Goal: Transaction & Acquisition: Purchase product/service

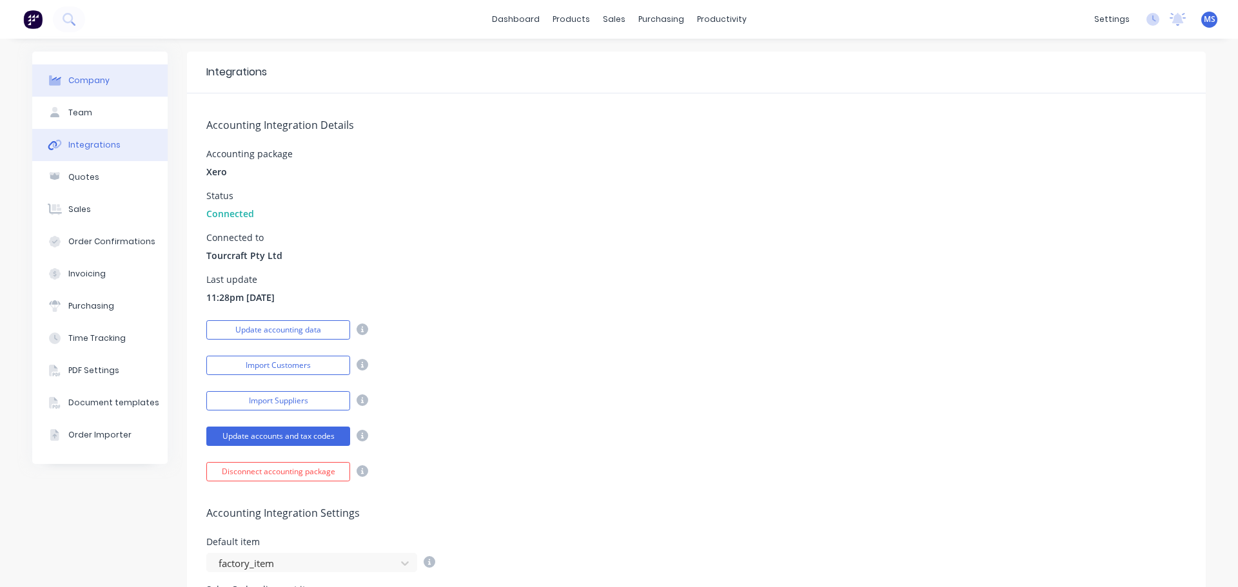
click at [78, 84] on div "Company" at bounding box center [88, 81] width 41 height 12
select select "AU"
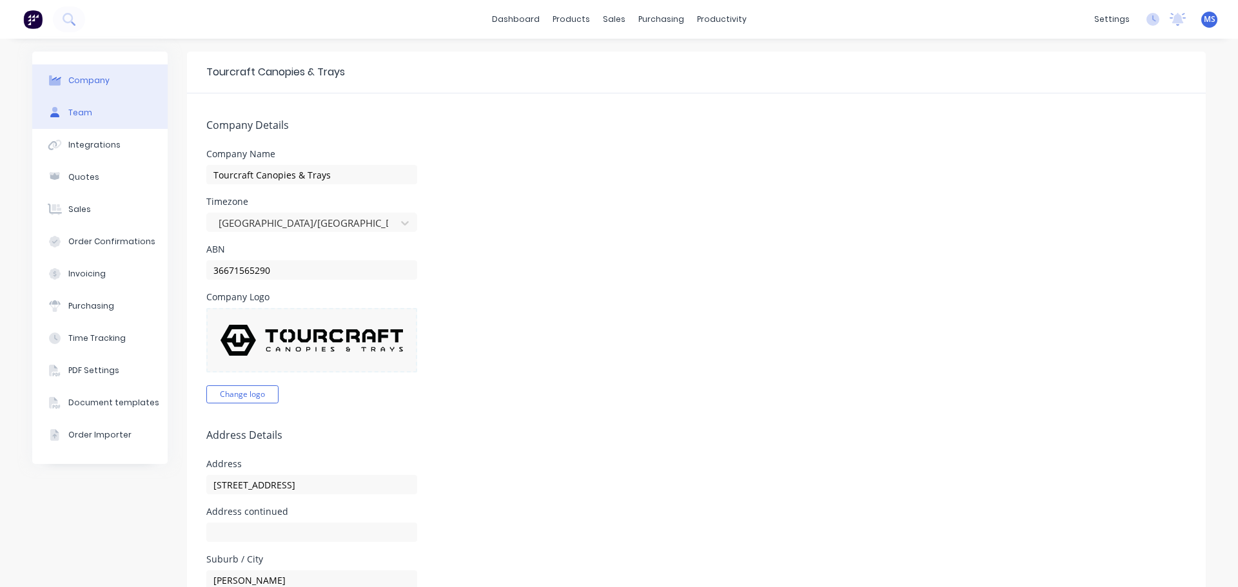
click at [88, 112] on button "Team" at bounding box center [99, 113] width 135 height 32
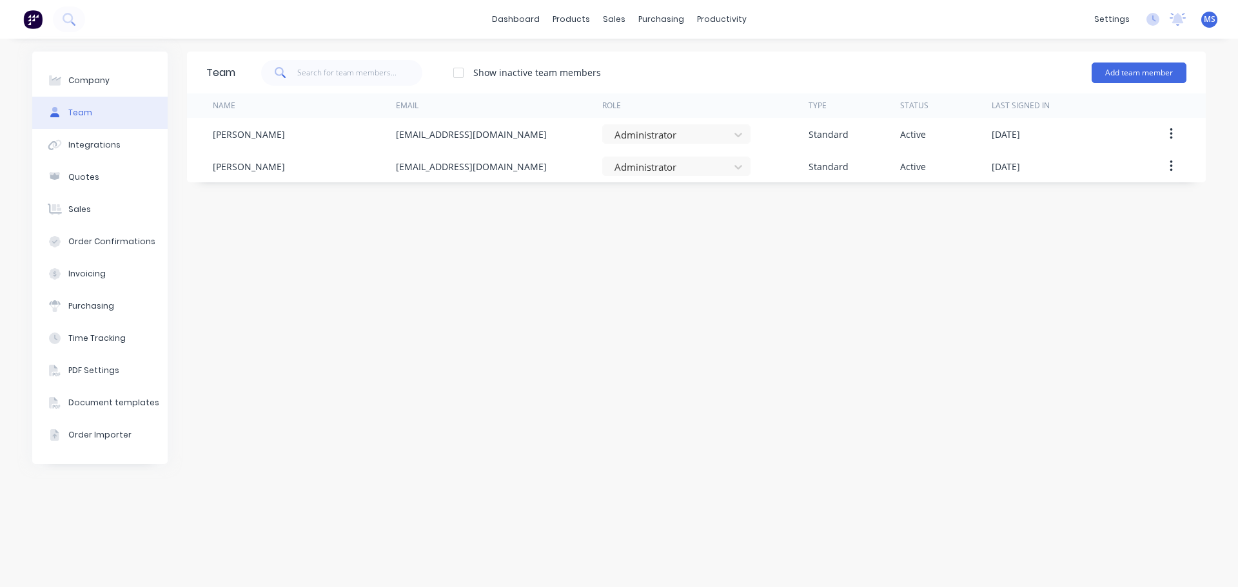
click at [456, 75] on div at bounding box center [458, 73] width 26 height 26
click at [83, 150] on div "Integrations" at bounding box center [94, 145] width 52 height 12
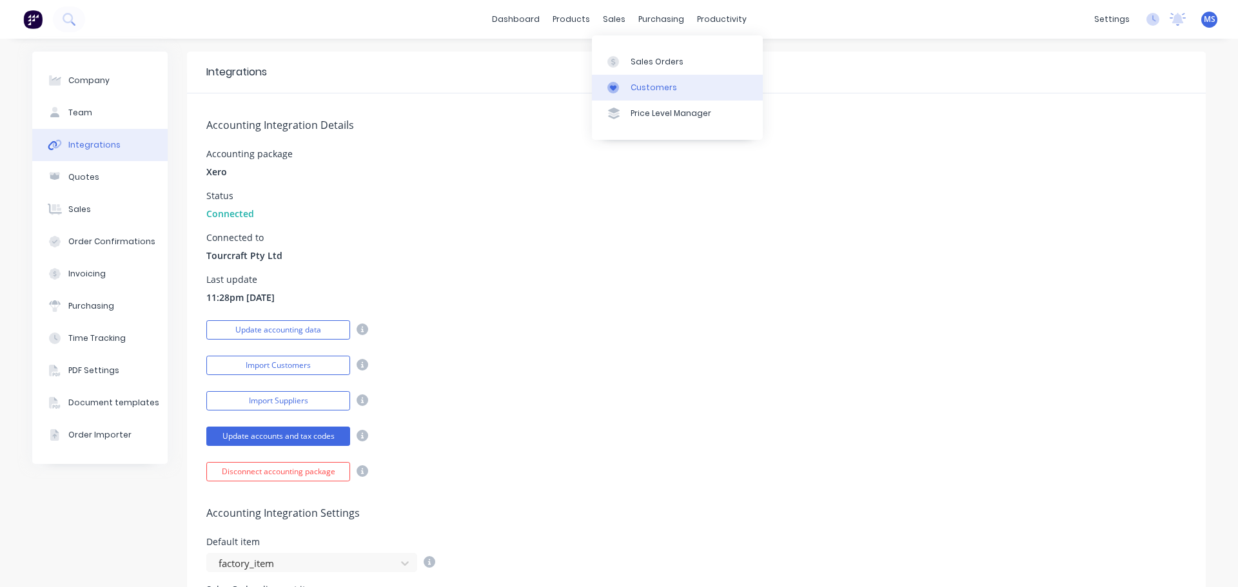
click at [647, 85] on div "Customers" at bounding box center [653, 88] width 46 height 12
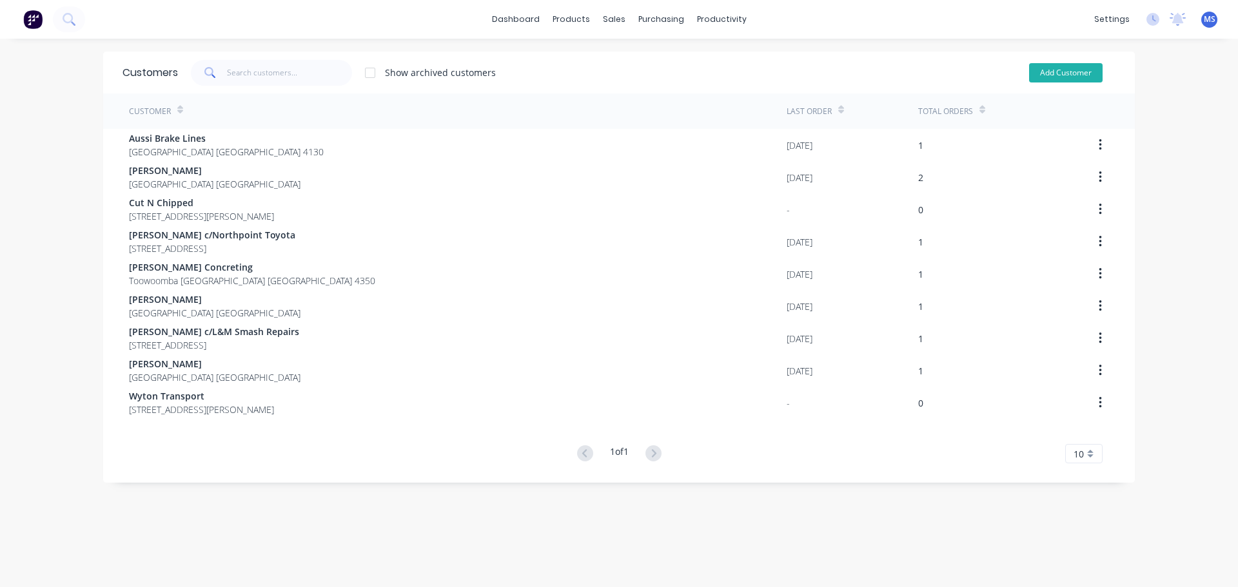
click at [1046, 73] on button "Add Customer" at bounding box center [1065, 72] width 73 height 19
select select "AU"
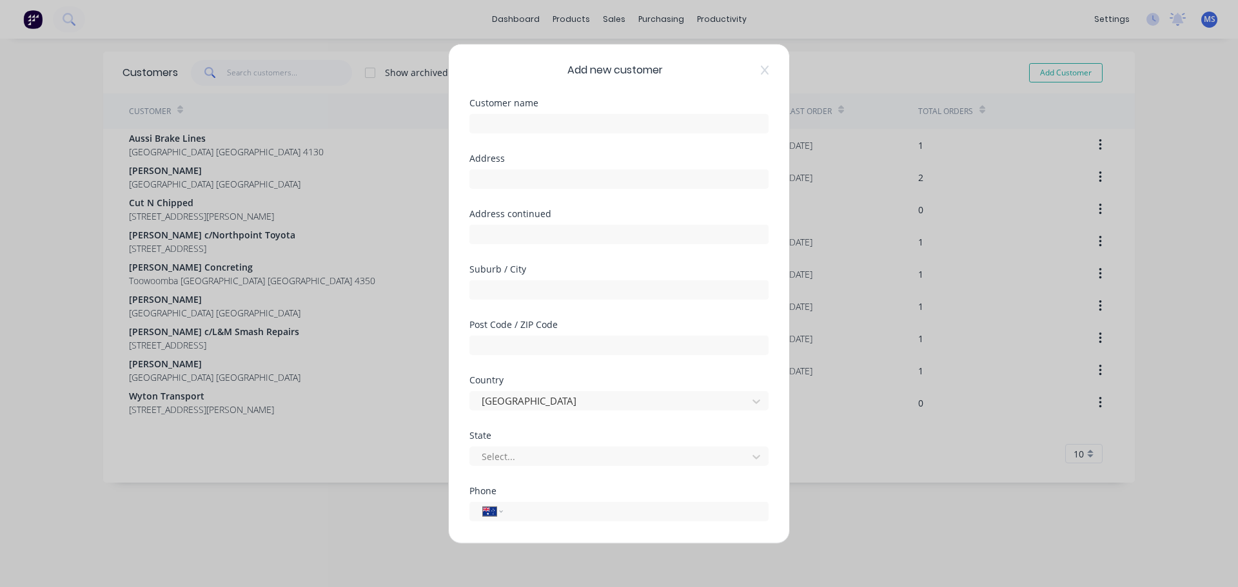
click at [532, 106] on div "Customer name" at bounding box center [618, 102] width 299 height 9
click at [499, 128] on input "text" at bounding box center [618, 122] width 299 height 19
type input "[PERSON_NAME]"
type input "q"
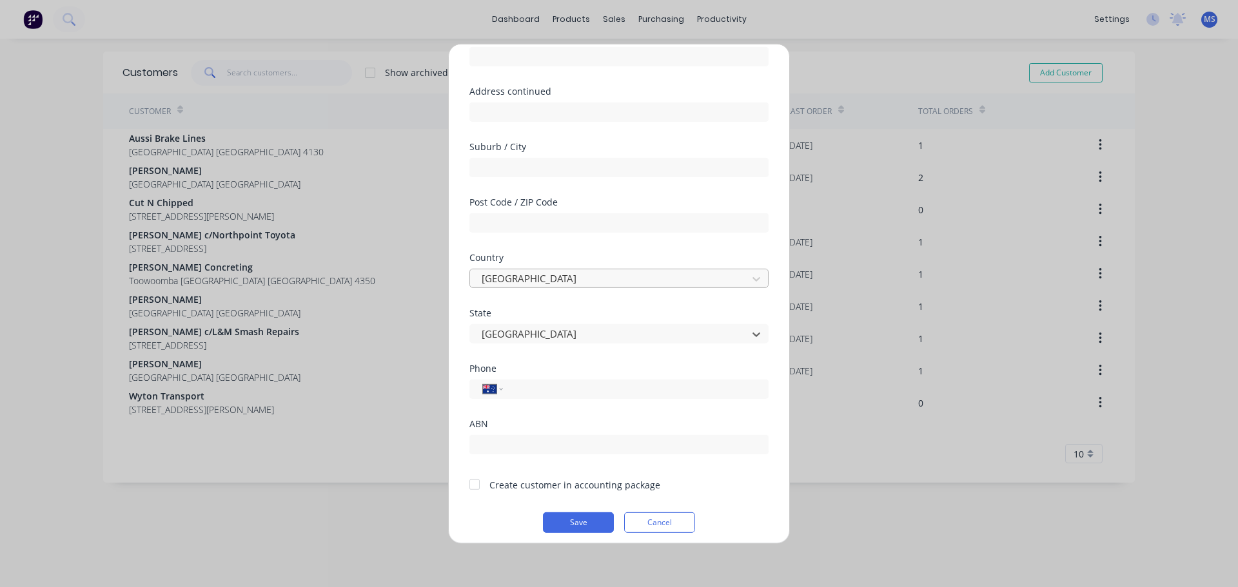
scroll to position [130, 0]
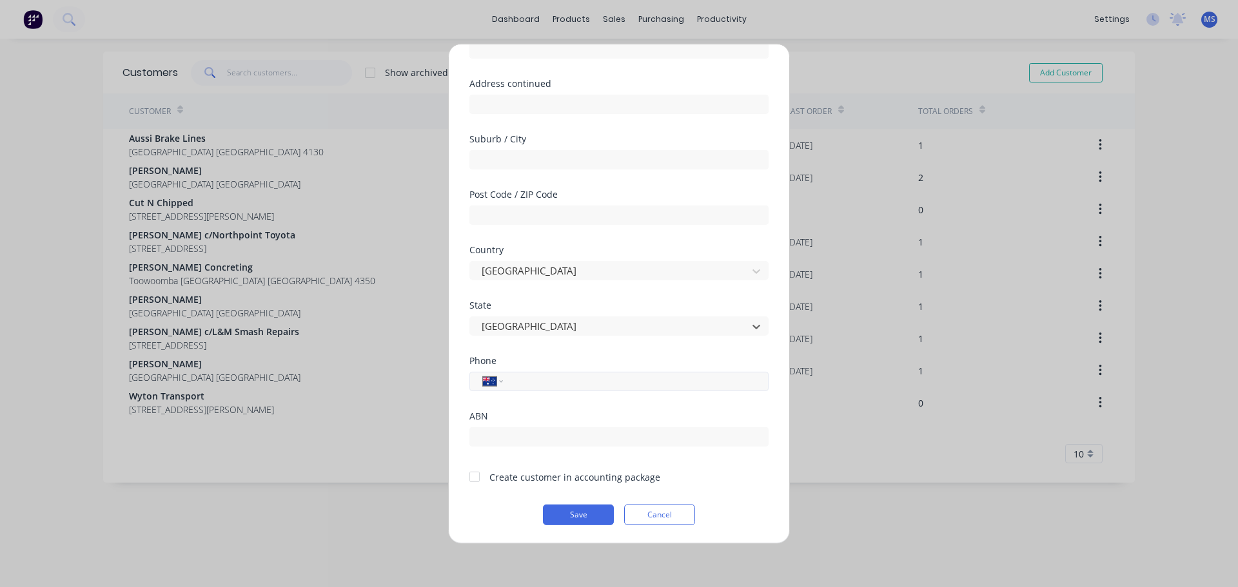
click at [527, 382] on input "tel" at bounding box center [633, 381] width 243 height 15
type input "0439 200 535"
click at [473, 478] on div at bounding box center [475, 477] width 26 height 26
click at [581, 509] on button "Save" at bounding box center [578, 514] width 71 height 21
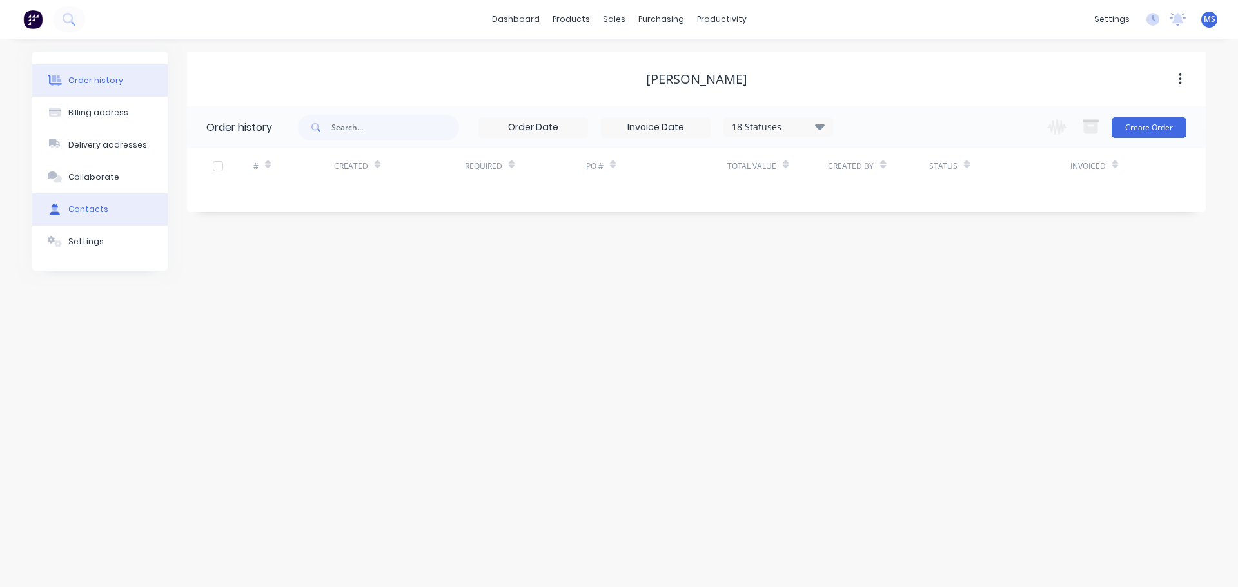
click at [86, 210] on div "Contacts" at bounding box center [88, 210] width 40 height 12
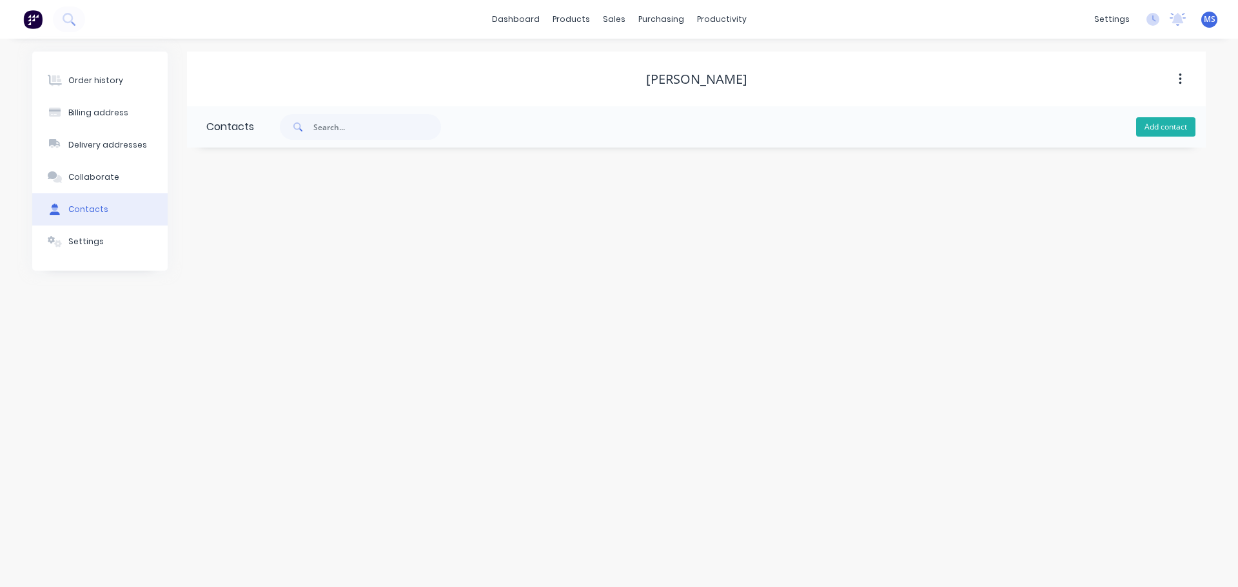
click at [1149, 132] on button "Add contact" at bounding box center [1165, 126] width 59 height 19
select select "AU"
click at [289, 218] on input "text" at bounding box center [311, 221] width 211 height 19
type input "i"
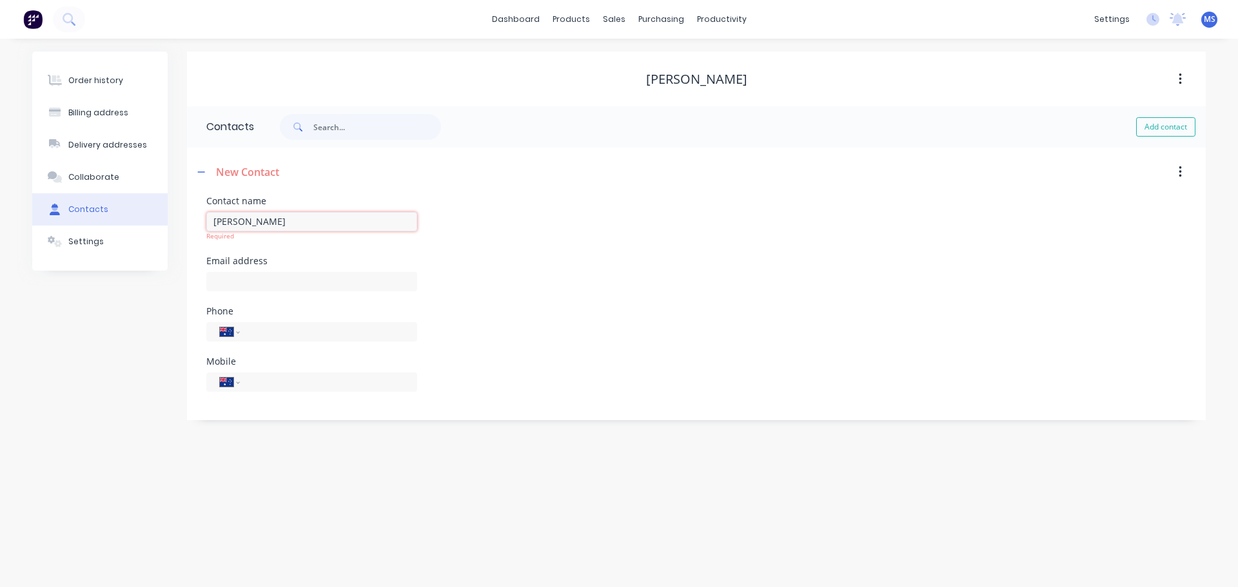
type input "[PERSON_NAME]"
select select "AU"
click at [277, 269] on input "text" at bounding box center [311, 271] width 211 height 19
type input "[PERSON_NAME][EMAIL_ADDRESS][PERSON_NAME][PERSON_NAME][DOMAIN_NAME]"
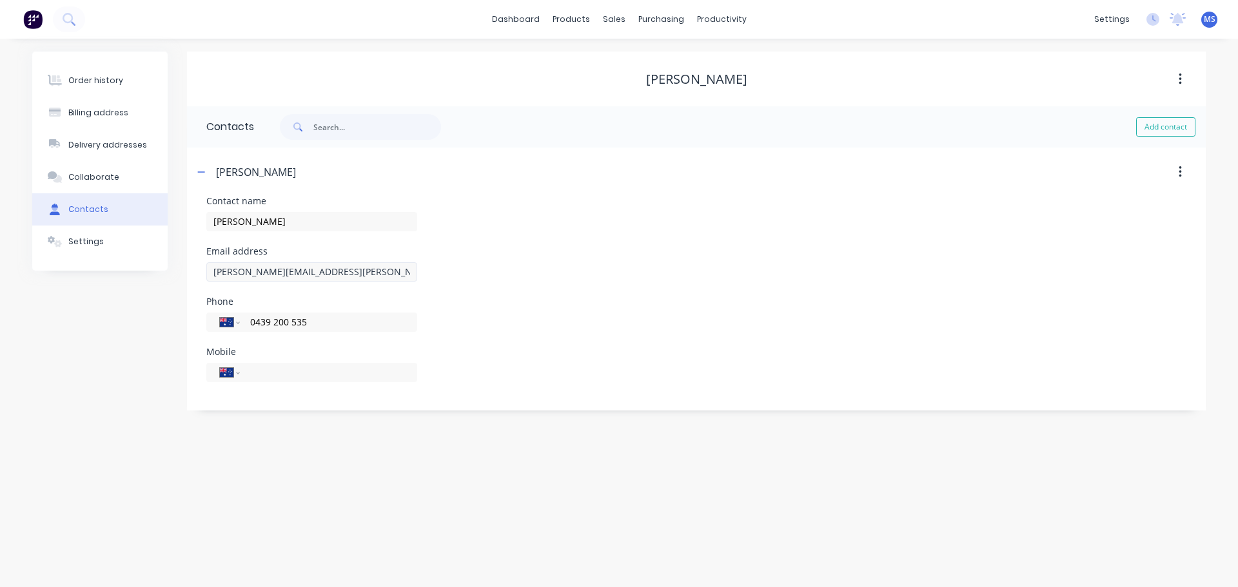
type input "0439 200 535"
click at [79, 237] on div "Settings" at bounding box center [85, 242] width 35 height 12
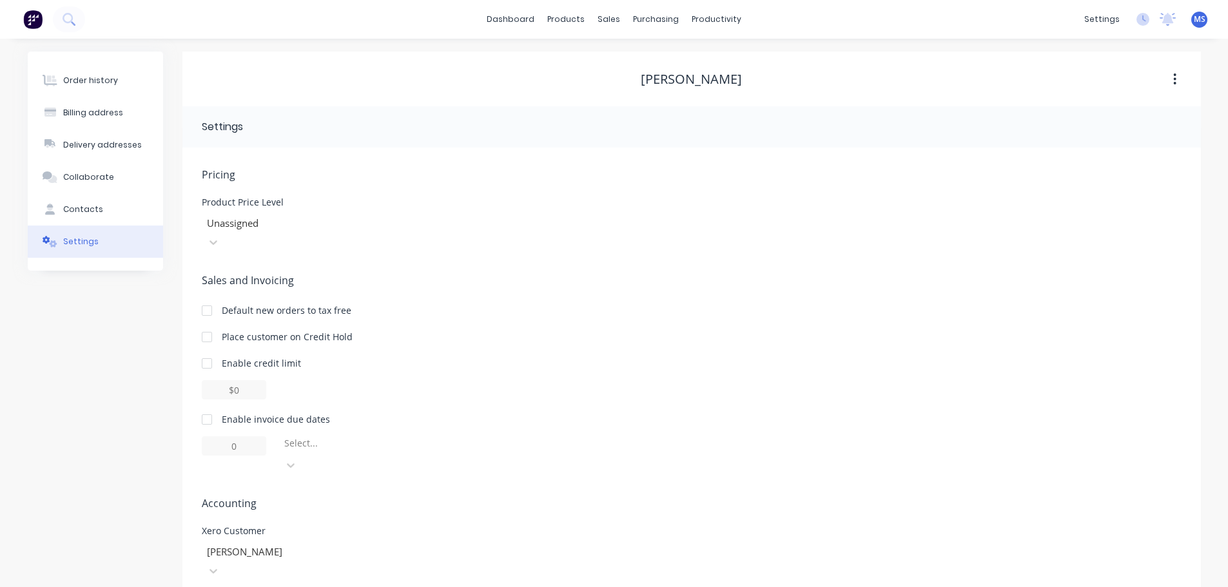
click at [79, 237] on div "Settings" at bounding box center [80, 242] width 35 height 12
click at [93, 82] on div "Order history" at bounding box center [90, 81] width 55 height 12
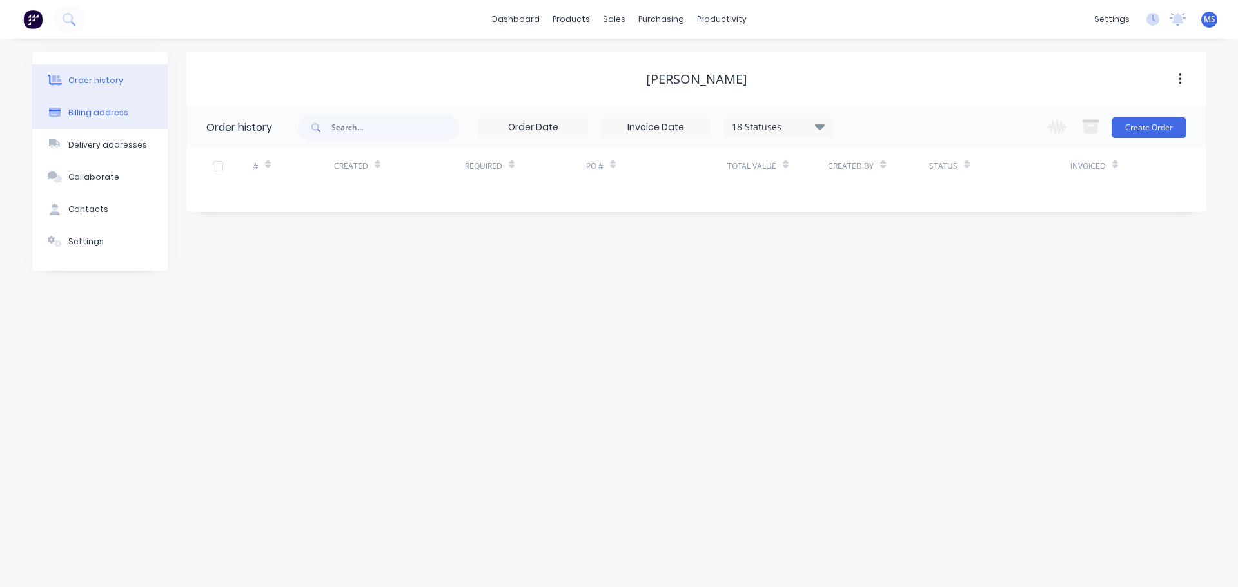
click at [104, 114] on div "Billing address" at bounding box center [98, 113] width 60 height 12
select select "AU"
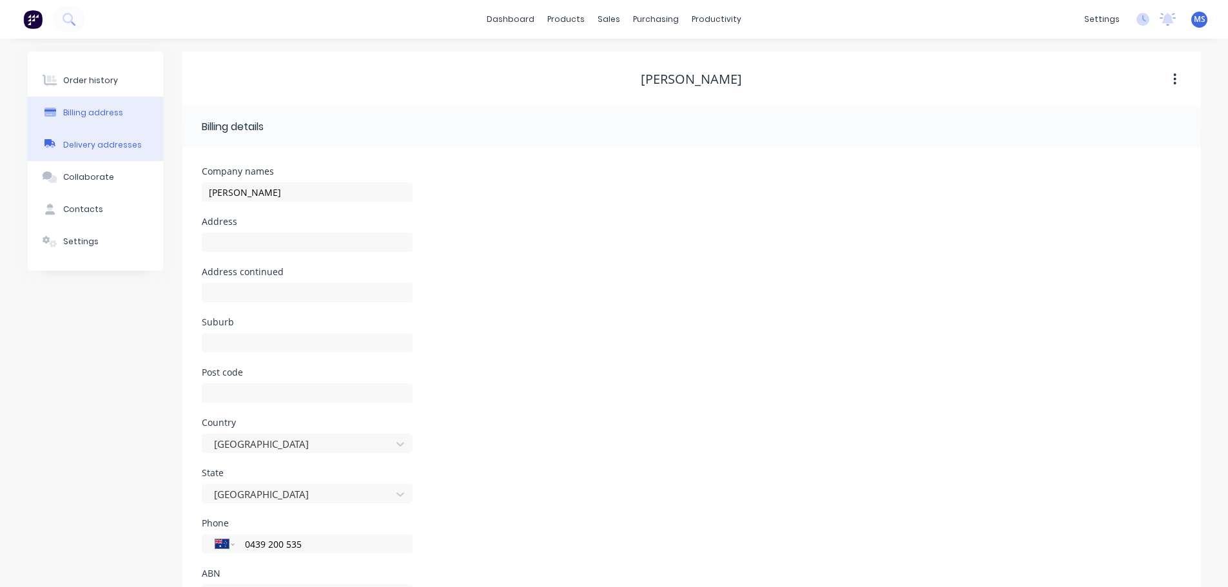
click at [93, 147] on div "Delivery addresses" at bounding box center [102, 145] width 79 height 12
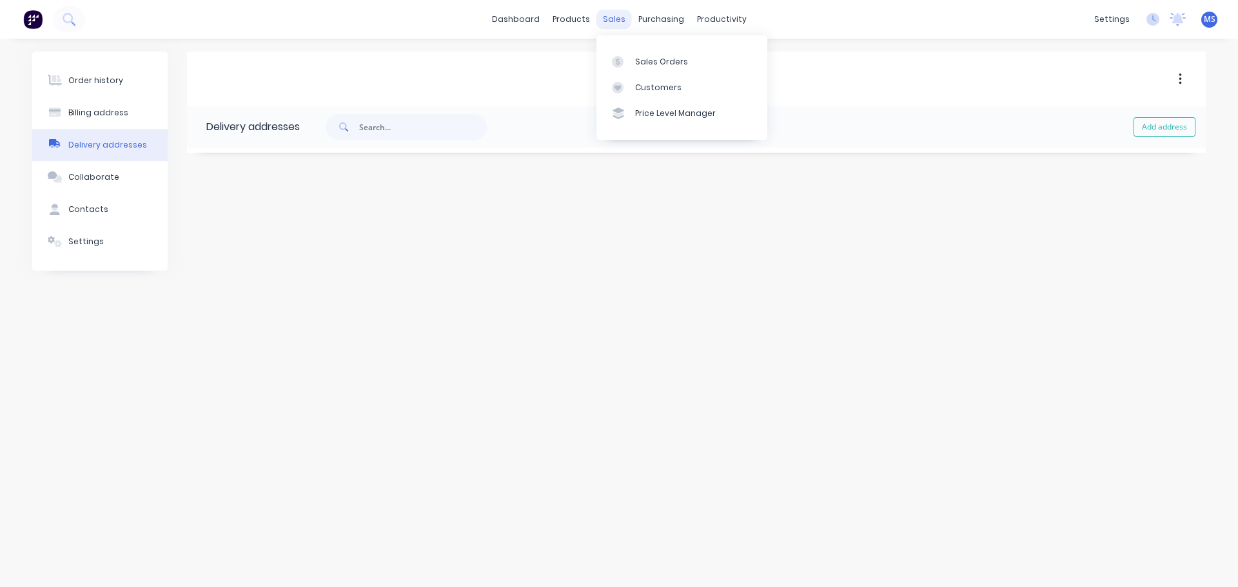
click at [620, 19] on div "sales" at bounding box center [613, 19] width 35 height 19
click at [650, 60] on div "Sales Orders" at bounding box center [661, 62] width 53 height 12
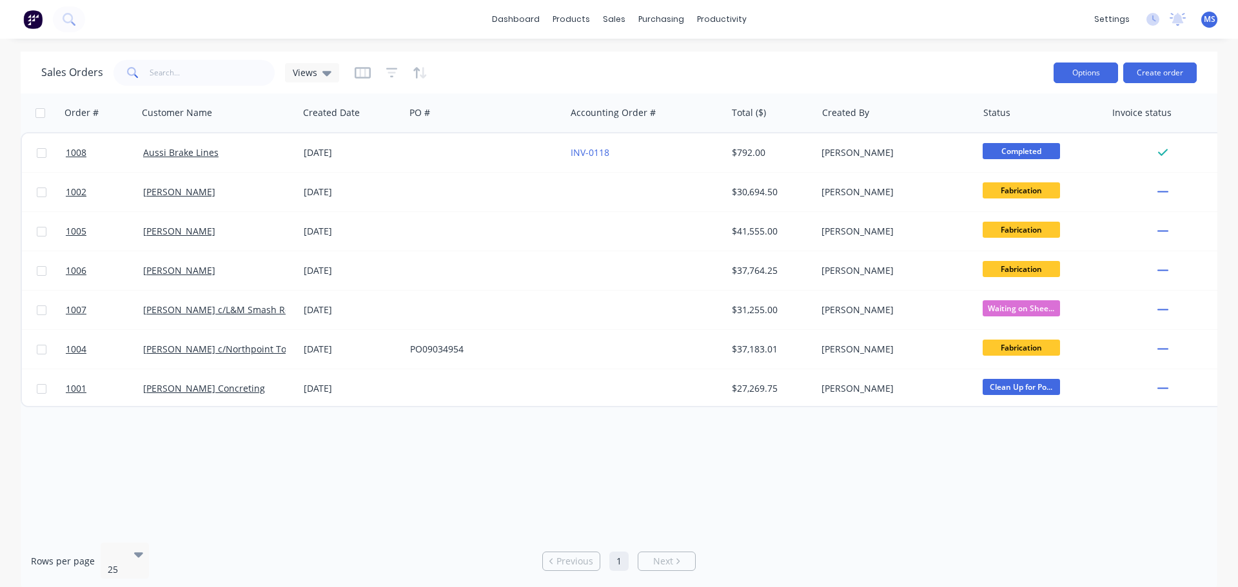
click at [1091, 75] on button "Options" at bounding box center [1085, 73] width 64 height 21
click at [1016, 65] on div "Sales Orders Views" at bounding box center [542, 73] width 1002 height 32
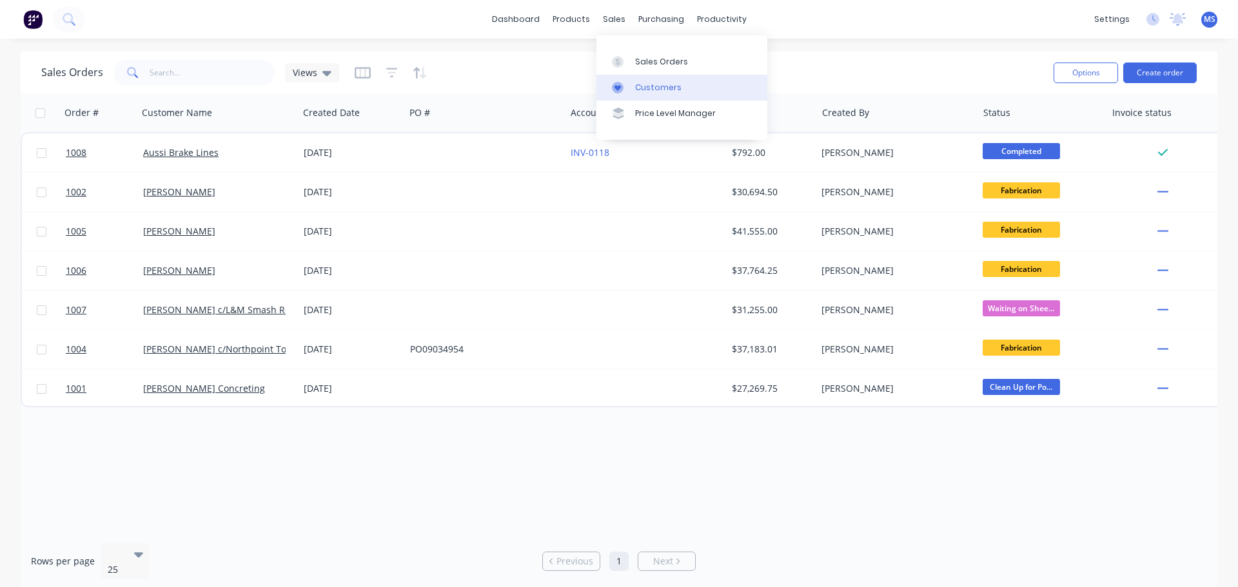
click at [639, 84] on div "Customers" at bounding box center [658, 88] width 46 height 12
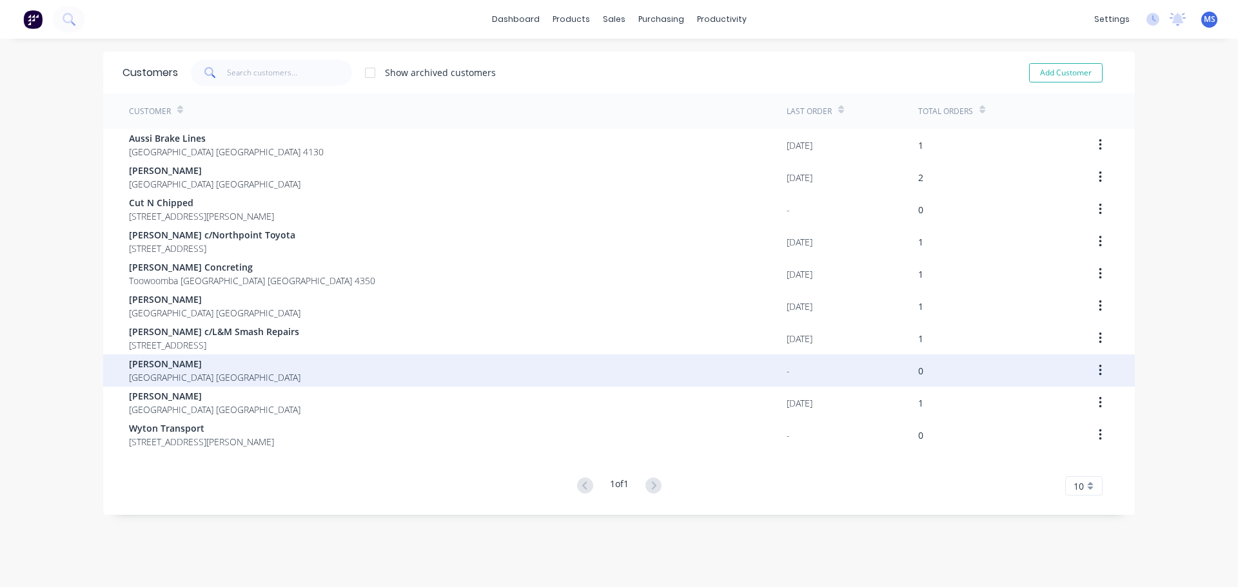
click at [190, 374] on span "[GEOGRAPHIC_DATA] [GEOGRAPHIC_DATA]" at bounding box center [214, 378] width 171 height 14
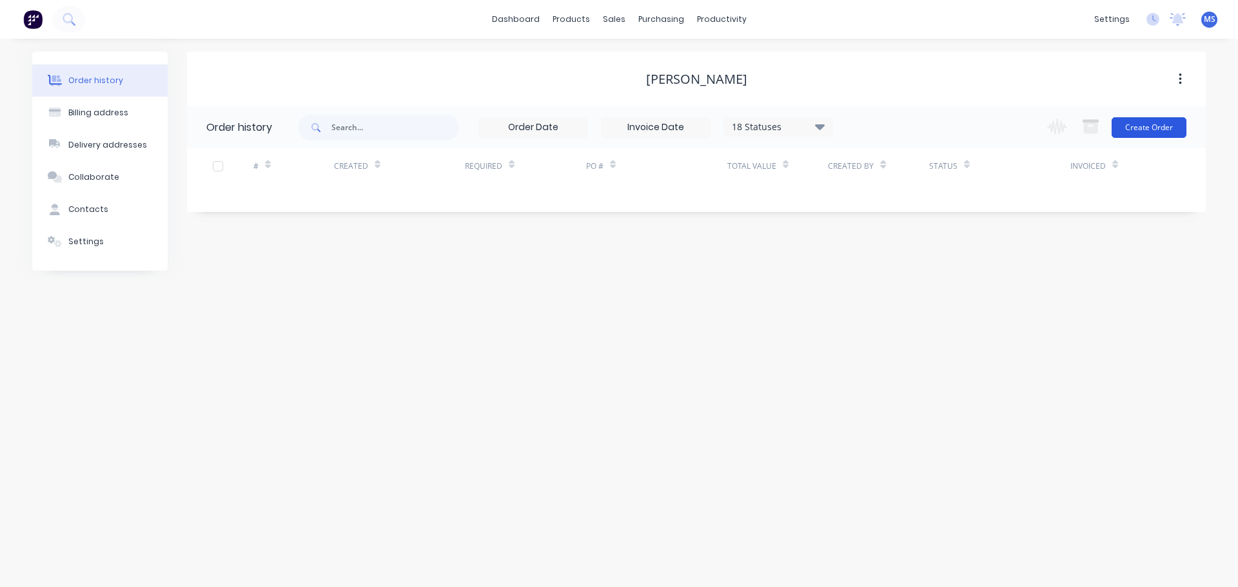
click at [1162, 130] on button "Create Order" at bounding box center [1148, 127] width 75 height 21
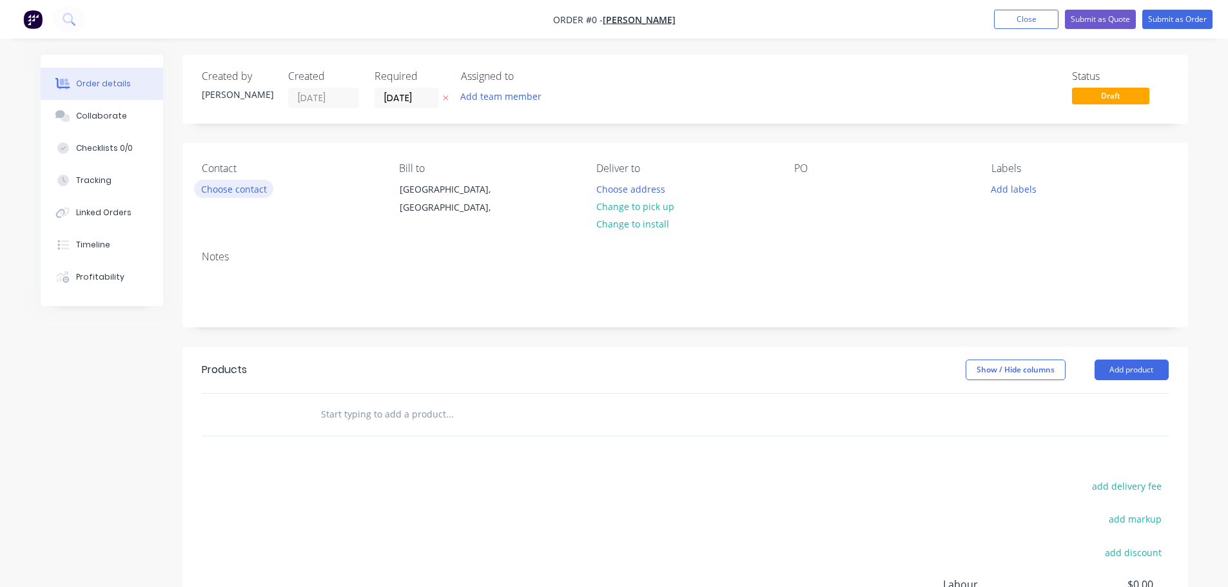
click at [251, 188] on button "Choose contact" at bounding box center [233, 188] width 79 height 17
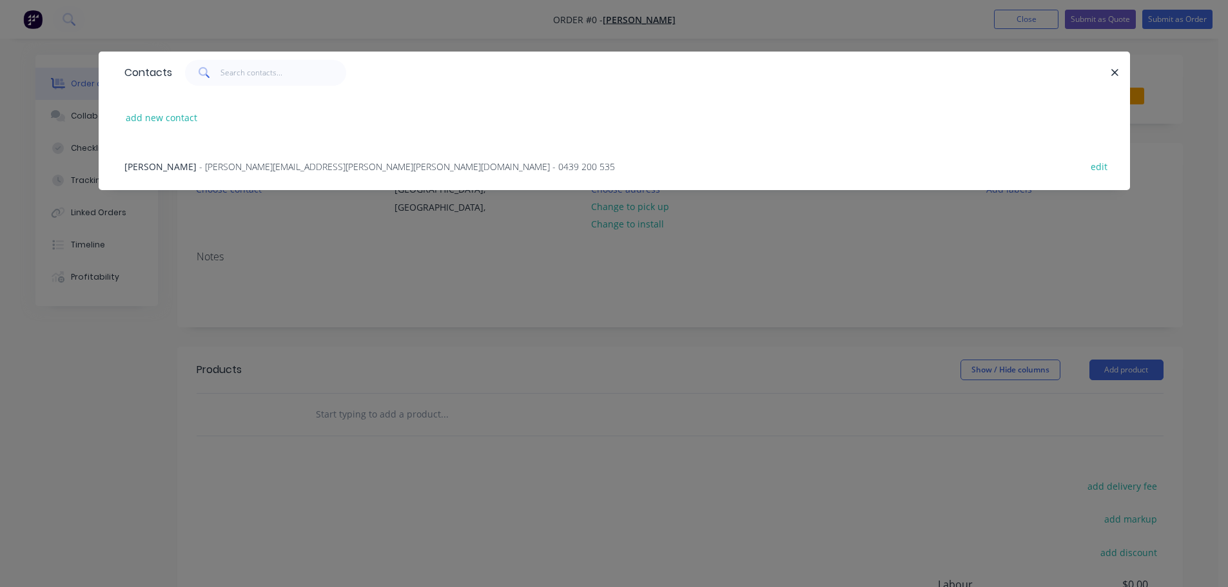
click at [251, 165] on span "- [PERSON_NAME][EMAIL_ADDRESS][PERSON_NAME][PERSON_NAME][DOMAIN_NAME] - 0439 20…" at bounding box center [407, 167] width 416 height 12
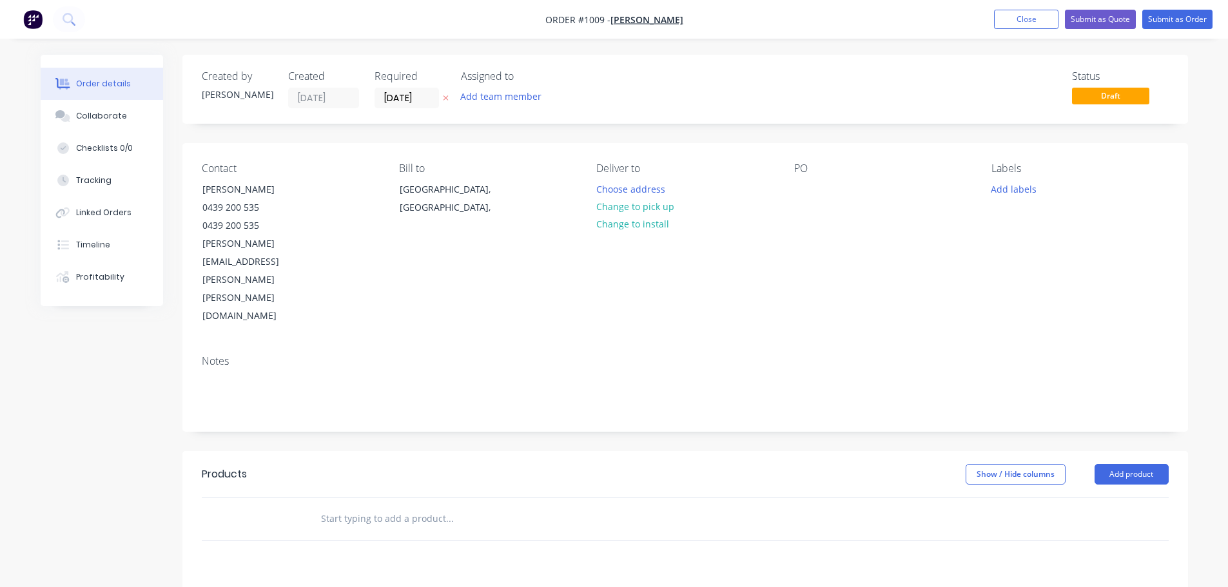
click at [213, 355] on div "Notes" at bounding box center [685, 361] width 967 height 12
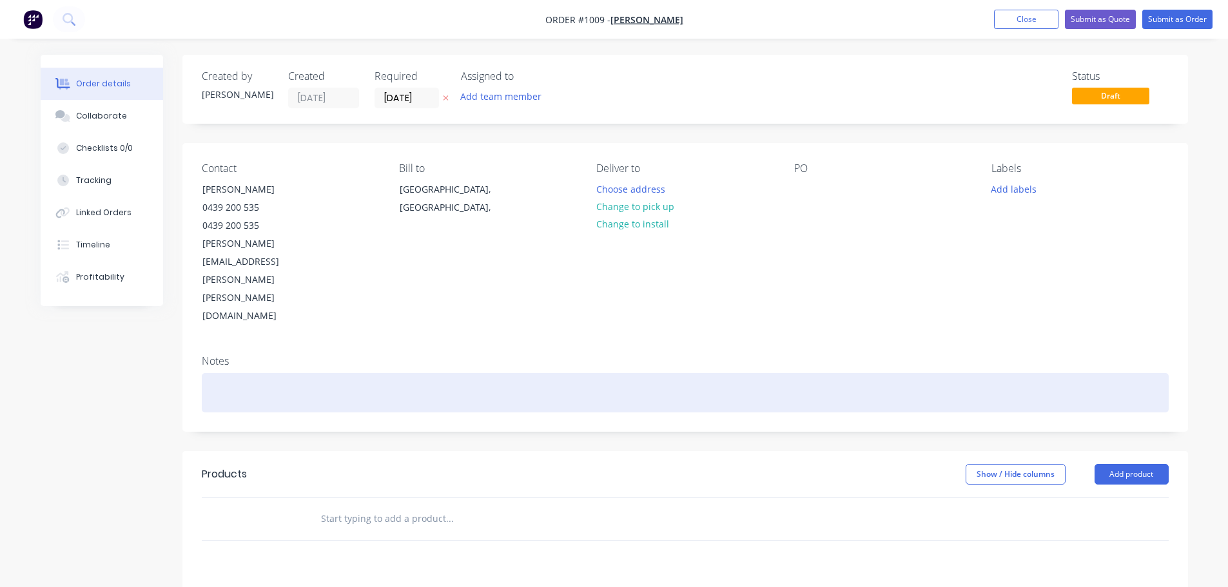
click at [285, 373] on div at bounding box center [685, 392] width 967 height 39
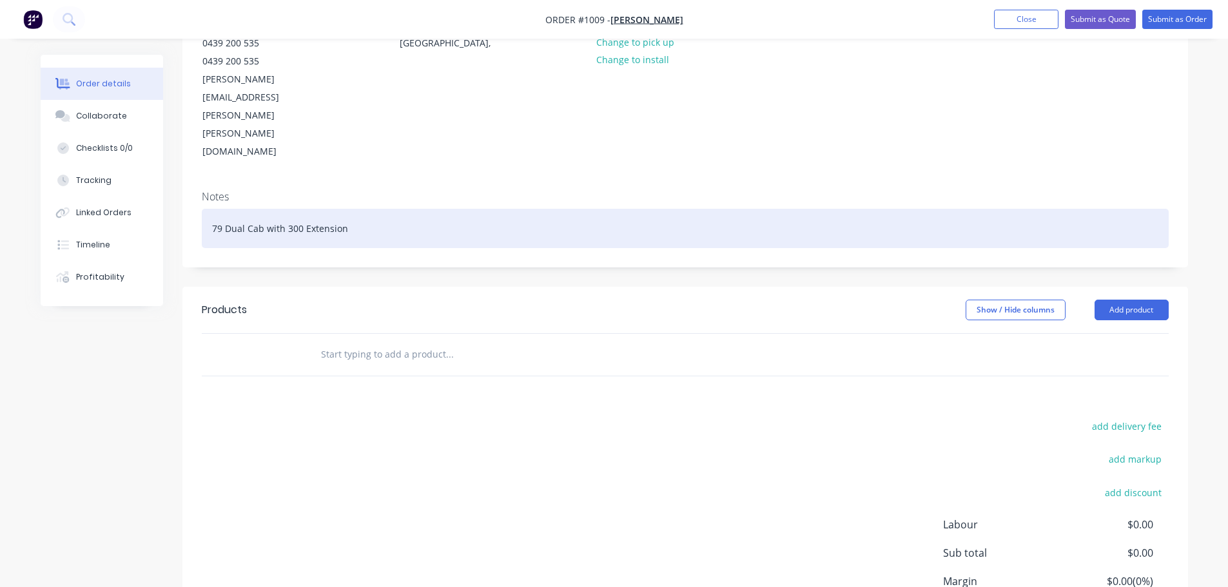
scroll to position [193, 0]
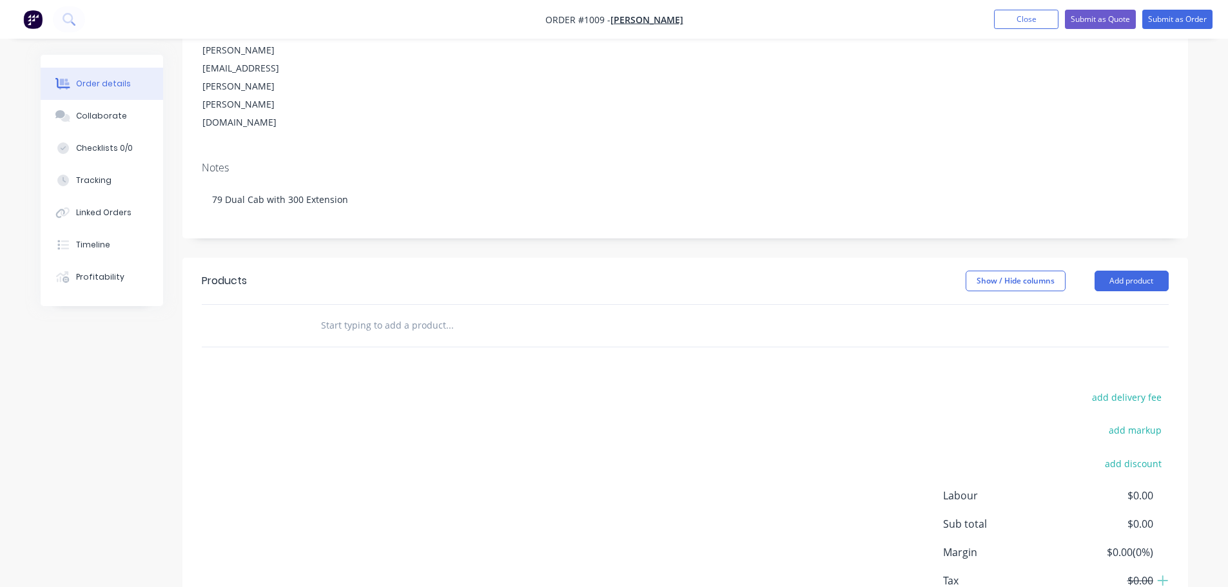
click at [375, 305] on div at bounding box center [537, 326] width 464 height 42
click at [370, 313] on input "text" at bounding box center [449, 326] width 258 height 26
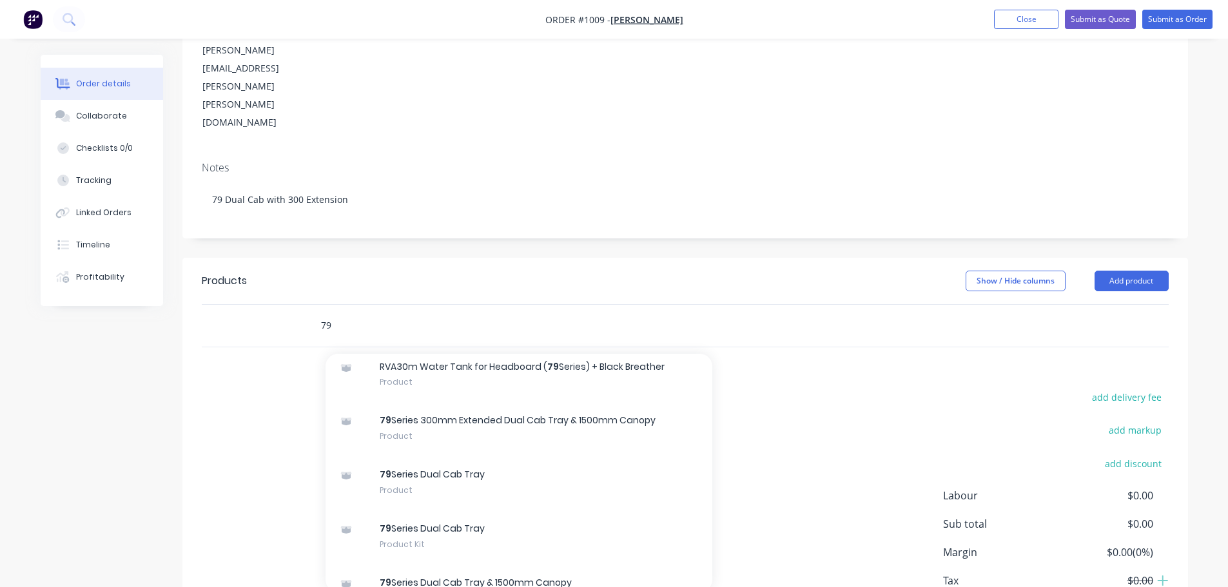
scroll to position [774, 0]
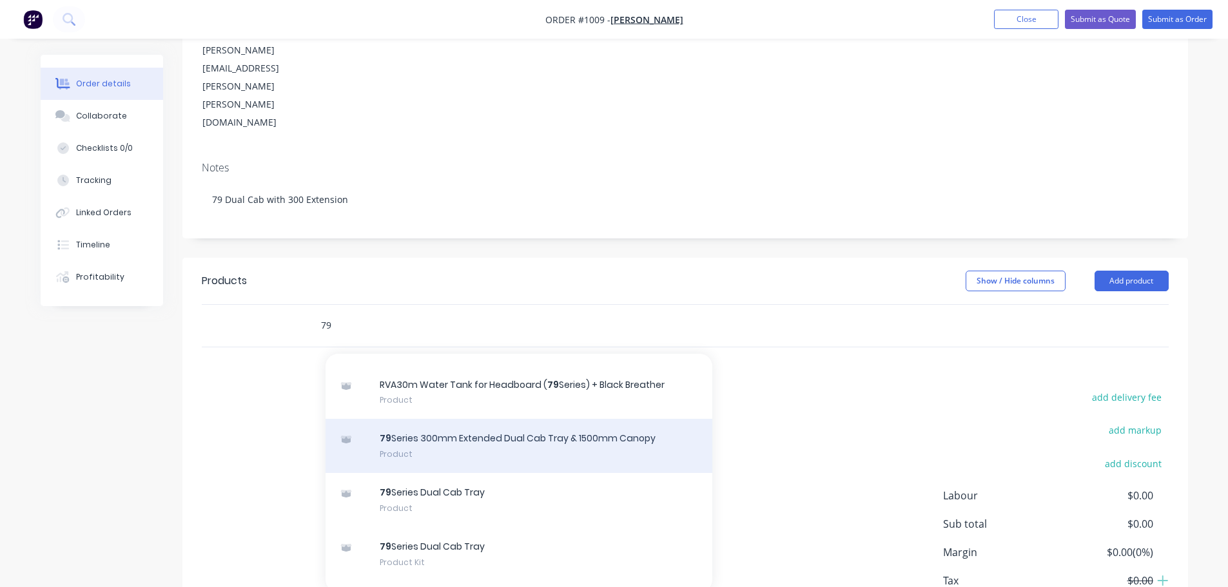
type input "79"
click at [498, 419] on div "79 Series 300mm Extended Dual Cab Tray & 1500mm Canopy Product" at bounding box center [519, 446] width 387 height 54
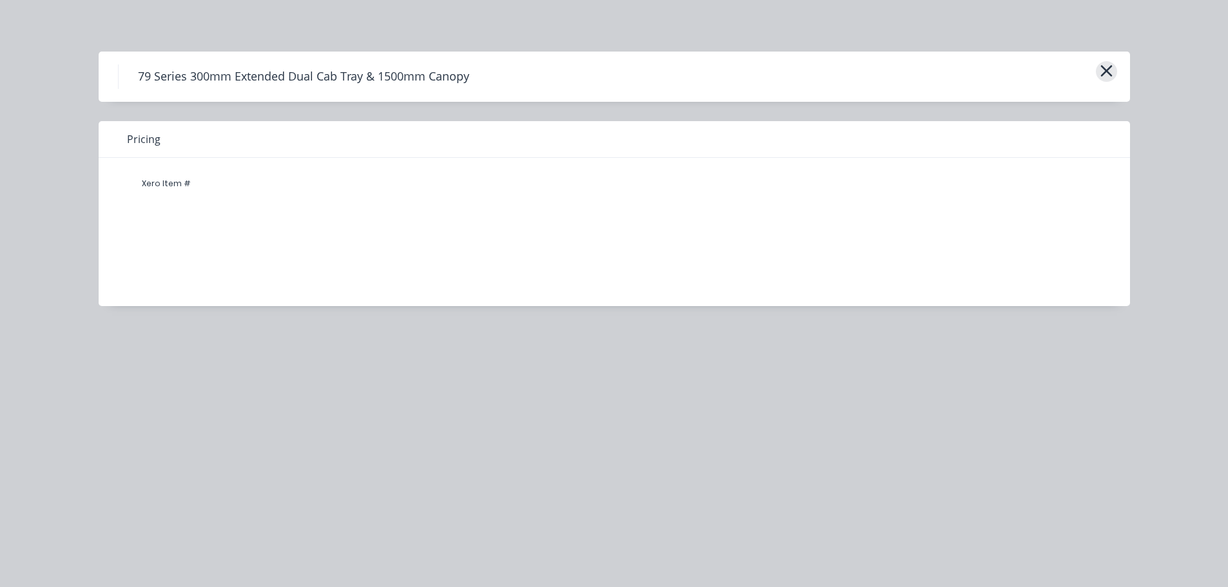
click at [1104, 73] on icon "button" at bounding box center [1106, 71] width 12 height 12
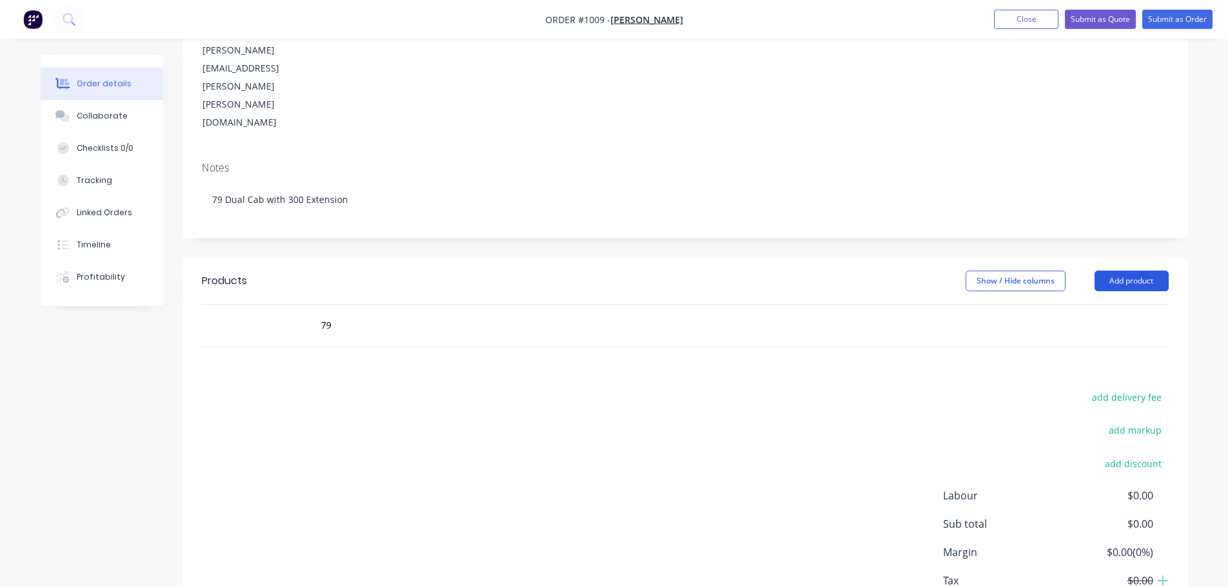
click at [1139, 271] on button "Add product" at bounding box center [1132, 281] width 74 height 21
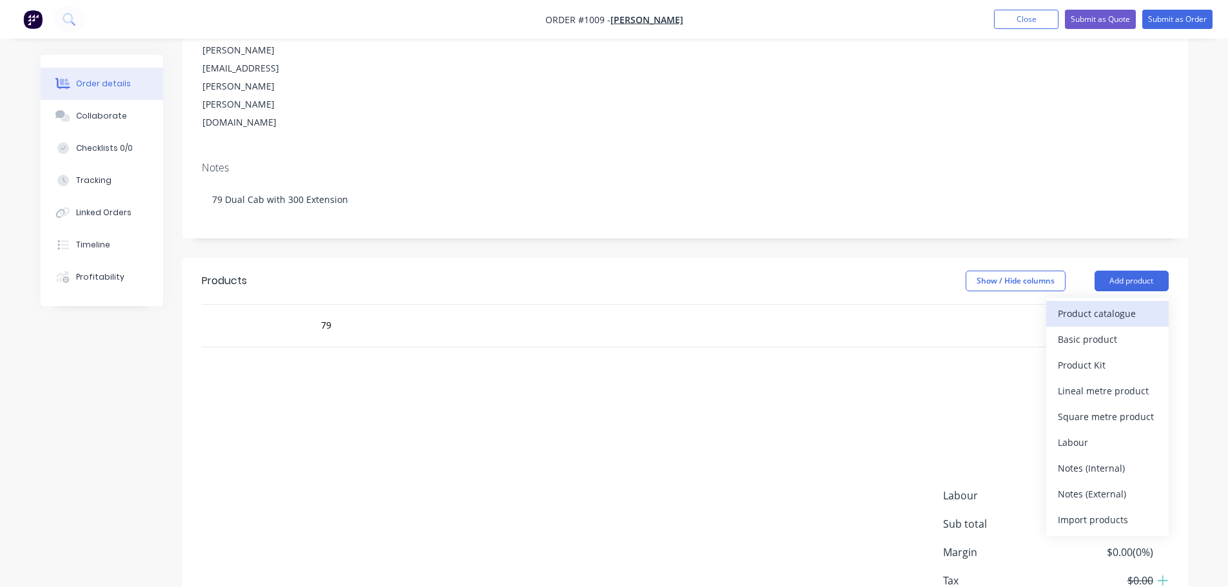
click at [1100, 304] on div "Product catalogue" at bounding box center [1107, 313] width 99 height 19
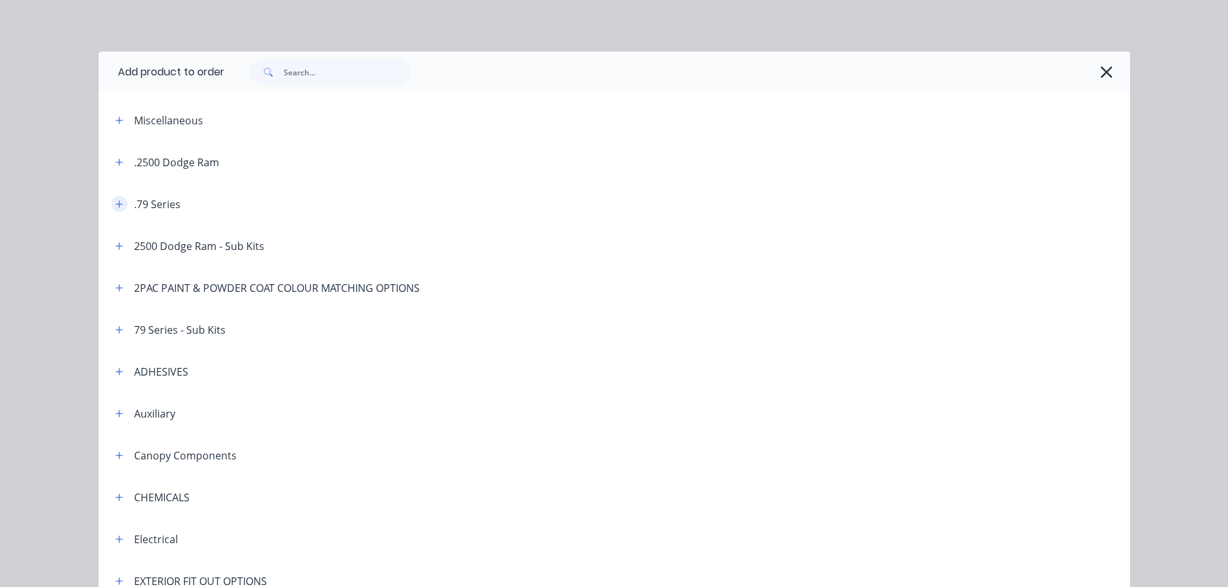
click at [112, 200] on button "button" at bounding box center [120, 204] width 16 height 16
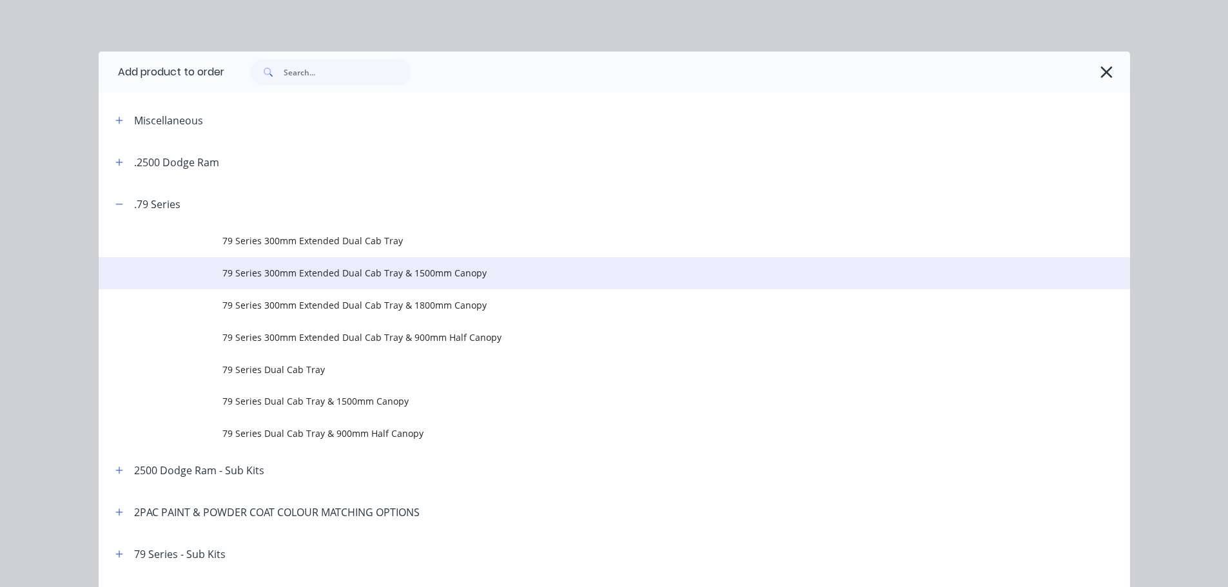
click at [442, 272] on span "79 Series 300mm Extended Dual Cab Tray & 1500mm Canopy" at bounding box center [585, 273] width 726 height 14
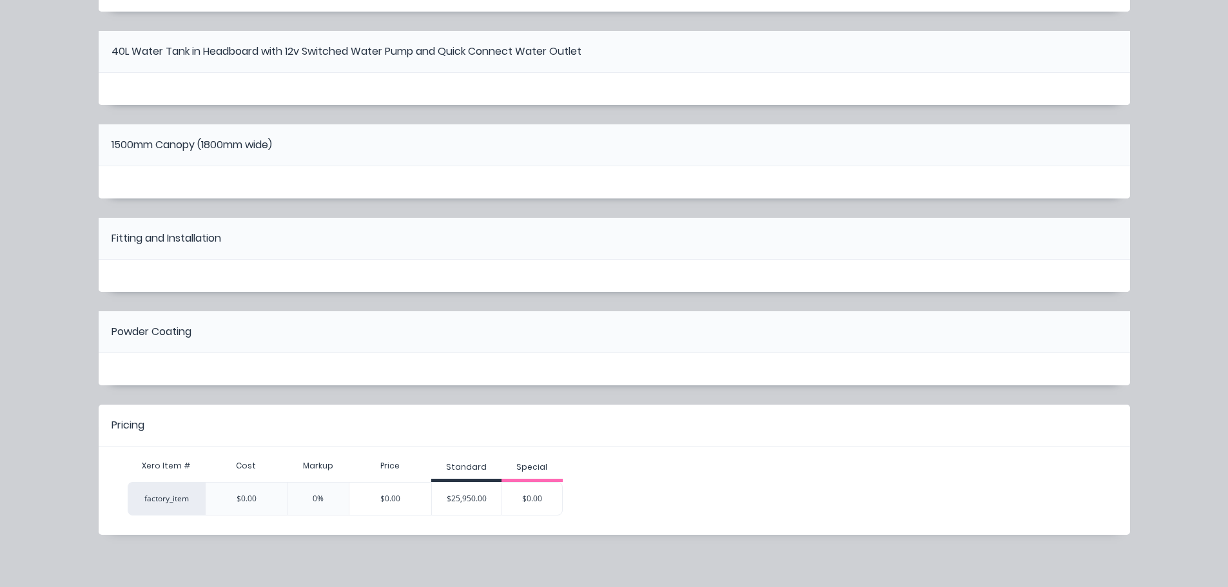
scroll to position [469, 0]
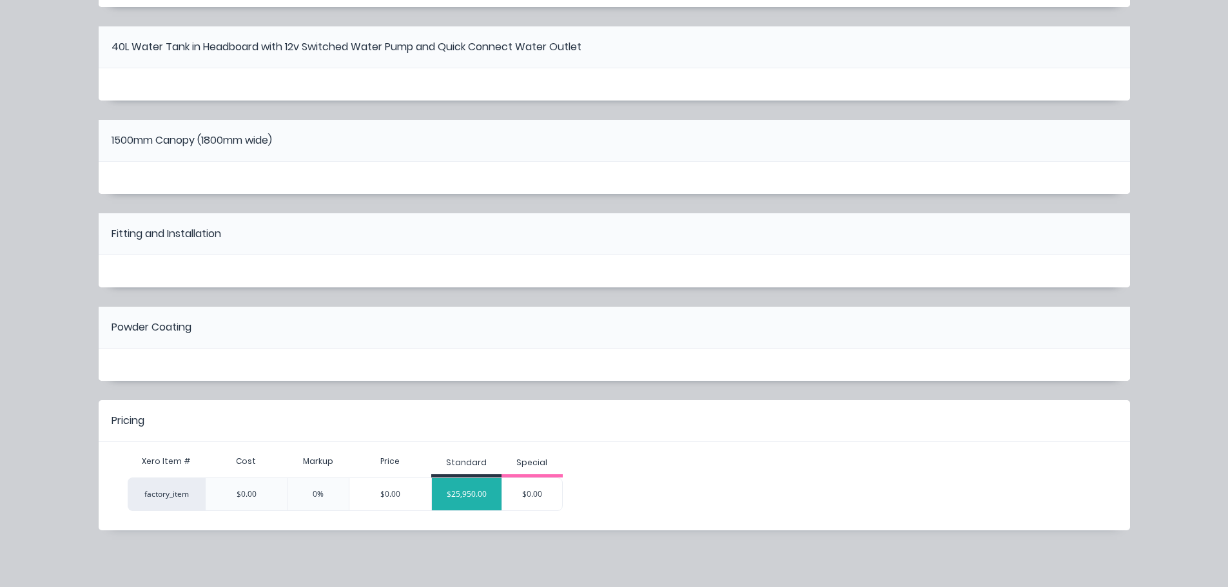
click at [454, 496] on div "$25,950.00" at bounding box center [467, 494] width 70 height 32
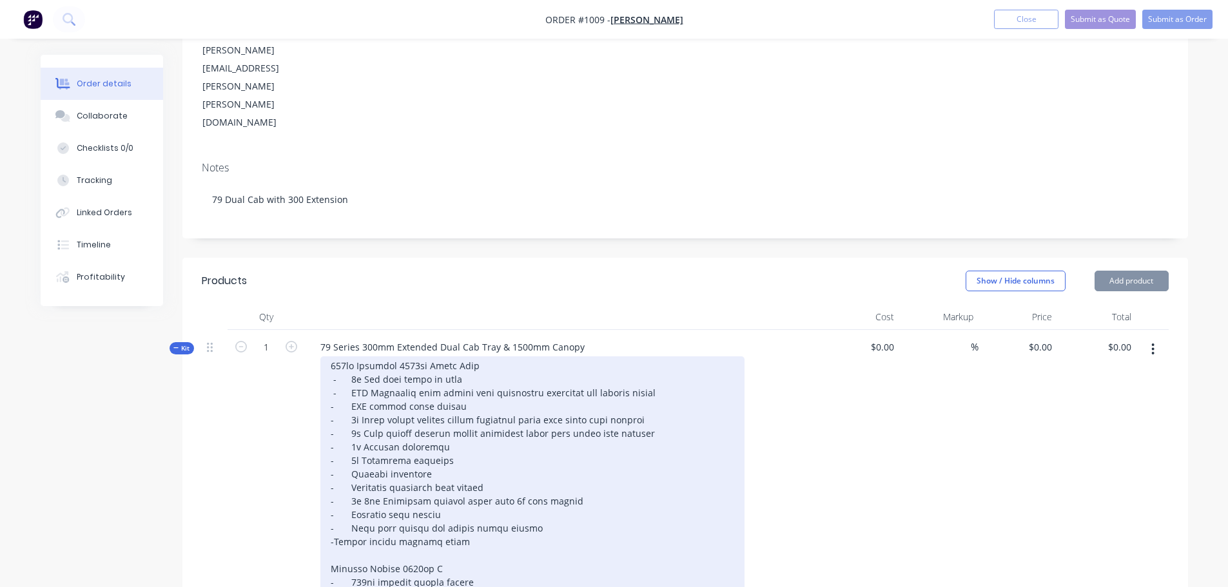
type input "$25,950.00"
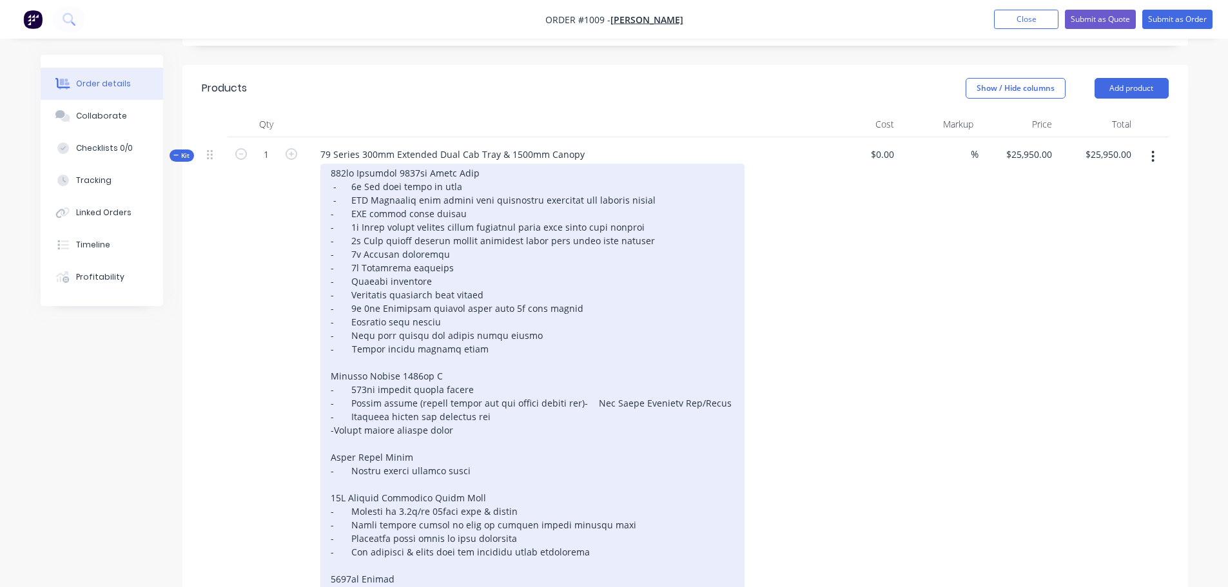
scroll to position [387, 0]
click at [333, 358] on div at bounding box center [532, 456] width 424 height 587
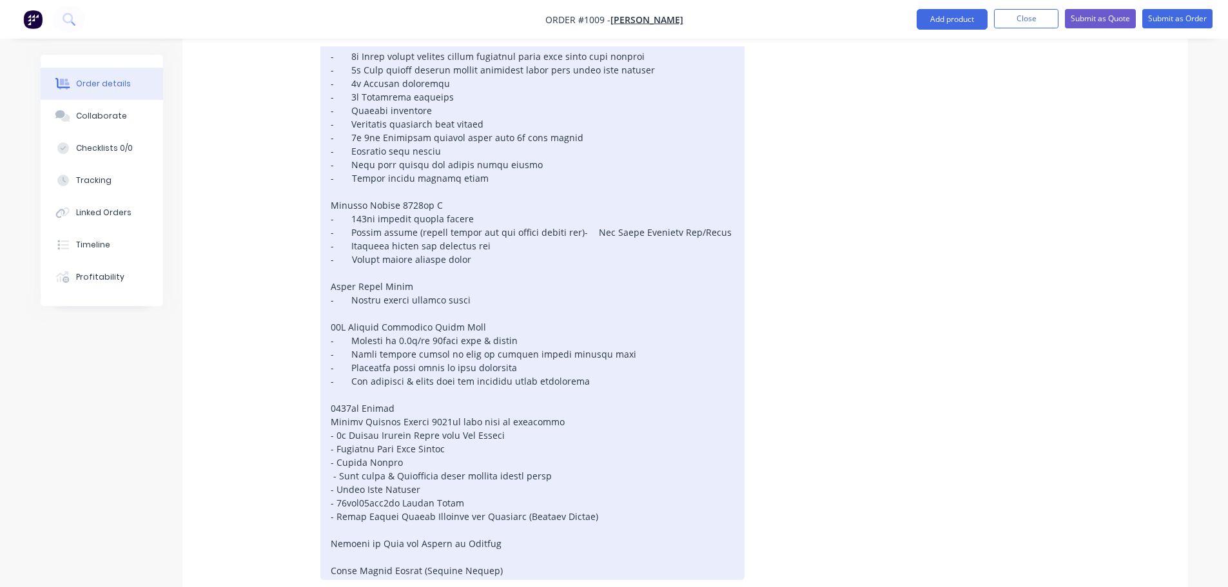
scroll to position [580, 0]
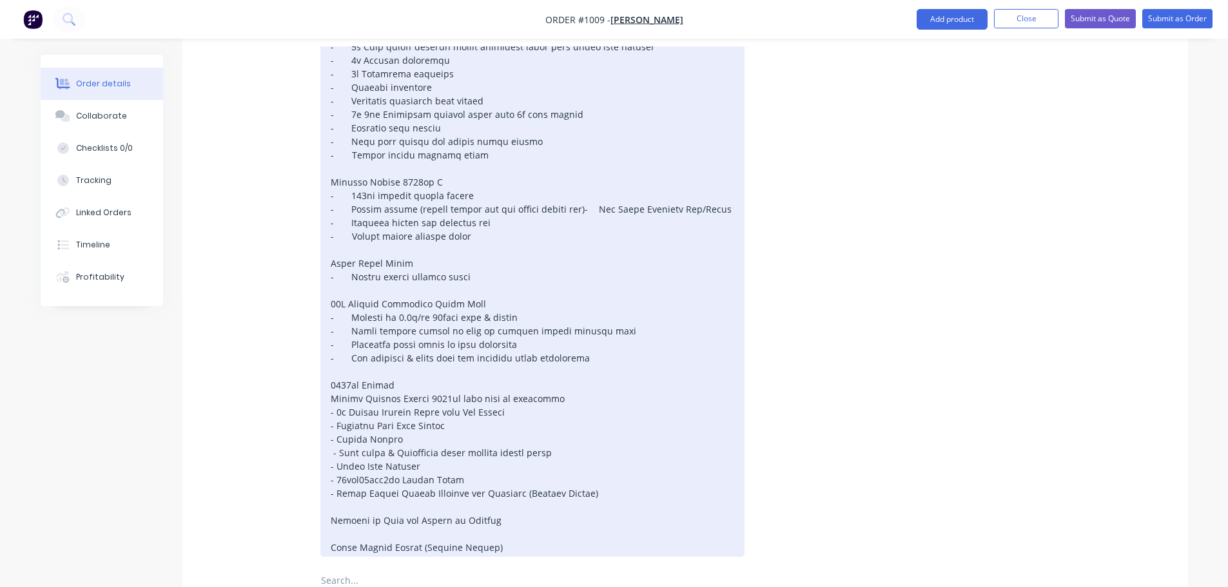
click at [336, 342] on div at bounding box center [532, 263] width 424 height 587
click at [335, 355] on div at bounding box center [532, 263] width 424 height 587
click at [335, 366] on div at bounding box center [532, 263] width 424 height 587
click at [339, 381] on div at bounding box center [532, 263] width 424 height 587
click at [327, 381] on div at bounding box center [532, 263] width 424 height 587
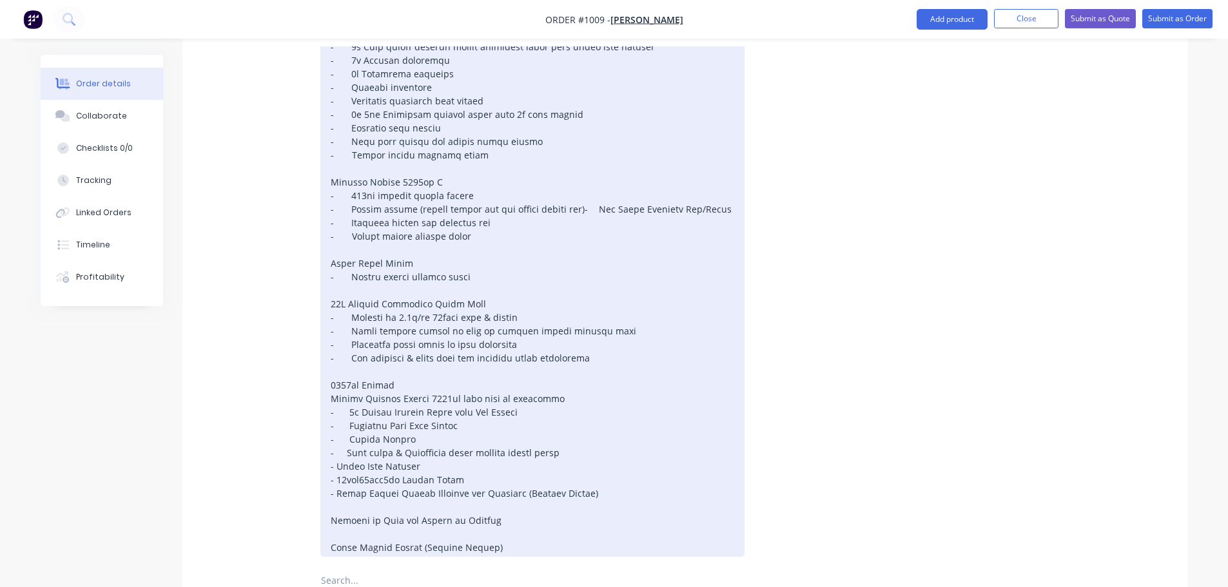
click at [336, 396] on div at bounding box center [532, 263] width 424 height 587
click at [336, 406] on div at bounding box center [532, 263] width 424 height 587
click at [344, 383] on div at bounding box center [532, 263] width 424 height 587
click at [346, 381] on div at bounding box center [532, 263] width 424 height 587
click at [339, 423] on div at bounding box center [532, 263] width 424 height 587
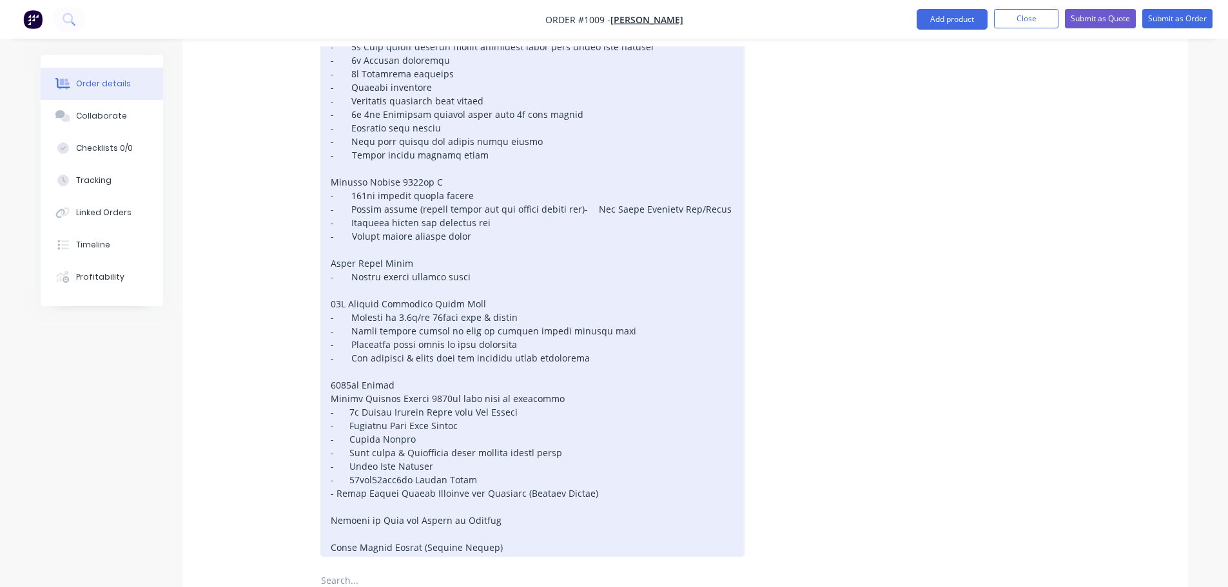
click at [336, 422] on div at bounding box center [532, 263] width 424 height 587
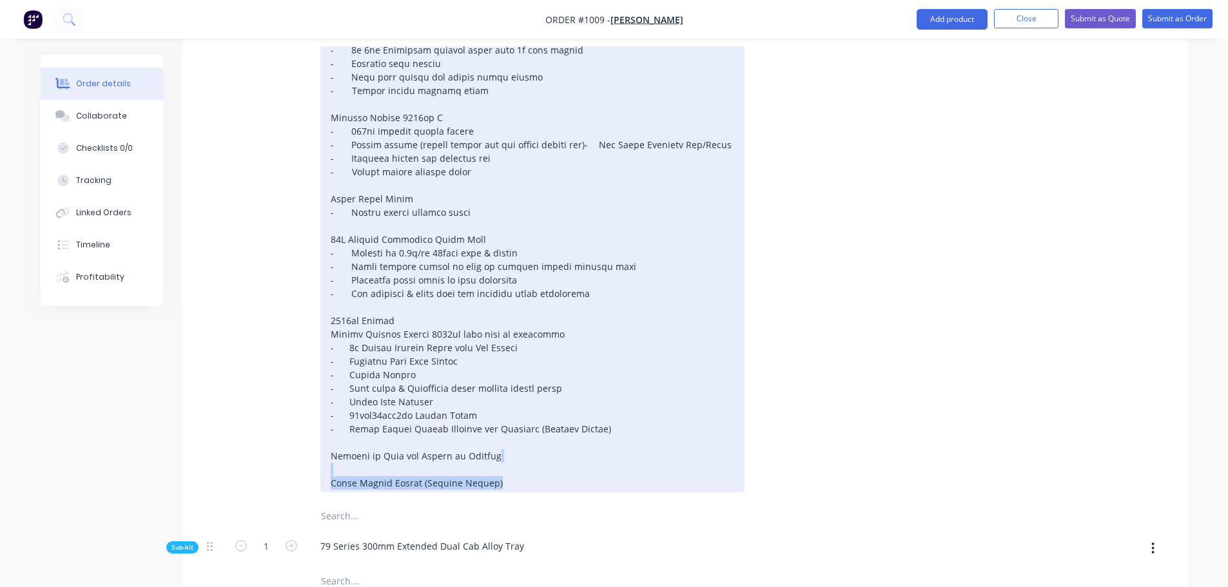
drag, startPoint x: 496, startPoint y: 411, endPoint x: 496, endPoint y: 382, distance: 29.0
click at [496, 382] on div at bounding box center [532, 198] width 424 height 587
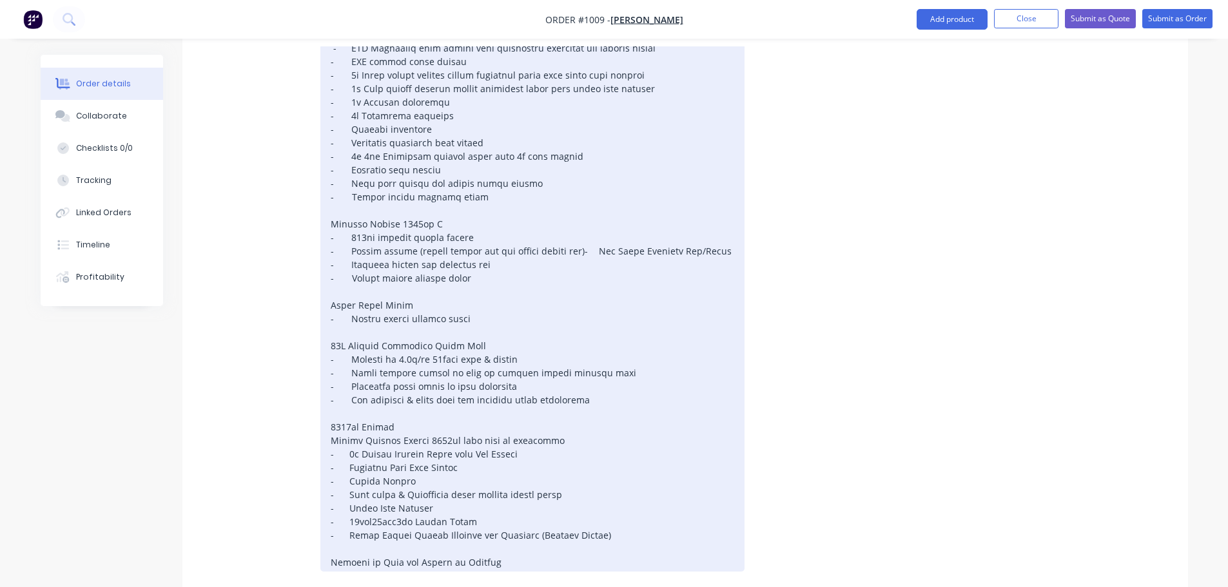
scroll to position [516, 0]
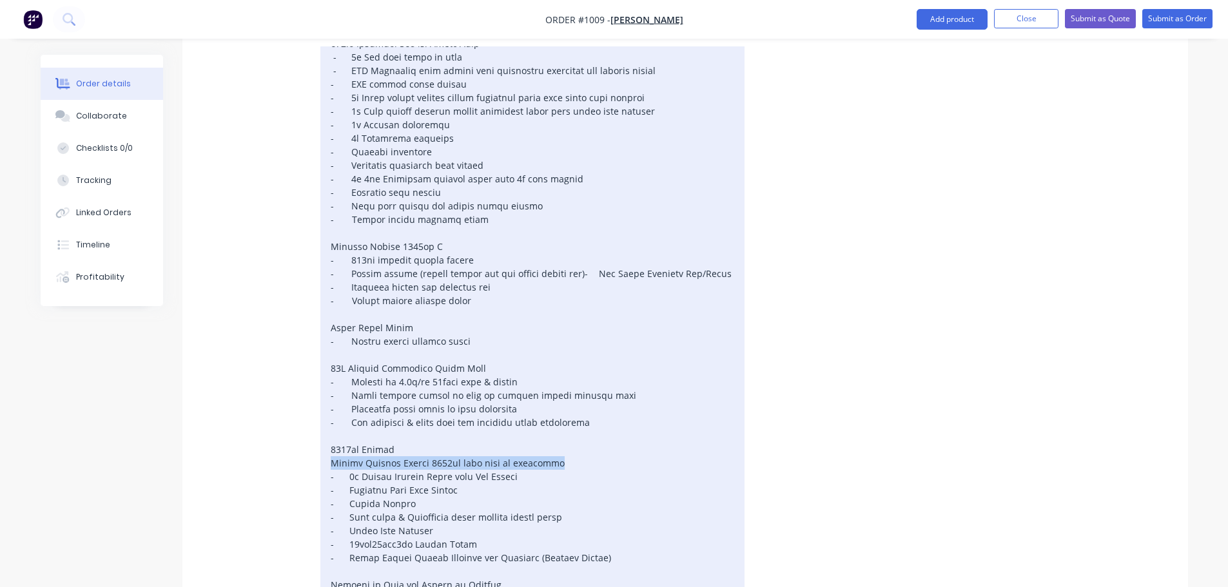
drag, startPoint x: 580, startPoint y: 392, endPoint x: 328, endPoint y: 391, distance: 251.4
click at [328, 391] on div at bounding box center [532, 314] width 424 height 560
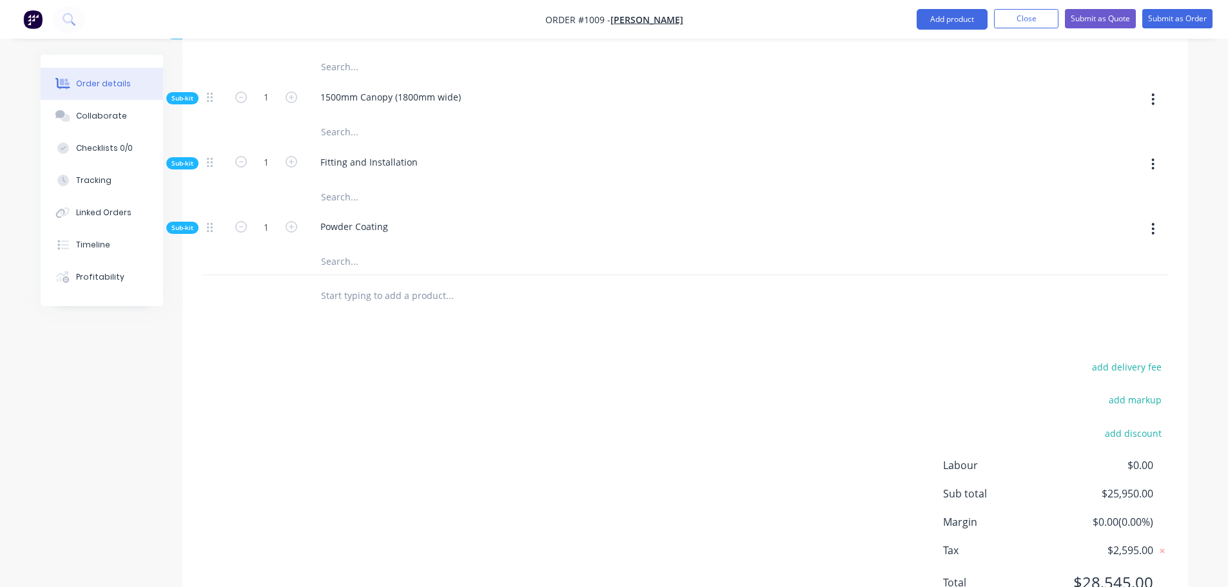
scroll to position [1312, 0]
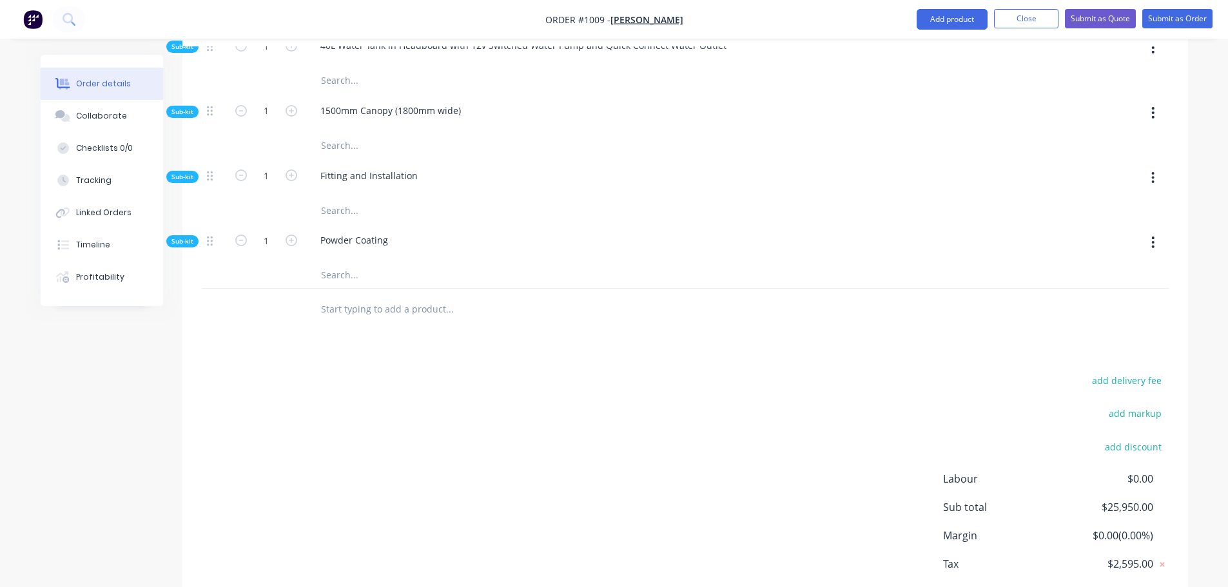
click at [411, 297] on input "text" at bounding box center [449, 310] width 258 height 26
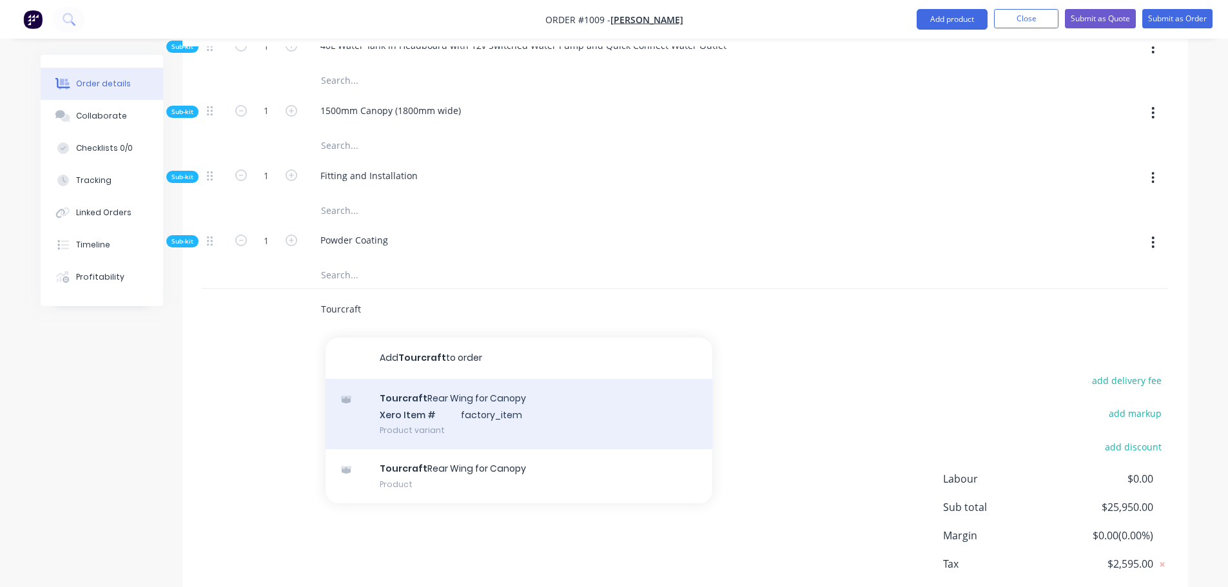
type input "Tourcraft"
click at [503, 379] on div "Tourcraft Rear Wing for Canopy Xero Item # factory_item Product variant" at bounding box center [519, 414] width 387 height 71
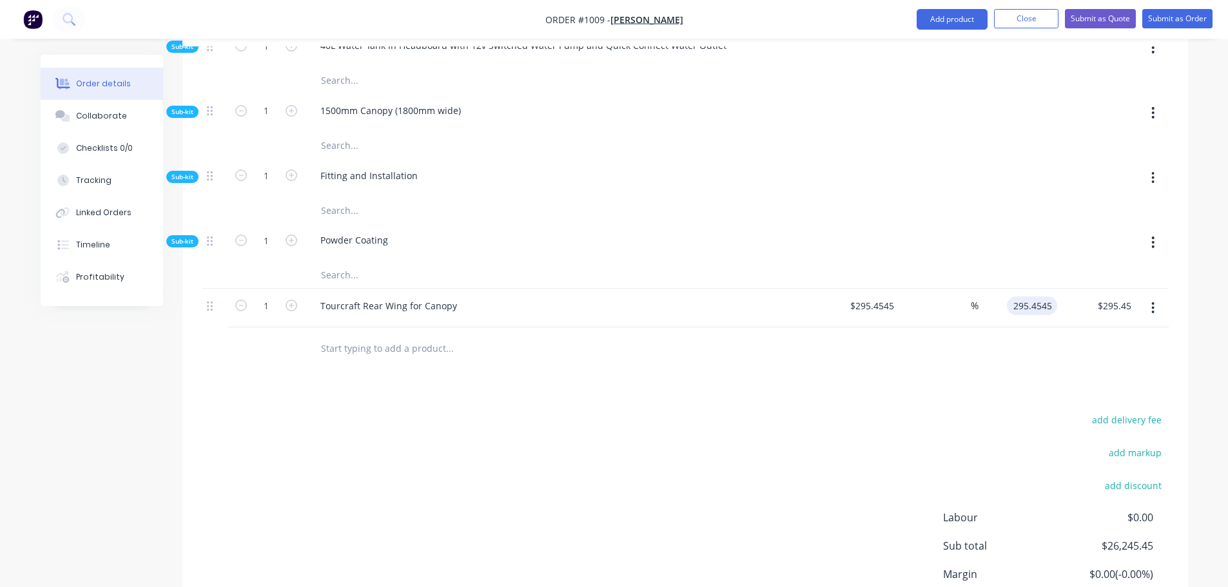
click at [1038, 297] on input "295.4545" at bounding box center [1034, 306] width 45 height 19
type input "0"
type input "-100"
type input "$0.00"
type input "0.00"
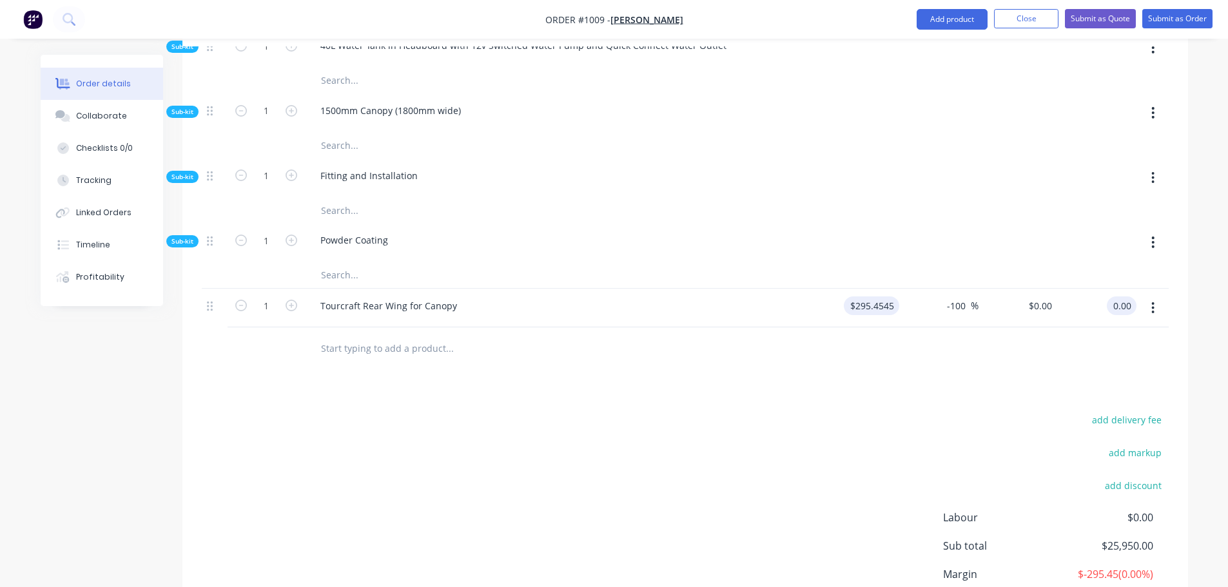
type input "295.4545"
type input "$0.00"
click at [877, 297] on input "295.4545" at bounding box center [876, 306] width 45 height 19
type input "$0.00"
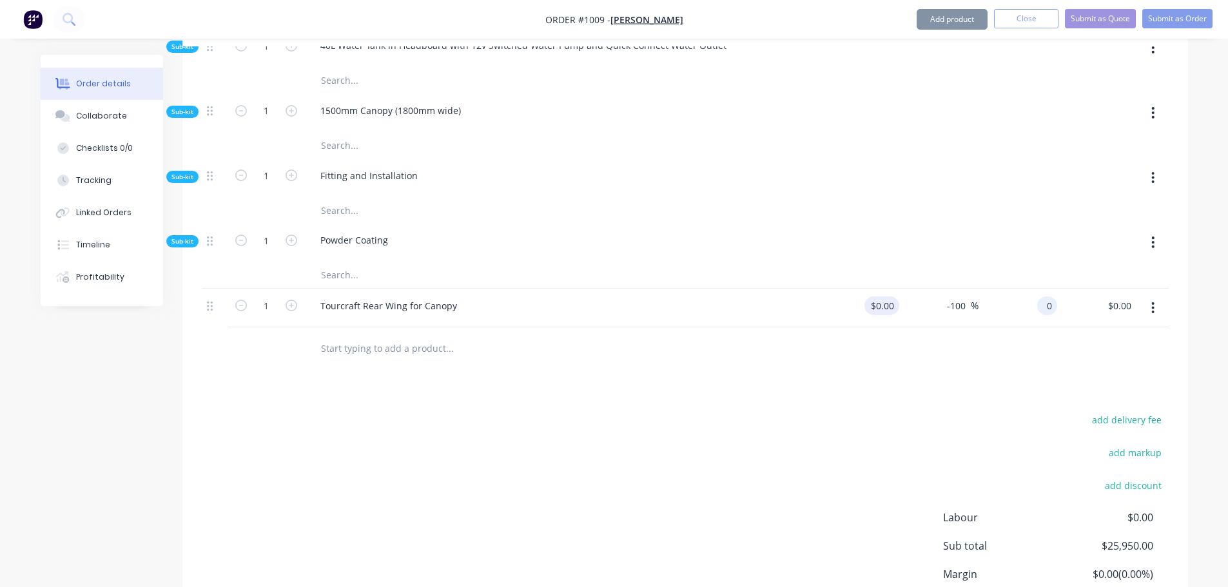
type input "$0.00"
click at [413, 335] on input "text" at bounding box center [449, 348] width 258 height 26
click at [368, 335] on input "text" at bounding box center [449, 348] width 258 height 26
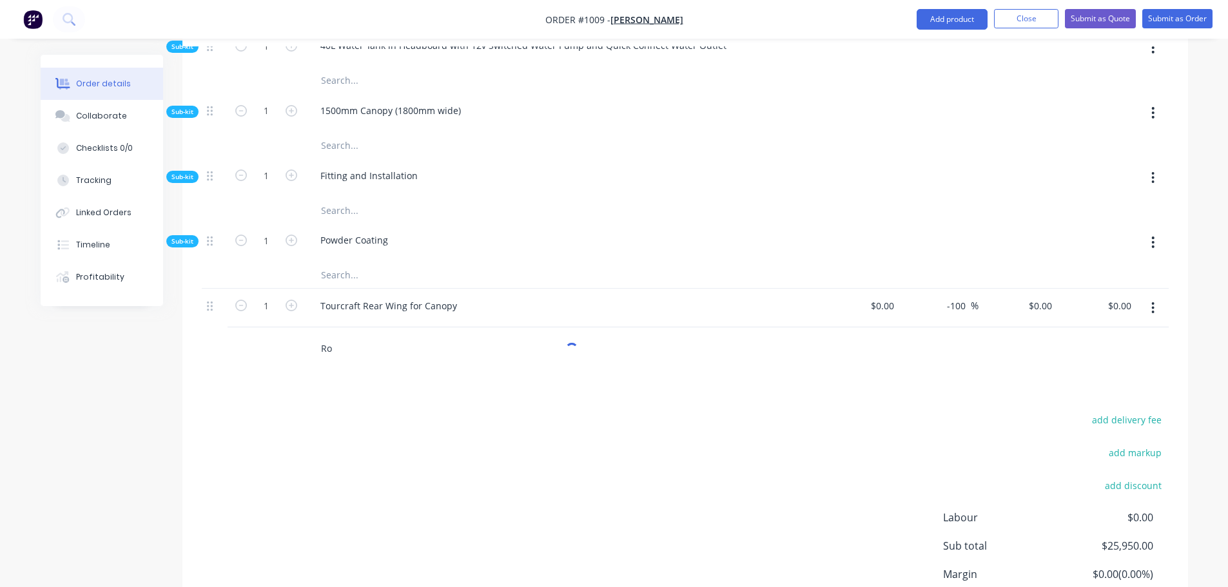
type input "R"
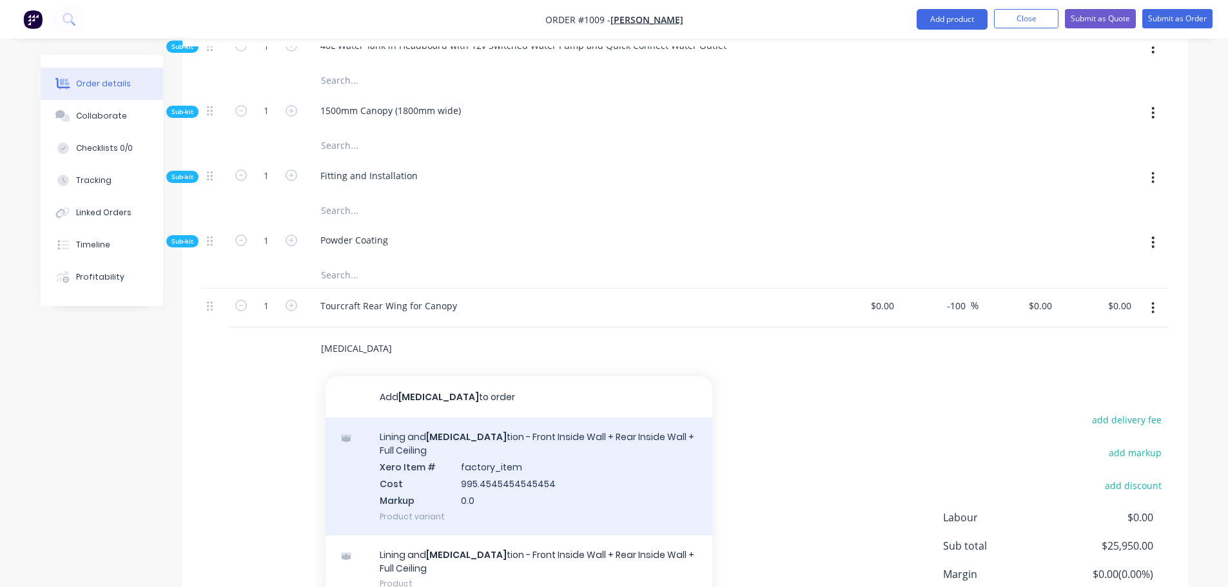
type input "[MEDICAL_DATA]"
click at [497, 418] on div "Lining and [MEDICAL_DATA] tion - Front Inside Wall + Rear Inside Wall + Full Ce…" at bounding box center [519, 476] width 387 height 117
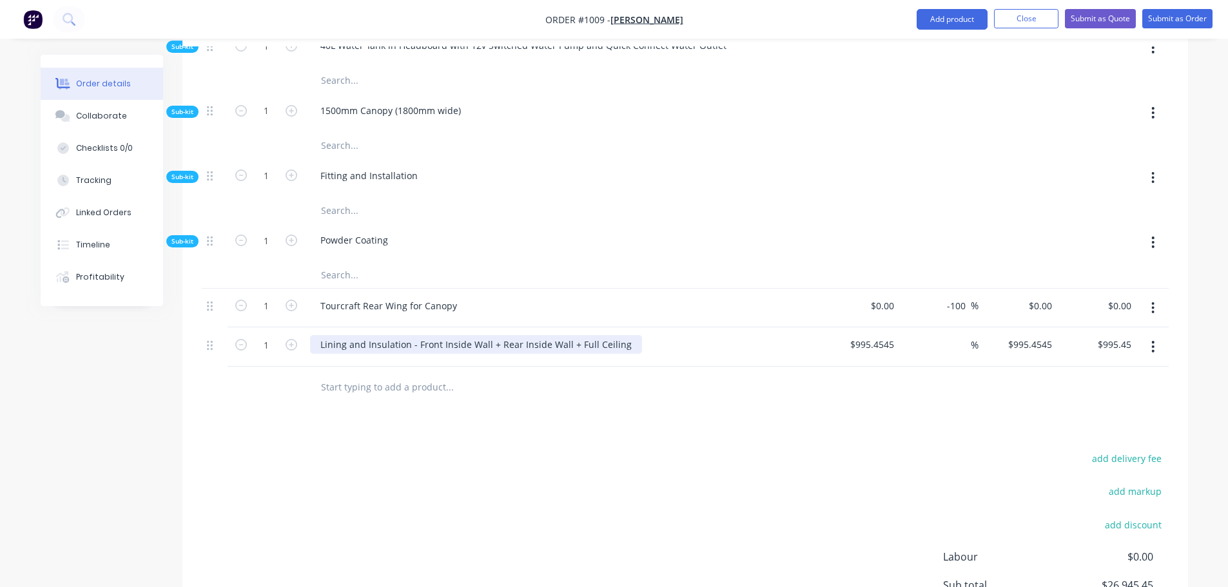
click at [527, 335] on div "Lining and Insulation - Front Inside Wall + Rear Inside Wall + Full Ceiling" at bounding box center [476, 344] width 332 height 19
drag, startPoint x: 573, startPoint y: 267, endPoint x: 437, endPoint y: 265, distance: 136.0
drag, startPoint x: 437, startPoint y: 265, endPoint x: 416, endPoint y: 273, distance: 22.0
click at [416, 335] on div "Lining and Insulation - Front Inside Wall + Rear Inside Wall + Full Ceiling" at bounding box center [476, 344] width 332 height 19
type input "$0.00"
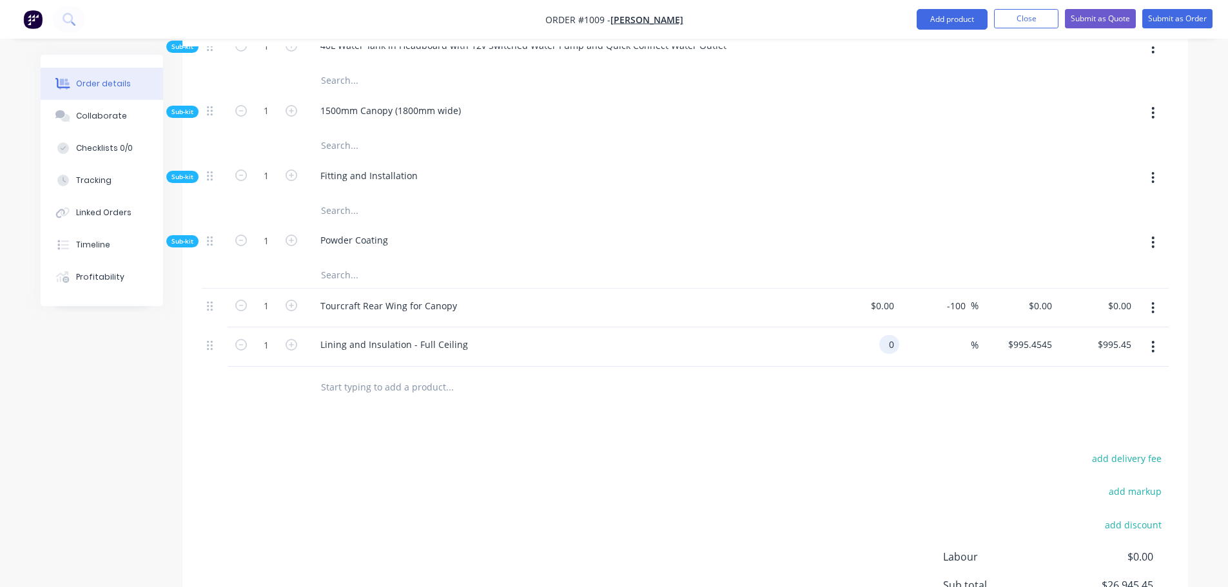
type input "$0.00"
click at [1037, 327] on div "0 0" at bounding box center [1018, 346] width 79 height 39
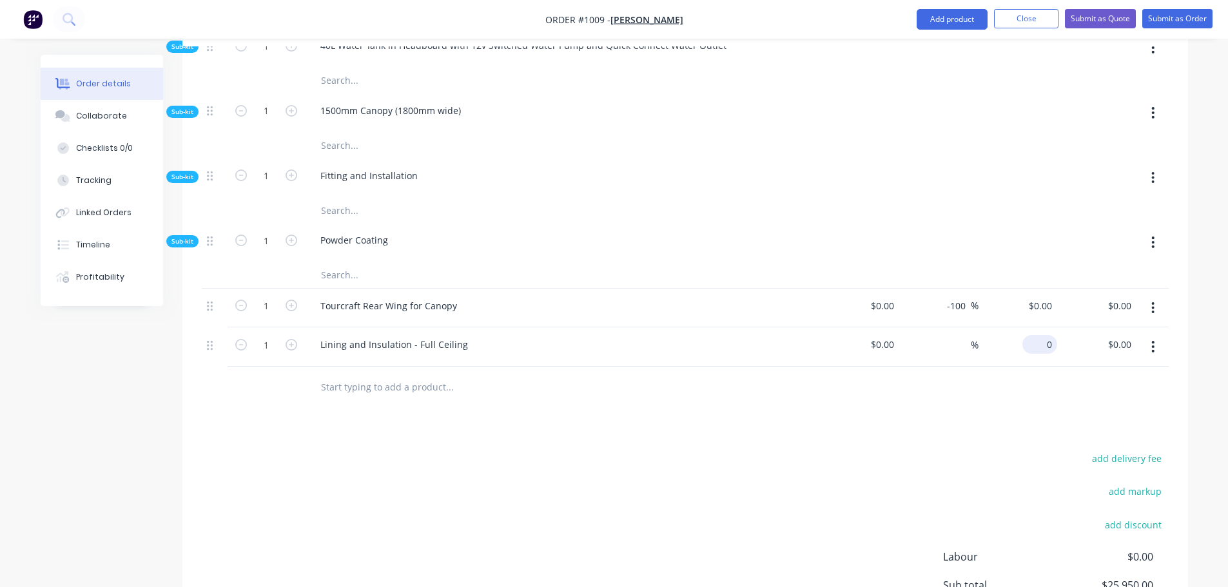
click at [1035, 327] on div "0 $0.00" at bounding box center [1018, 346] width 79 height 39
type input "$1,095.00"
click at [1030, 335] on input "1095" at bounding box center [1043, 344] width 27 height 19
type input "$595.00"
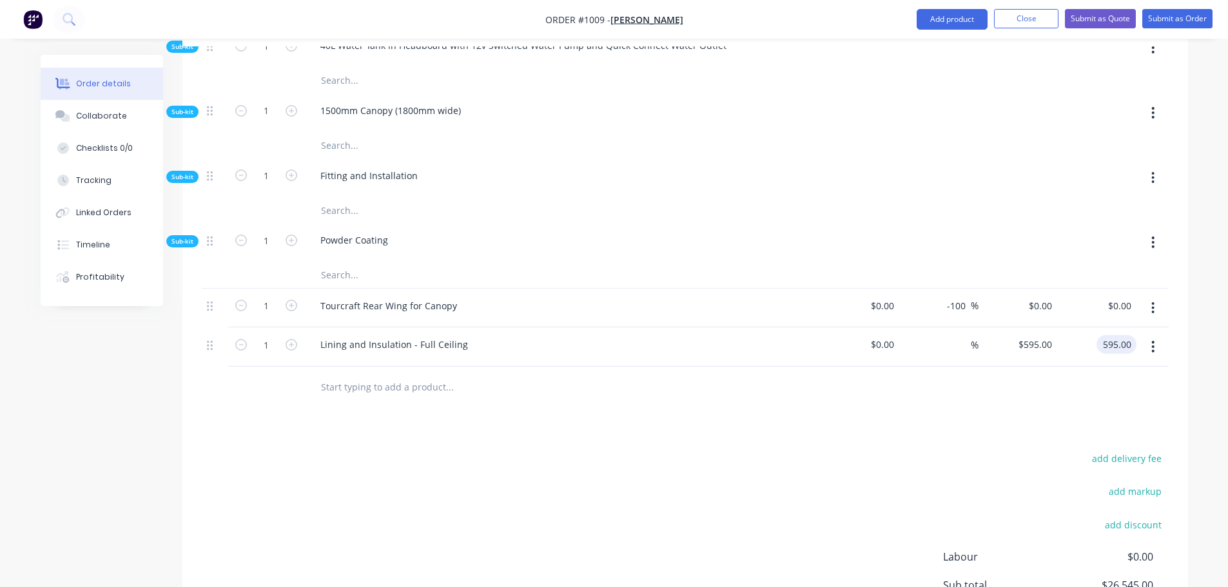
type input "$595.00"
click at [331, 375] on input "text" at bounding box center [449, 388] width 258 height 26
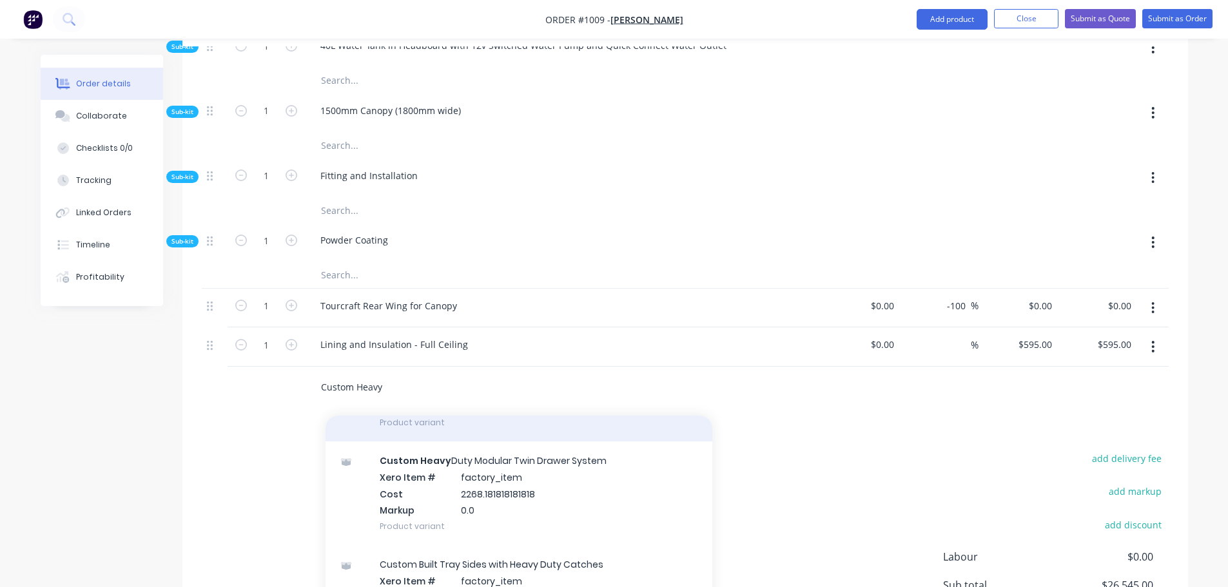
scroll to position [193, 0]
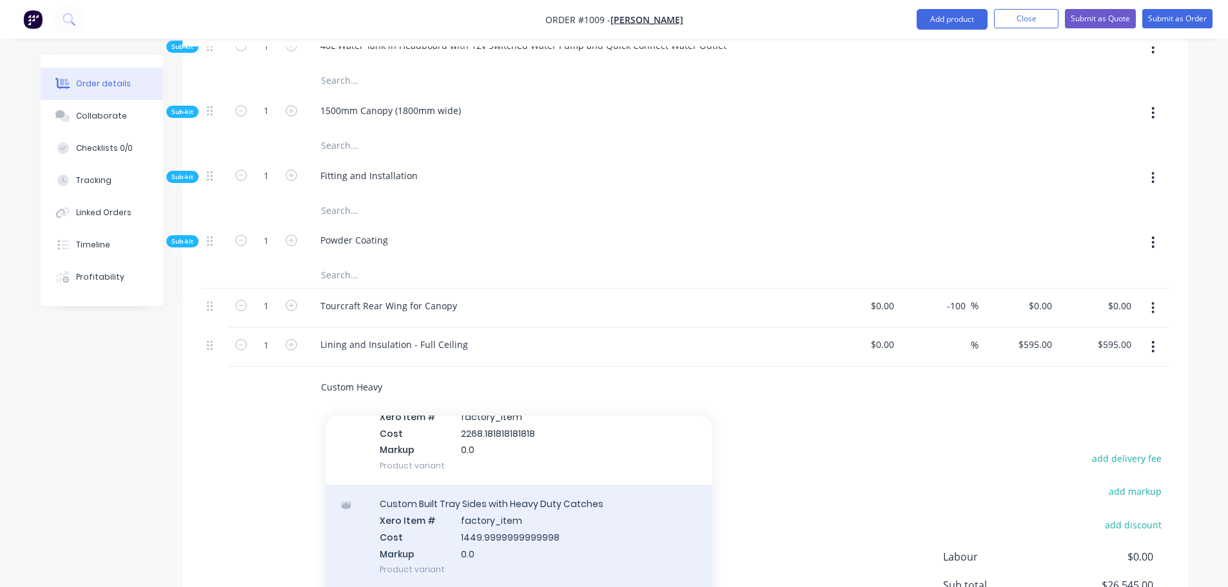
type input "Custom Heavy"
click at [538, 485] on div "Custom Built Tray Sides with Heavy Duty Catches Xero Item # factory_item Cost 1…" at bounding box center [519, 537] width 387 height 104
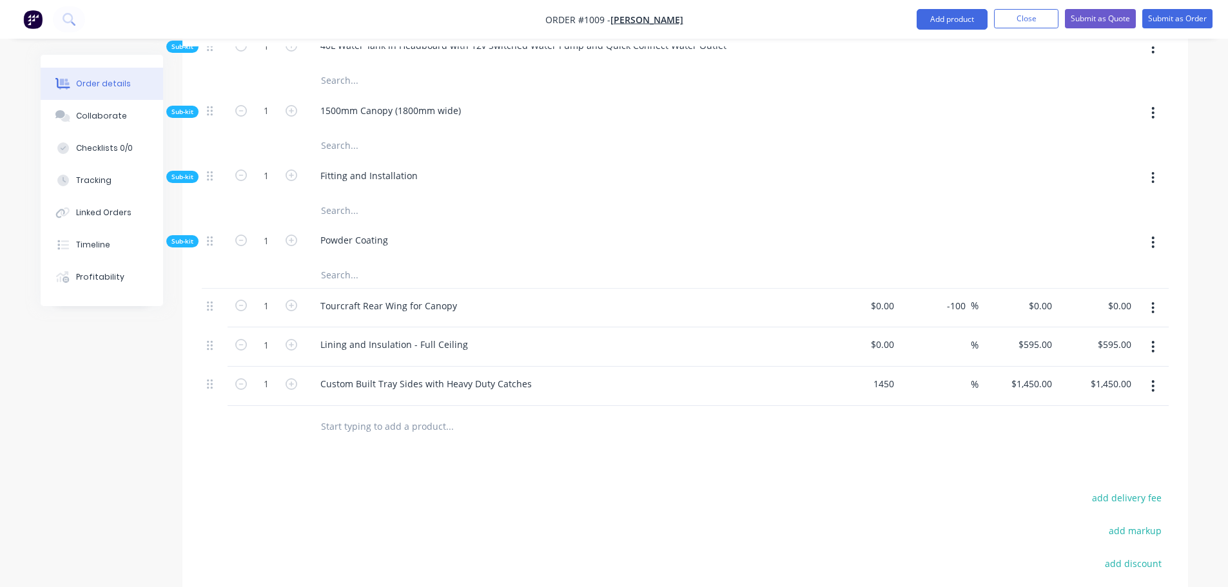
click at [853, 367] on div "1450 $1,450.00" at bounding box center [860, 386] width 79 height 39
type input "0"
type input "$0.00"
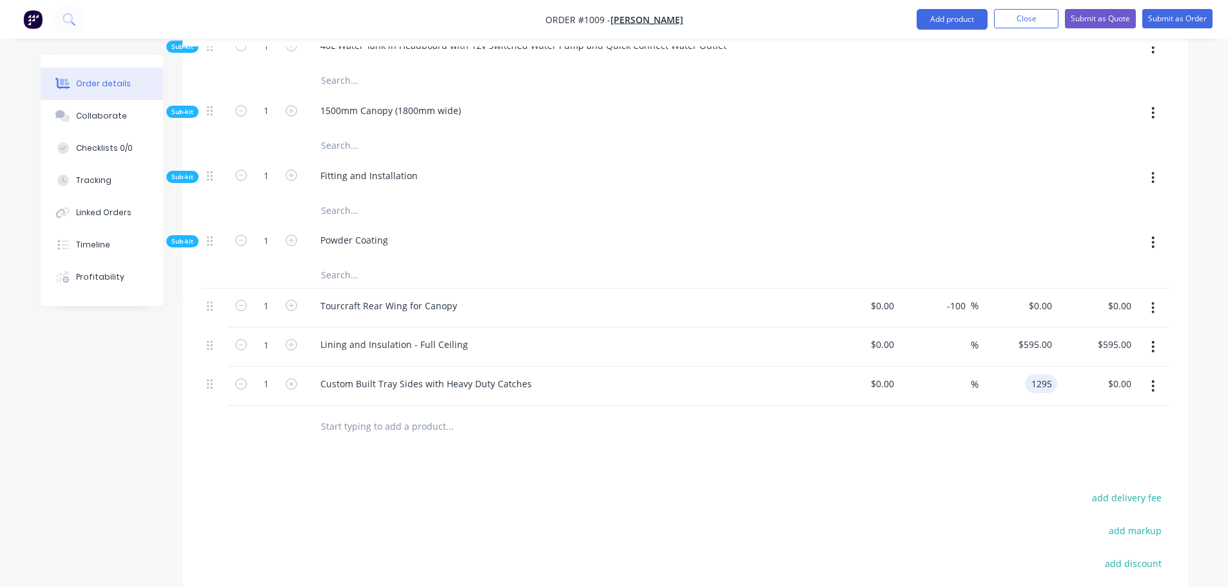
type input "$1,295.00"
click at [528, 375] on div "Custom Built Tray Sides with Heavy Duty Catches" at bounding box center [426, 384] width 232 height 19
type input "$0.00"
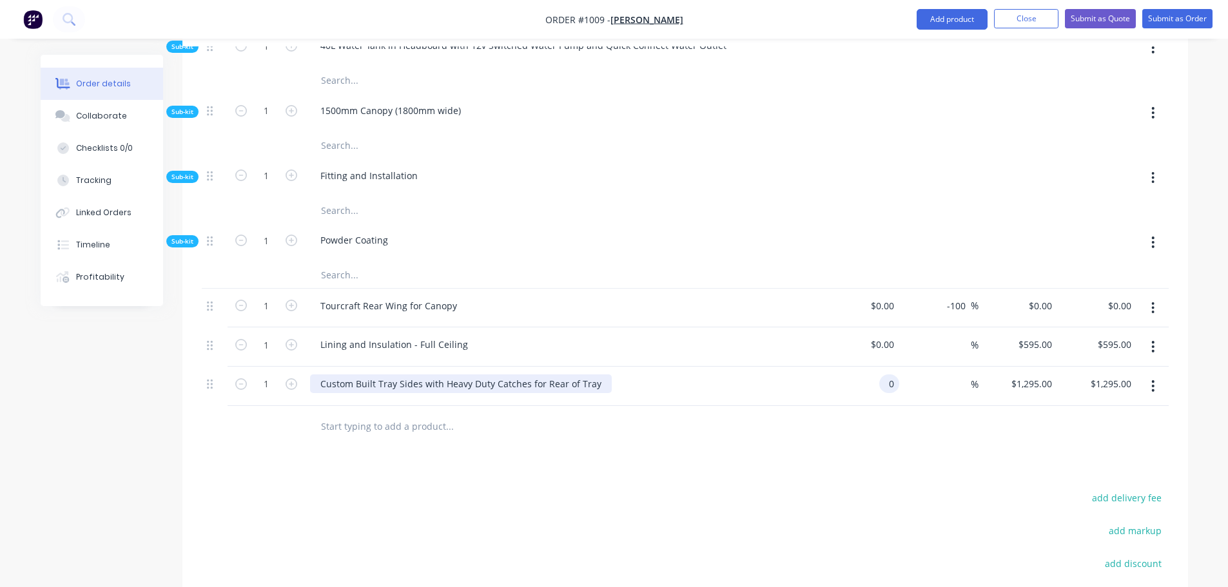
type input "$0.00"
type input "1295"
type input "0.00"
type input "$1,295.00"
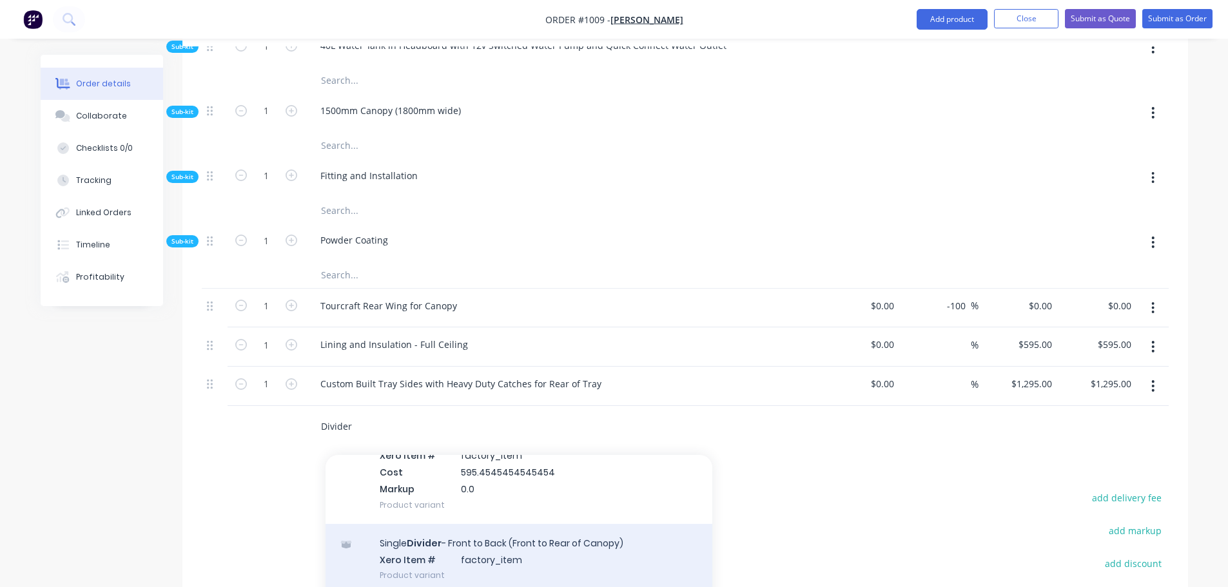
type input "Divider"
click at [527, 524] on div "Single Divider - Front to Back (Front to Rear of Canopy) Xero Item # factory_it…" at bounding box center [519, 559] width 387 height 71
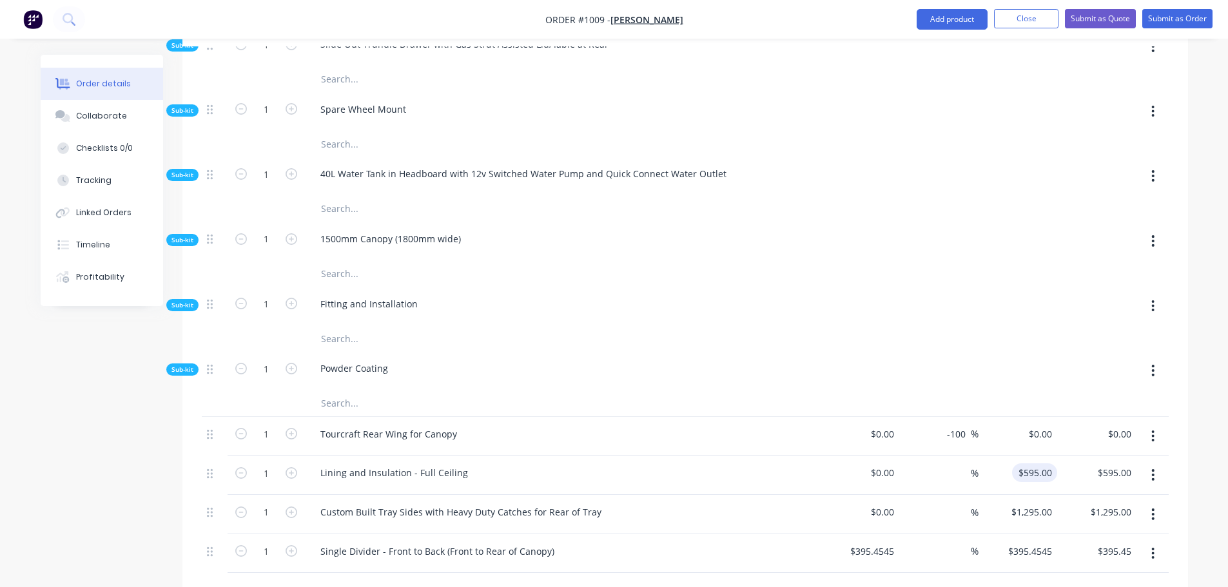
scroll to position [1184, 0]
click at [1018, 456] on div "595 $595.00" at bounding box center [1018, 475] width 79 height 39
type input "$540.9091"
type input "540.91"
type input "$540.91"
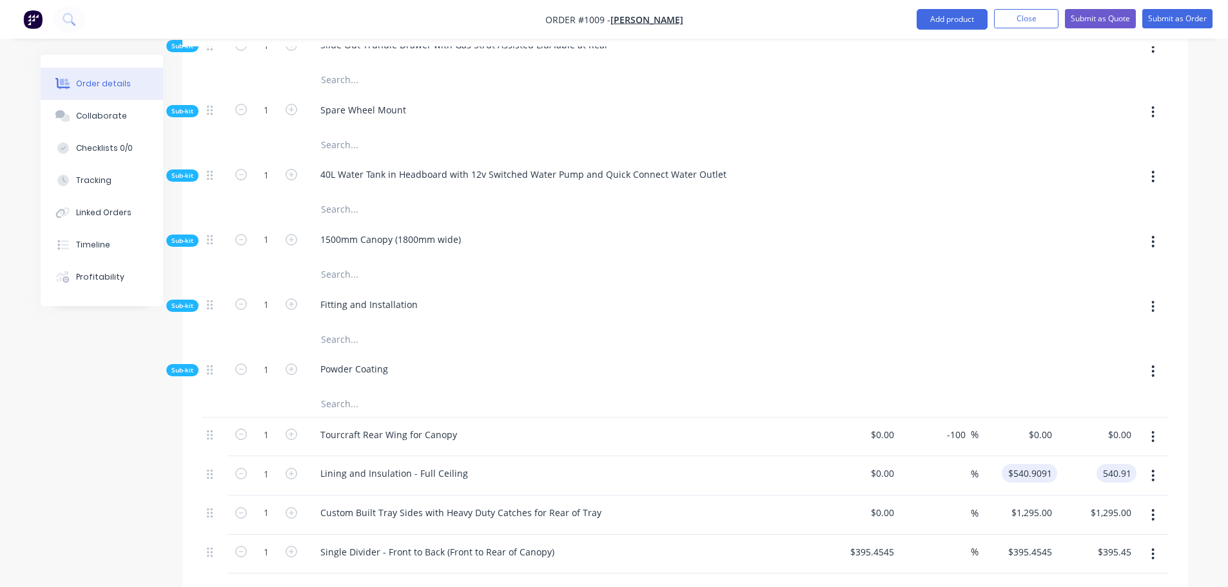
type input "$540.91"
type input "$0.00"
type input "$1,177.2727"
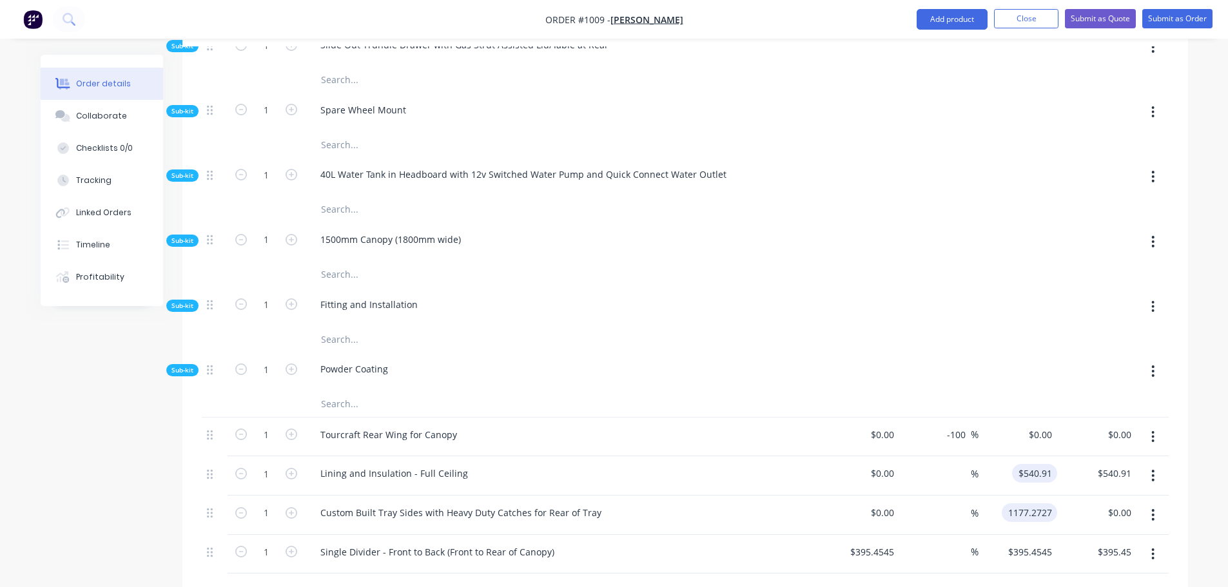
type input "1177.27"
type input "$1,177.27"
click at [397, 581] on input "text" at bounding box center [449, 594] width 258 height 26
type input "D"
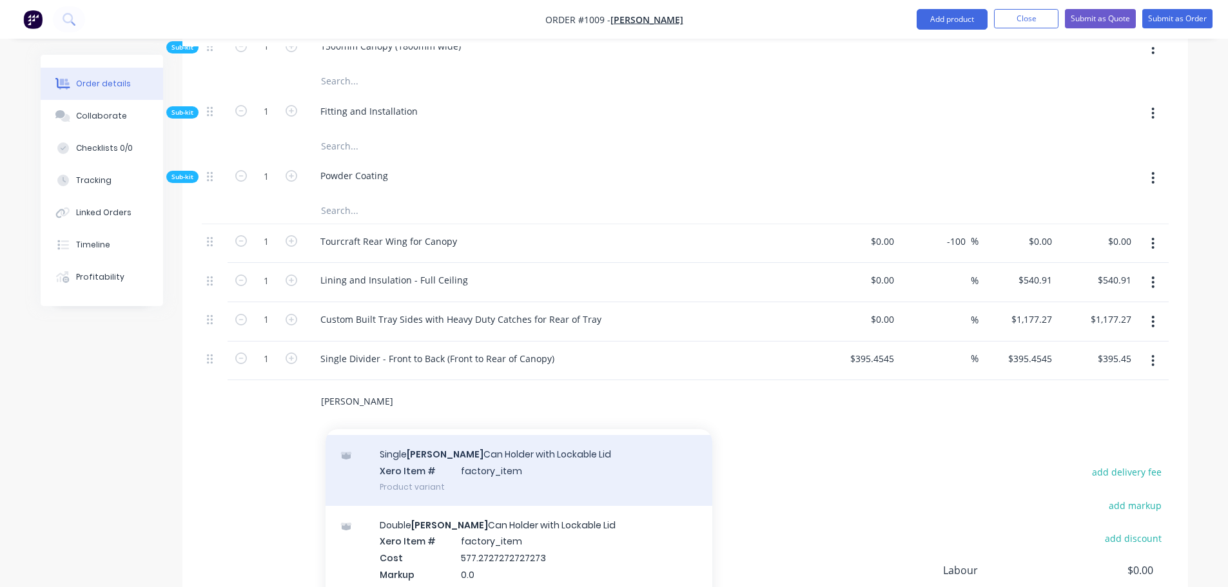
scroll to position [64, 0]
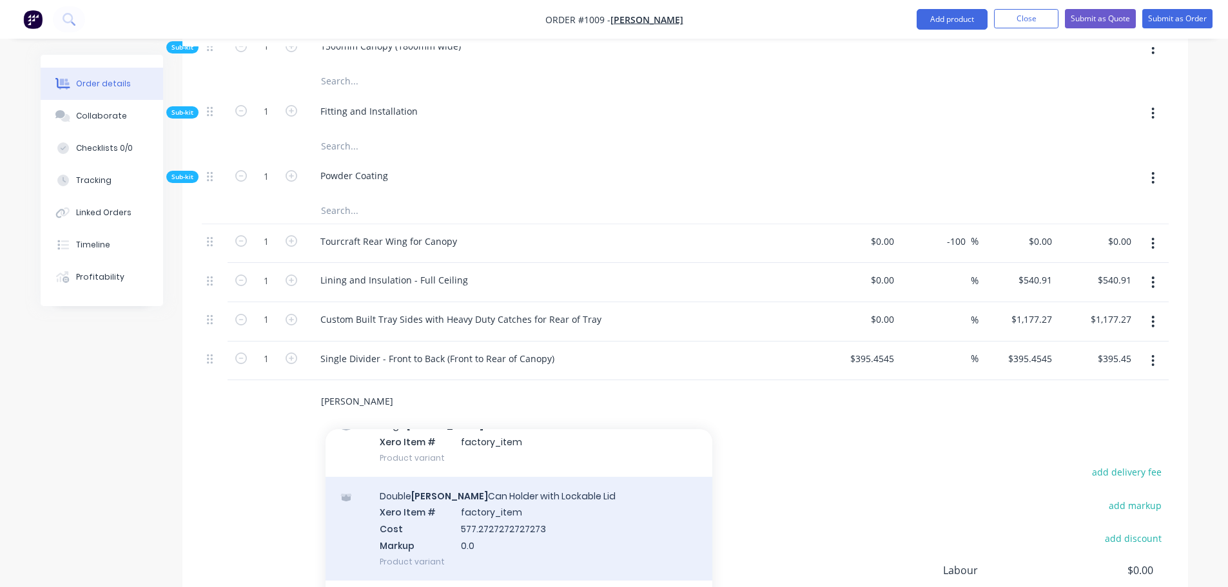
type input "[PERSON_NAME]"
click at [540, 477] on div "Double [PERSON_NAME] Can Holder with Lockable Lid Xero Item # factory_item Cost…" at bounding box center [519, 529] width 387 height 104
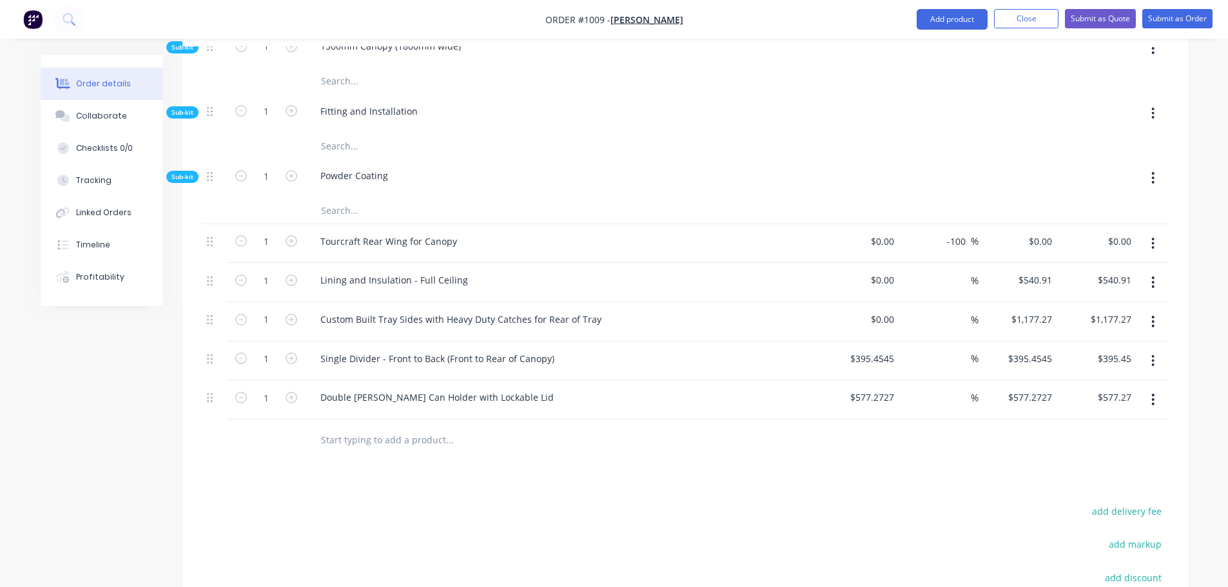
click at [367, 427] on input "text" at bounding box center [449, 440] width 258 height 26
type input "Custom Lockable Box above Kitchen in LHS"
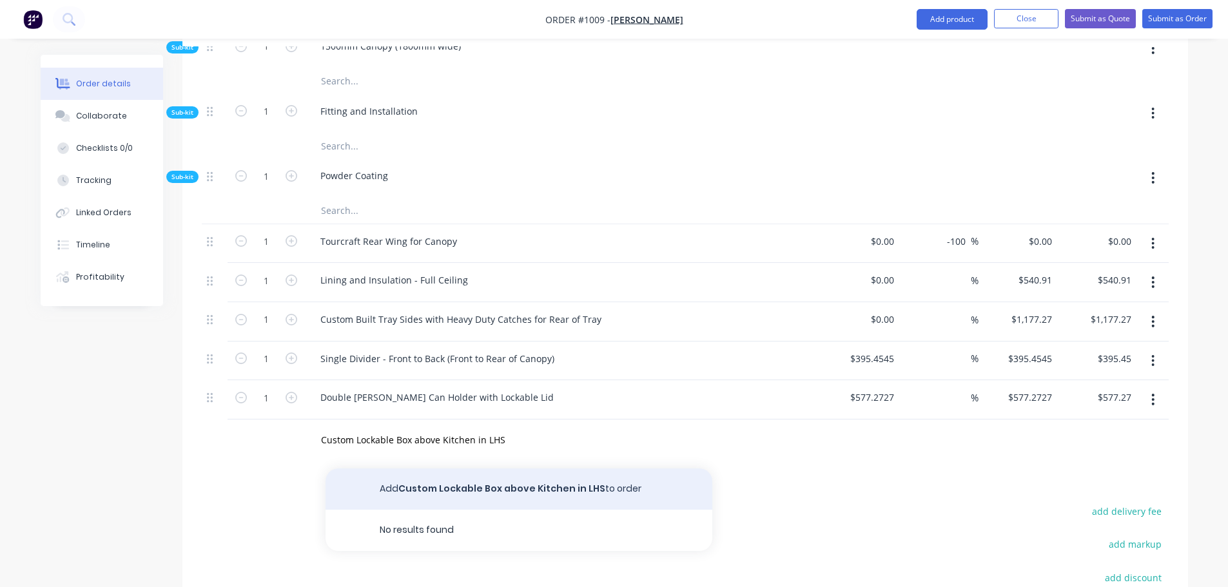
click at [523, 469] on button "Add Custom Lockable Box above Kitchen in LHS to order" at bounding box center [519, 489] width 387 height 41
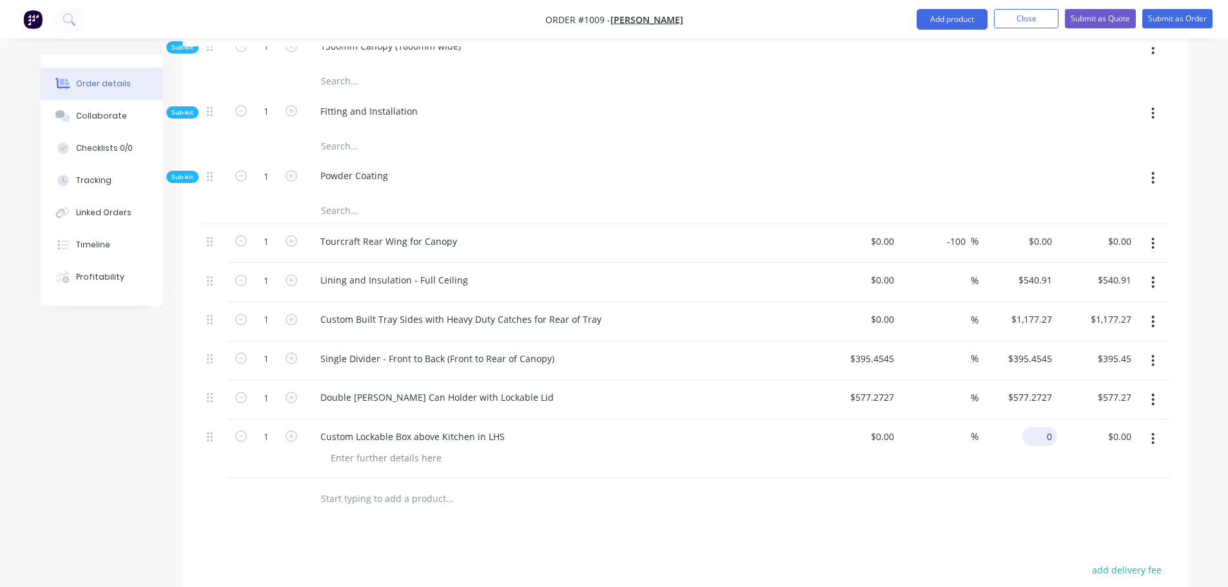
click at [1035, 420] on div "0 $0.00" at bounding box center [1018, 449] width 79 height 59
type input "$1,250.00"
click at [431, 486] on input "text" at bounding box center [449, 499] width 258 height 26
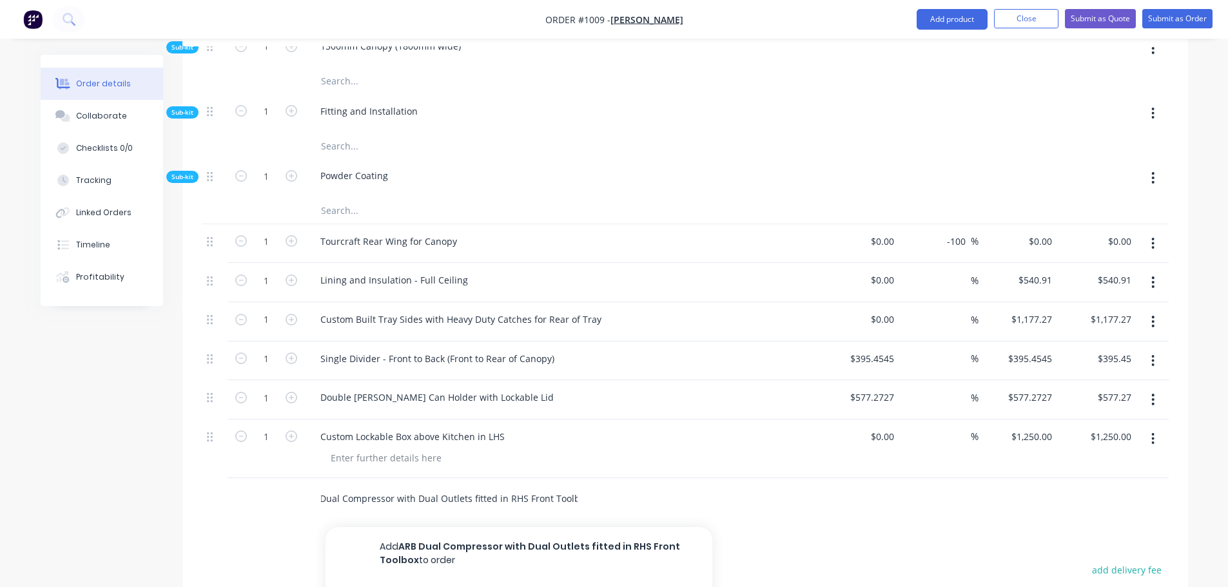
scroll to position [0, 26]
type input "ARB Dual Compressor with Dual Outlets fitted in RHS Front Toolbox"
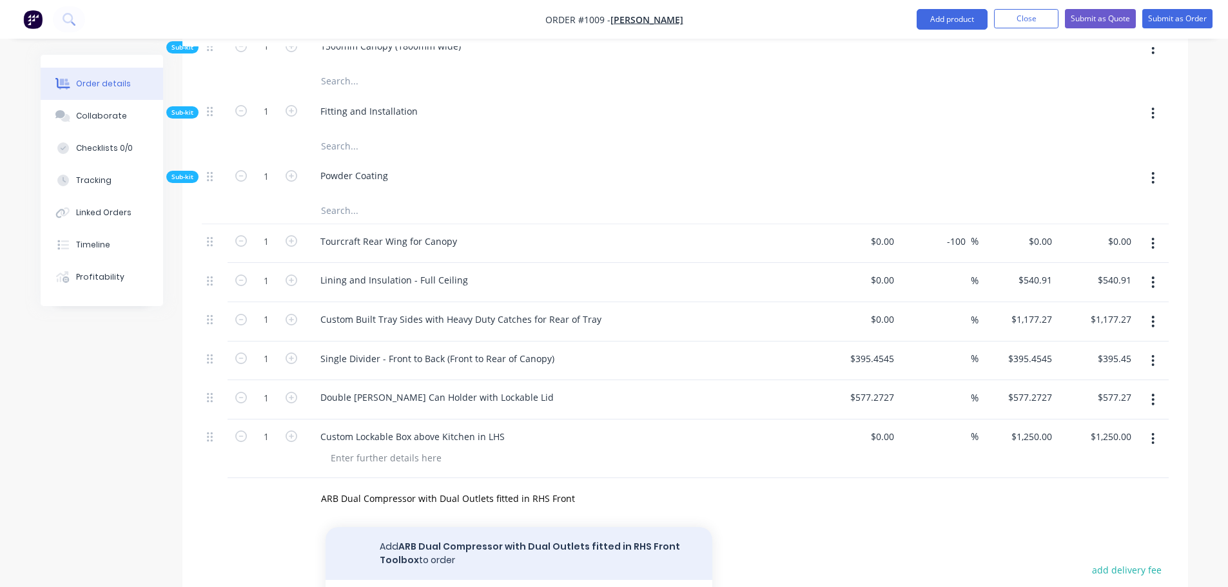
click at [442, 527] on button "Add ARB Dual Compressor with Dual Outlets fitted in RHS Front Toolbox to order" at bounding box center [519, 553] width 387 height 53
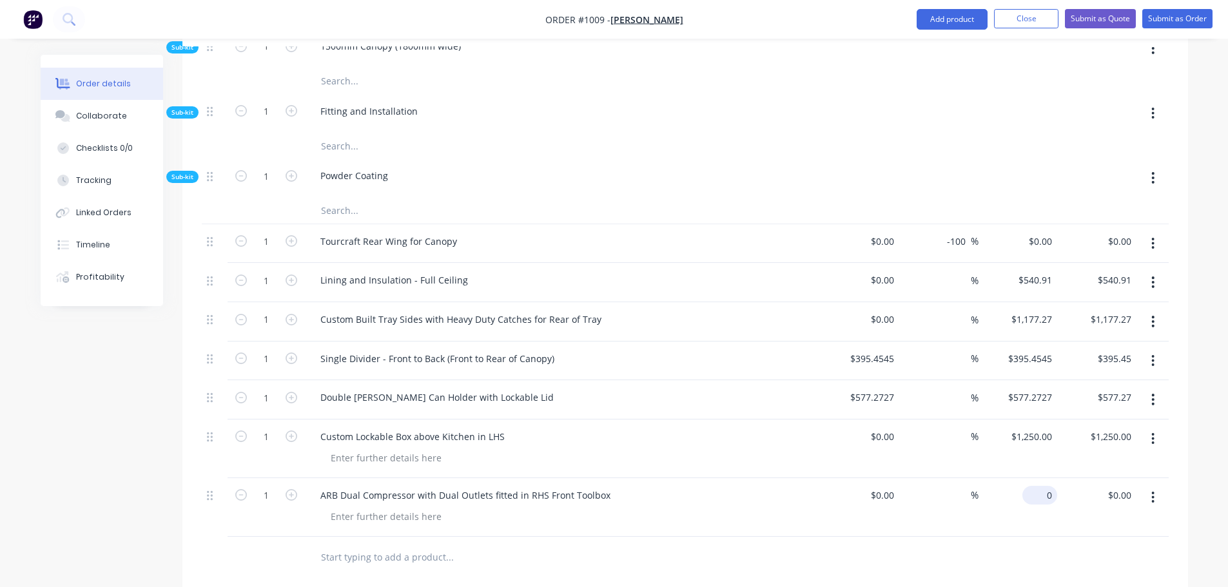
click at [1049, 486] on input "0" at bounding box center [1043, 495] width 30 height 19
type input "$0.00"
click at [438, 545] on input "text" at bounding box center [449, 558] width 258 height 26
type input "Stedi Rear and Cargo Lights"
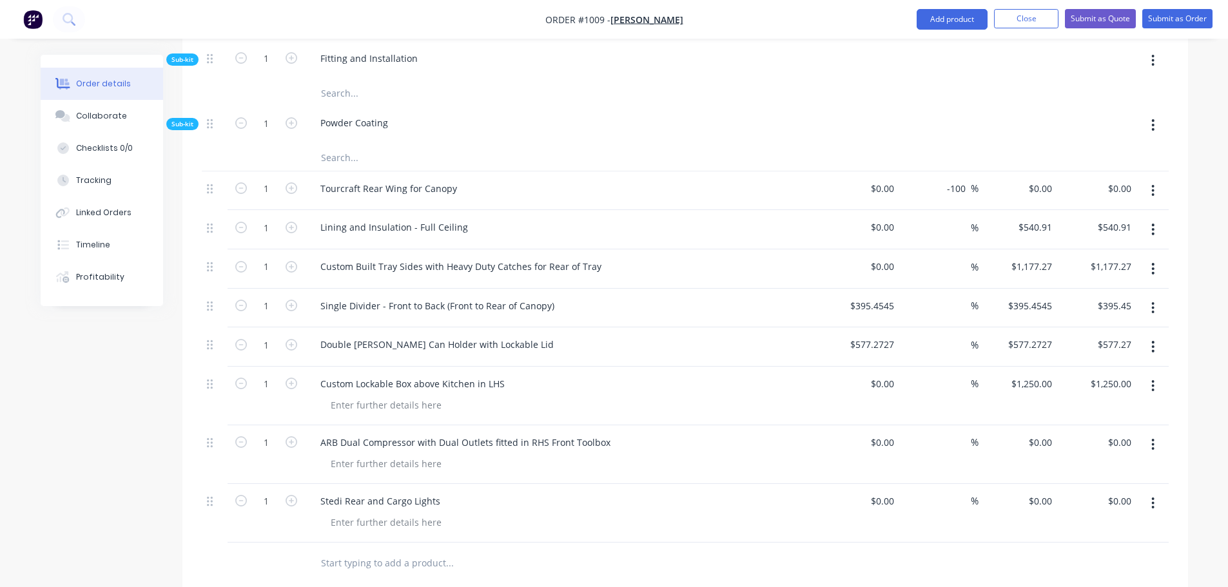
scroll to position [1506, 0]
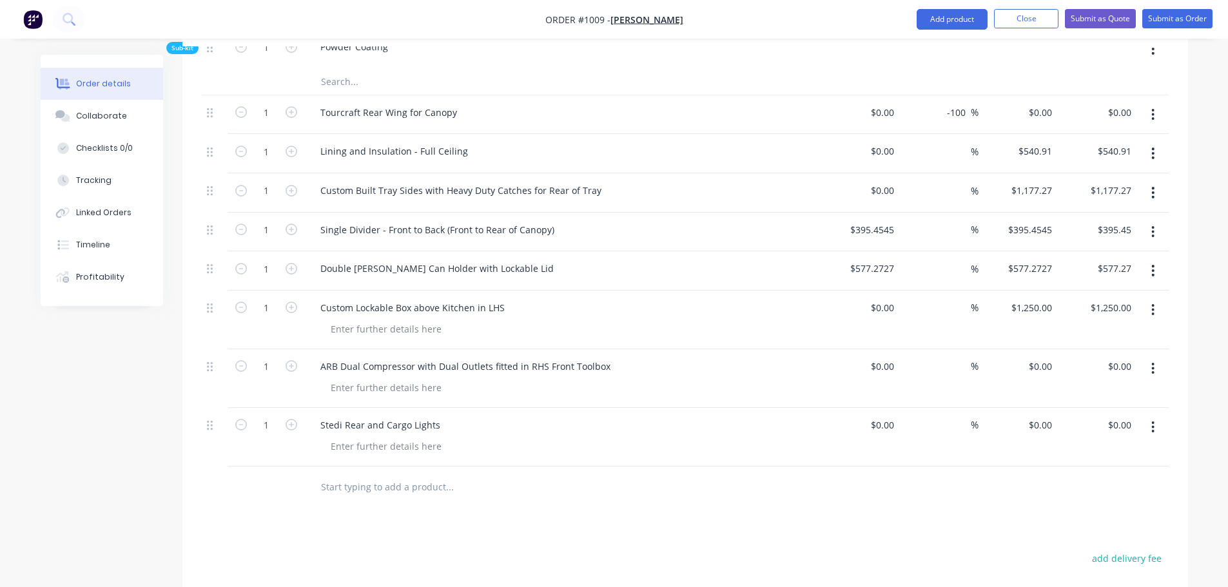
click at [400, 474] on input "text" at bounding box center [449, 487] width 258 height 26
click at [463, 474] on input "Tourtec" at bounding box center [449, 487] width 258 height 26
paste input "Slide Out, Fold Out 600w x 600h x 700d"
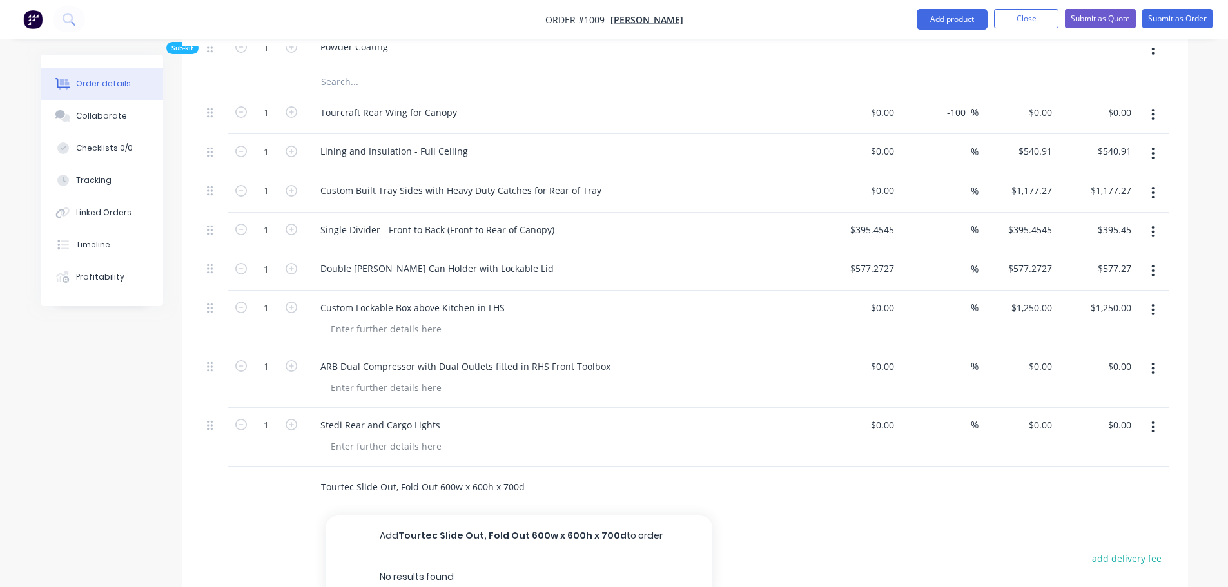
click at [438, 474] on input "Tourtec Slide Out, Fold Out 600w x 600h x 700d" at bounding box center [449, 487] width 258 height 26
click at [437, 474] on input "Tourtec Slide Out, Fold Out 600w x 600h x 700d" at bounding box center [449, 487] width 258 height 26
type input "Tourtec Slide Out, Fold Out Kitchen/Pantry (600w x 600h x 700d) with Travel Bud…"
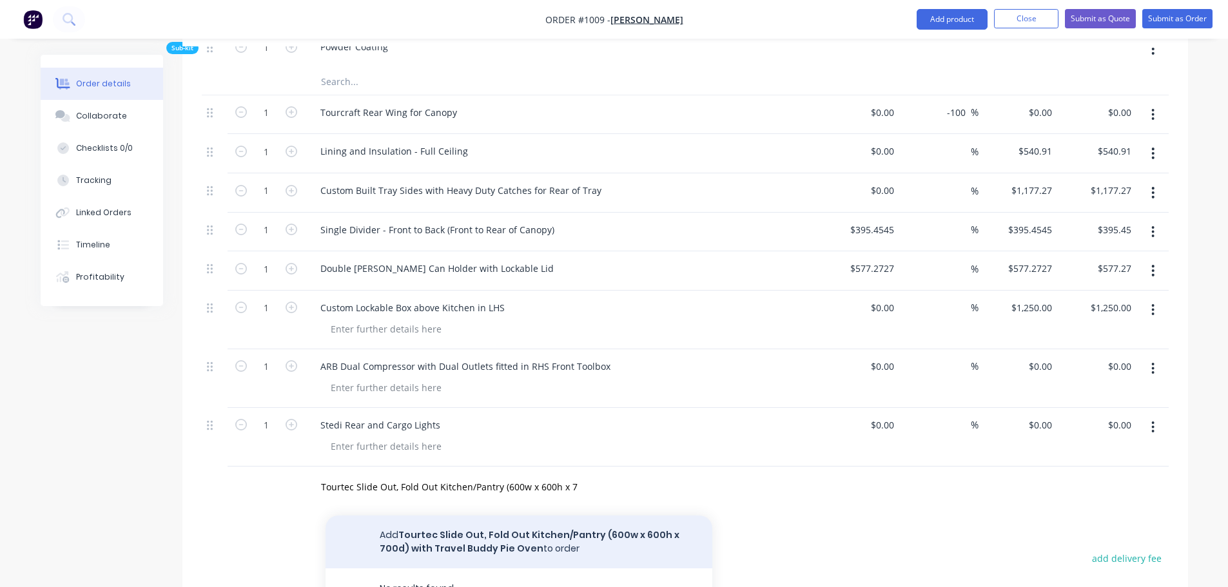
click at [488, 516] on button "Add Tourtec Slide Out, Fold Out Kitchen/Pantry (600w x 600h x 700d) with Travel…" at bounding box center [519, 542] width 387 height 53
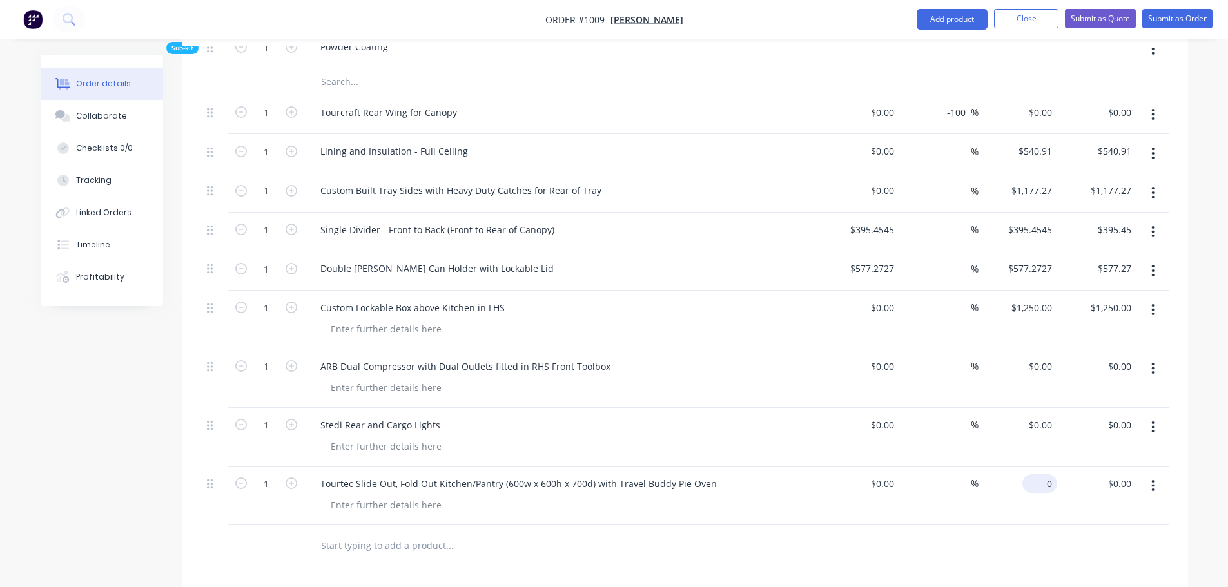
click at [1030, 467] on div "0 $0.00" at bounding box center [1018, 496] width 79 height 59
type input "3"
type input "$0.00"
click at [376, 533] on input "text" at bounding box center [449, 546] width 258 height 26
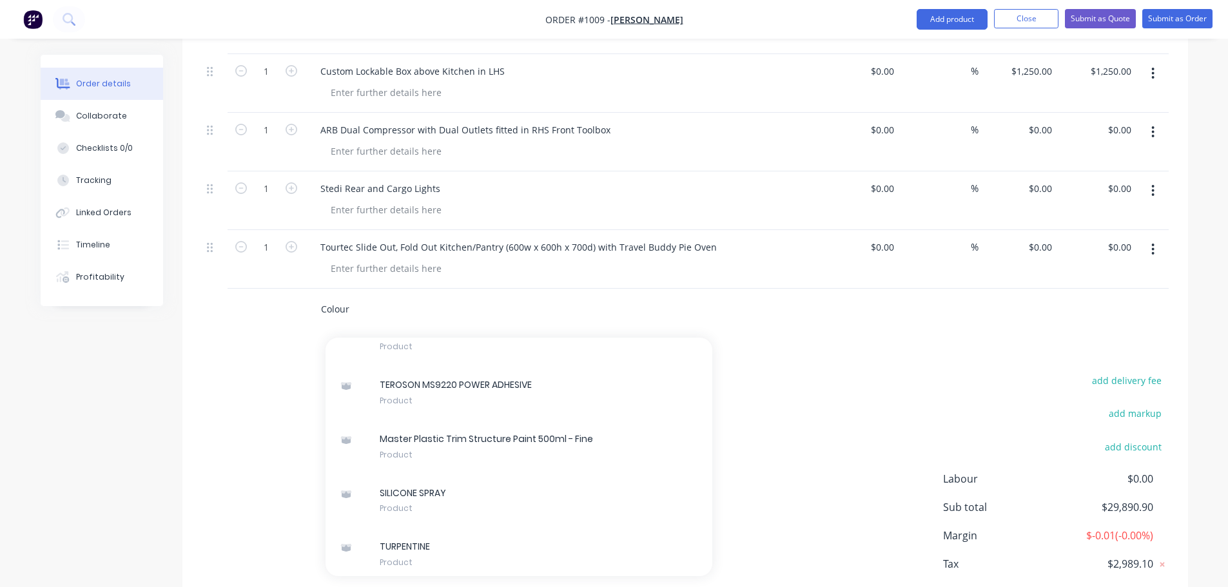
scroll to position [1797, 0]
drag, startPoint x: 378, startPoint y: 240, endPoint x: 314, endPoint y: 239, distance: 63.8
click at [314, 297] on div "Colour Add Colour to order TEROSON MS9220 POWER ADHESIVE Xero Item # factory_it…" at bounding box center [503, 310] width 387 height 26
type input "Colour"
click at [370, 297] on input "Colour" at bounding box center [449, 310] width 258 height 26
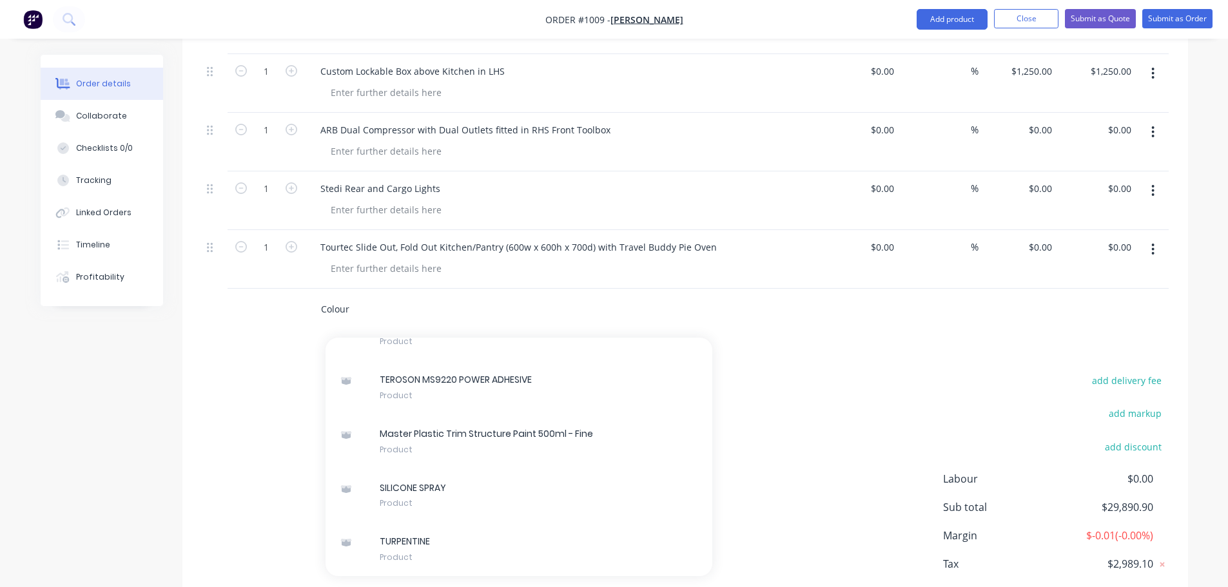
drag, startPoint x: 359, startPoint y: 235, endPoint x: 314, endPoint y: 233, distance: 45.1
click at [314, 297] on div "Colour Add Colour to order TEROSON MS9220 POWER ADHESIVE Xero Item # factory_it…" at bounding box center [503, 310] width 387 height 26
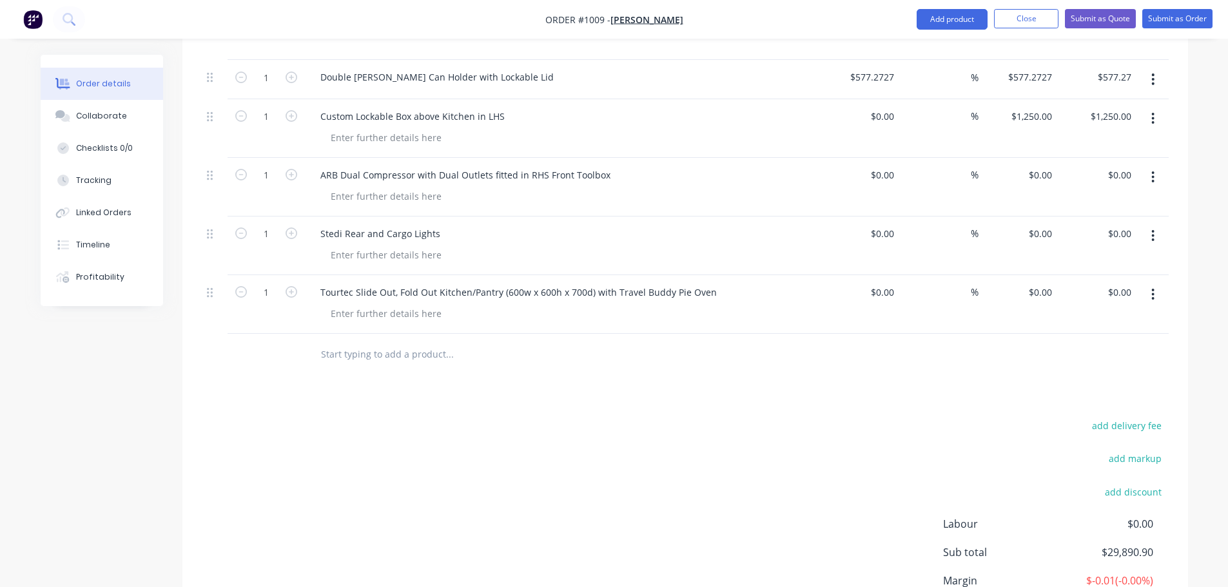
scroll to position [1613, 0]
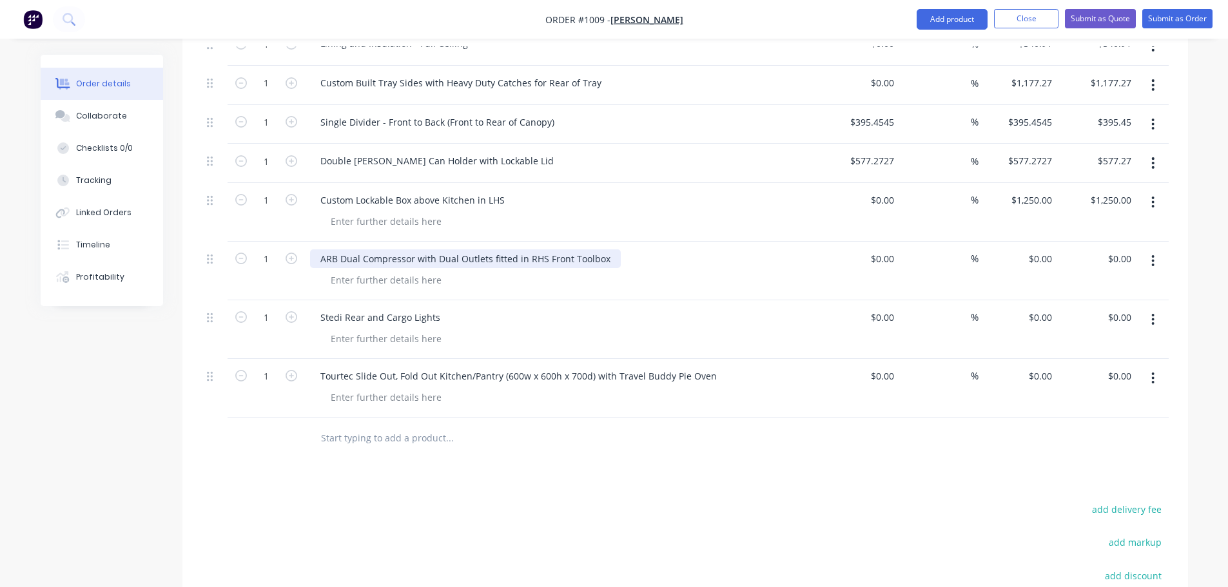
click at [415, 249] on div "ARB Dual Compressor with Dual Outlets fitted in RHS Front Toolbox" at bounding box center [465, 258] width 311 height 19
click at [605, 249] on div "ARB Dual Compressor with Dual Outlets fitted in RHS Front Toolbox" at bounding box center [465, 258] width 311 height 19
click at [524, 249] on div "ARB Dual Compressor with Dual Outlets fitted in RHS Front Toolbox" at bounding box center [465, 258] width 311 height 19
click at [529, 249] on div "ARB Dual Compressor with Dual Outlets fitted in RHS Front Toolbox" at bounding box center [465, 258] width 311 height 19
click at [602, 249] on div "ARB Dual Compressor with Dual Outlets fitted in LHS Front Toolbox" at bounding box center [464, 258] width 309 height 19
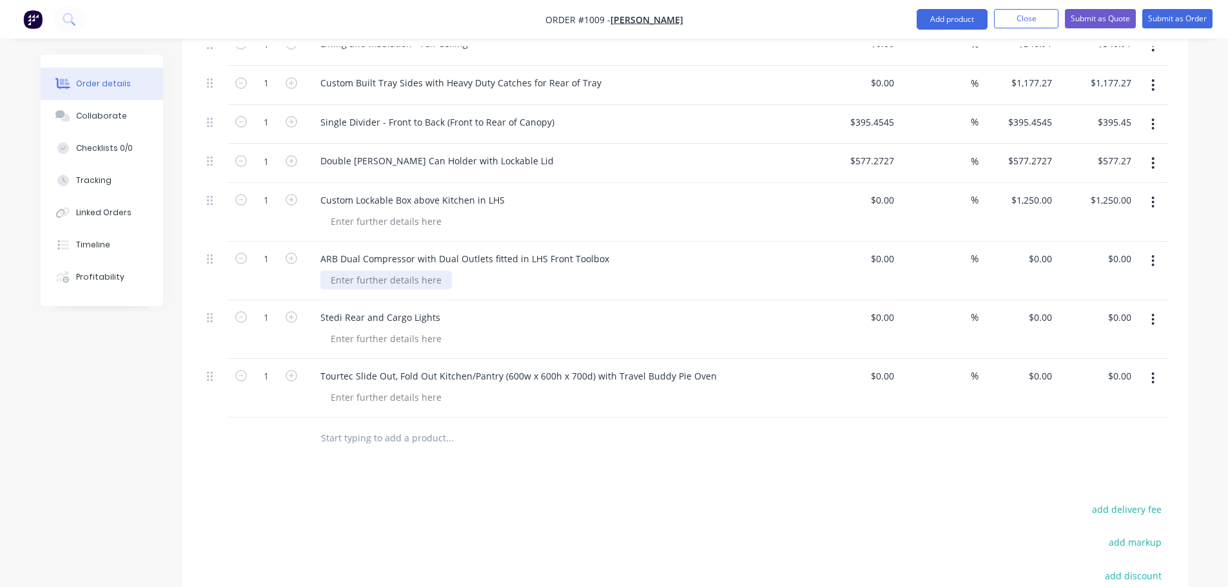
click at [393, 271] on div at bounding box center [386, 280] width 132 height 19
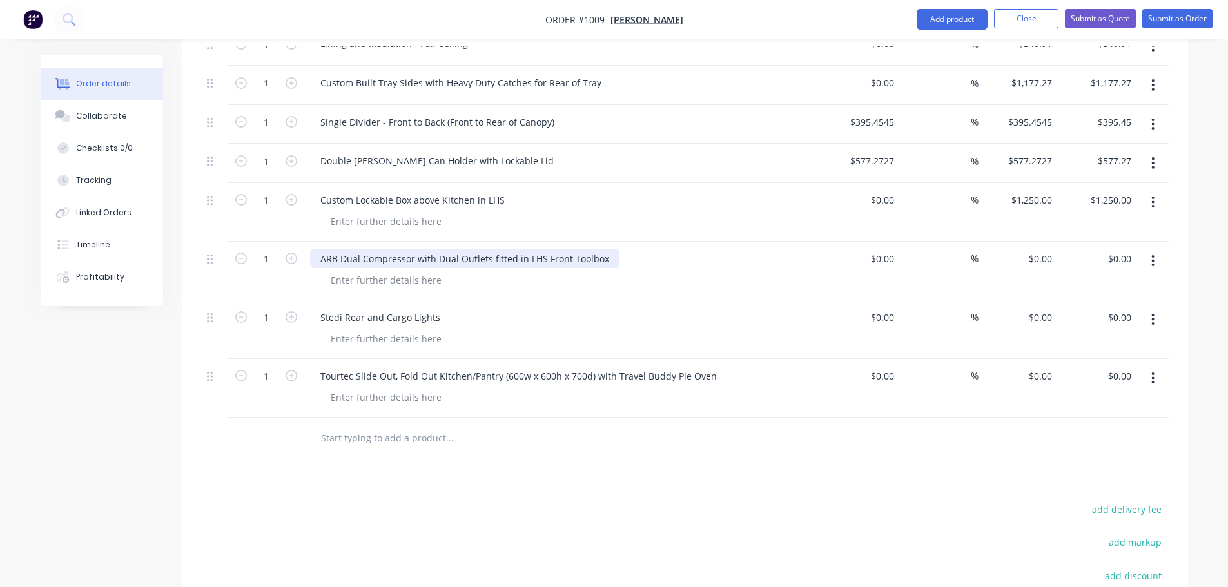
click at [492, 249] on div "ARB Dual Compressor with Dual Outlets fitted in LHS Front Toolbox" at bounding box center [464, 258] width 309 height 19
drag, startPoint x: 487, startPoint y: 187, endPoint x: 632, endPoint y: 188, distance: 144.4
click at [632, 249] on div "ARB Dual Compressor with Dual Outlets fitted in LHS Front Toolbox" at bounding box center [562, 258] width 505 height 19
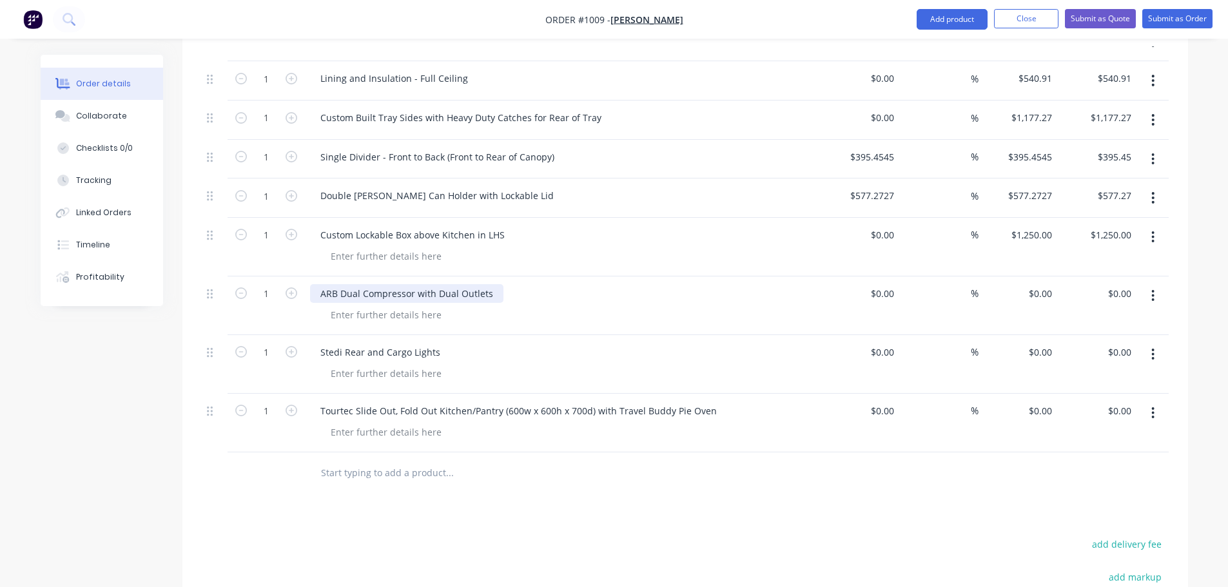
scroll to position [1549, 0]
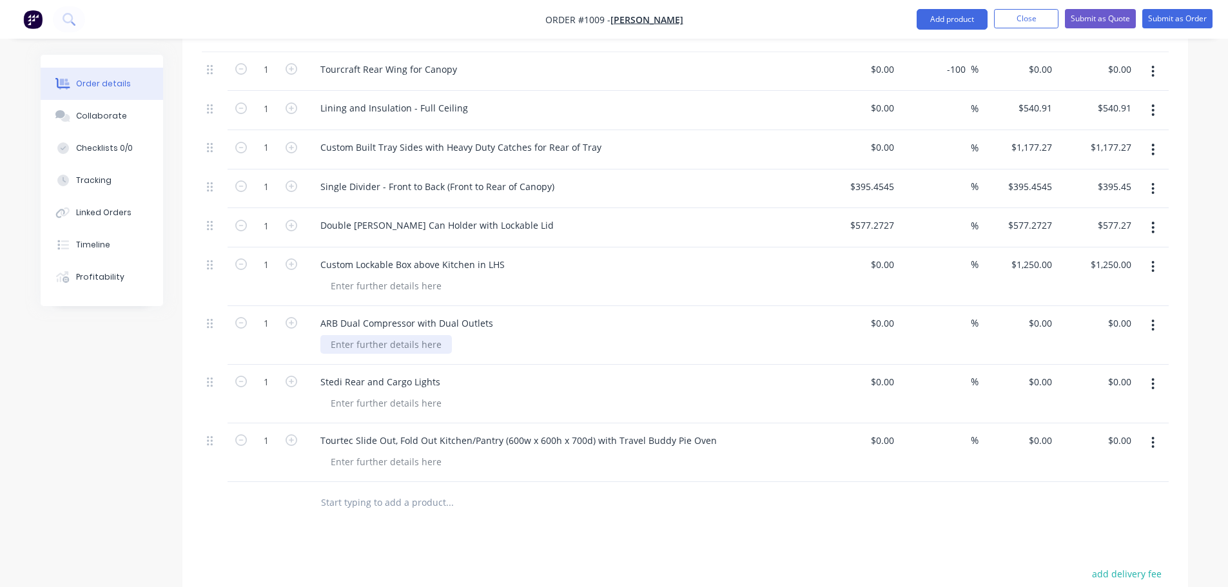
click at [389, 335] on div at bounding box center [386, 344] width 132 height 19
click at [384, 335] on div at bounding box center [386, 344] width 132 height 19
click at [887, 314] on input "0" at bounding box center [885, 323] width 30 height 19
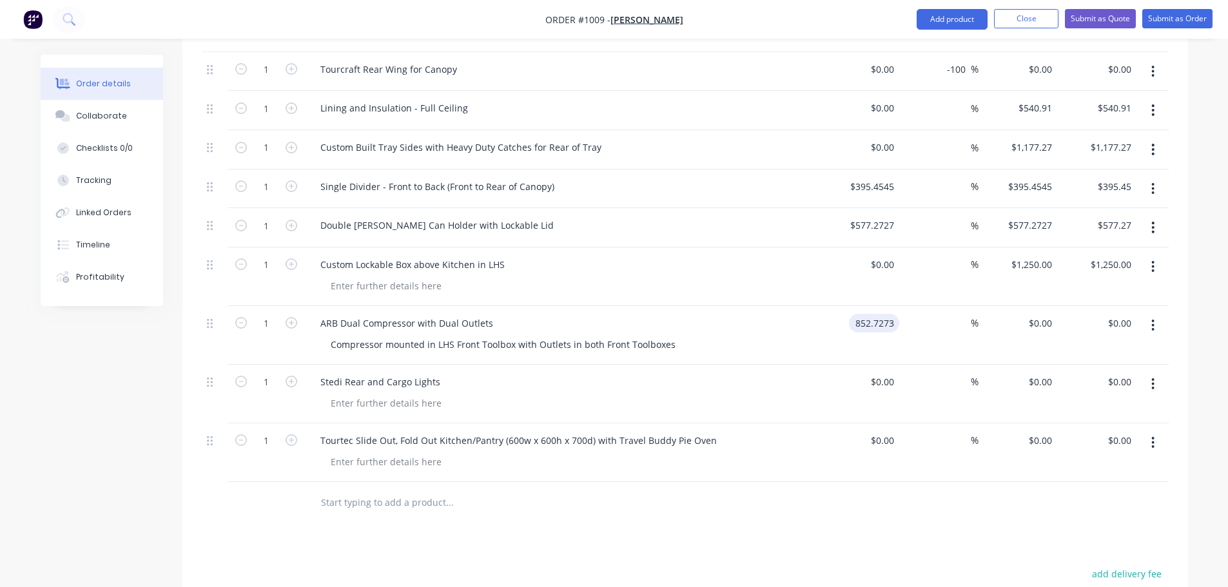
type input "$852.7273"
type input "$852.73"
type input "1489.0909"
type input "74.63"
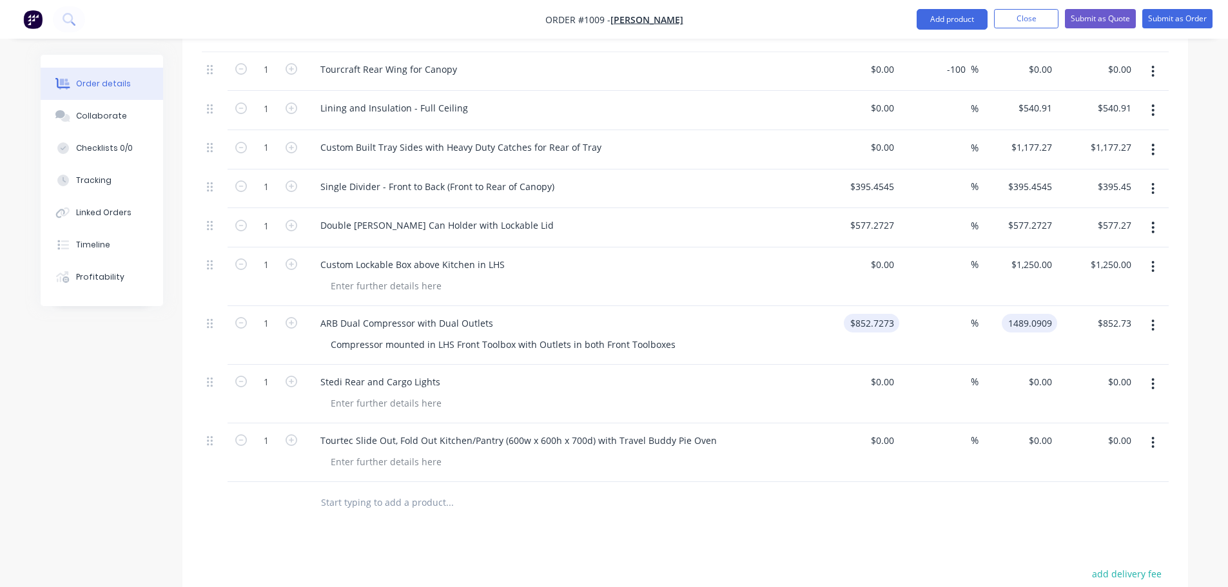
type input "$1,489.0909"
type input "1489.09"
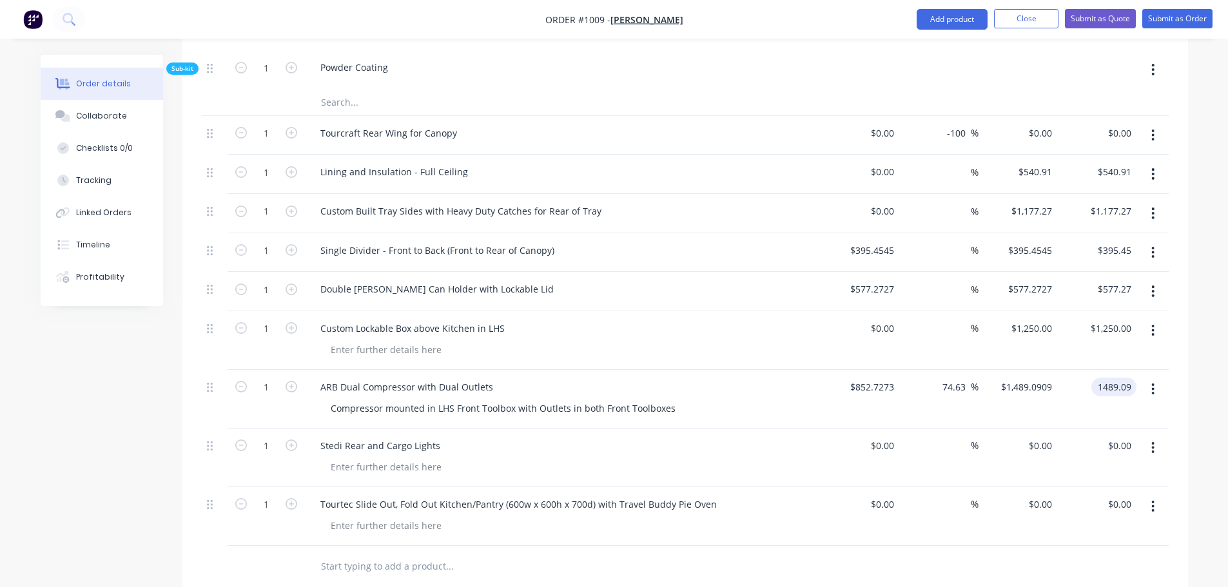
scroll to position [1485, 0]
type input "$1,489.09"
click at [890, 496] on input at bounding box center [885, 505] width 30 height 19
type input "$0.00"
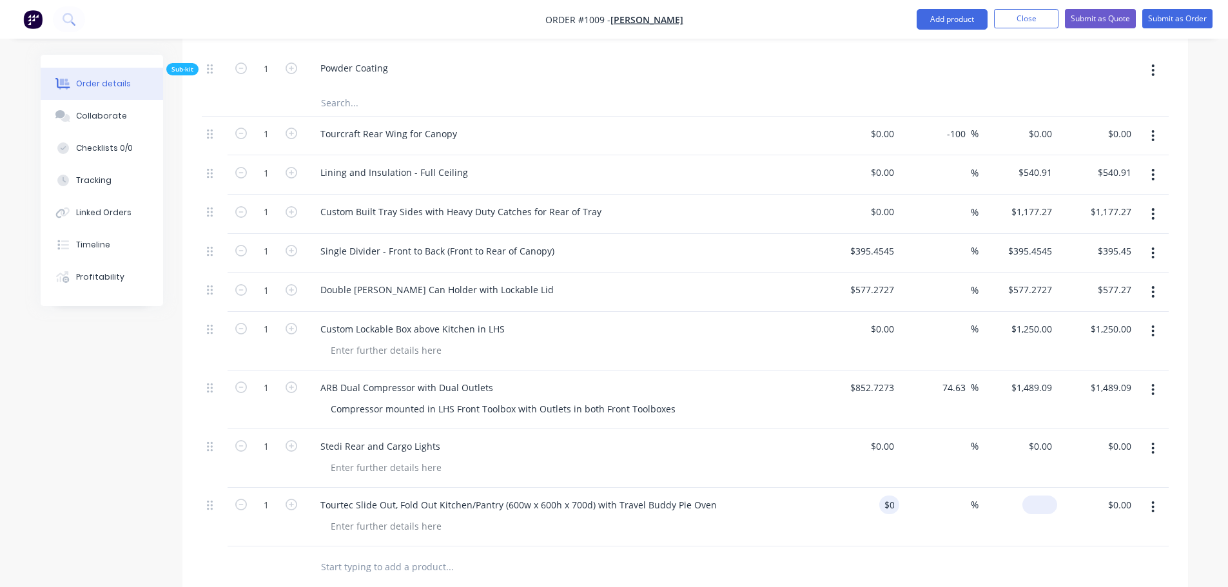
click at [1046, 496] on input at bounding box center [1043, 505] width 30 height 19
type input "3530"
type input "$3,530.00"
type input "3530"
type input "0"
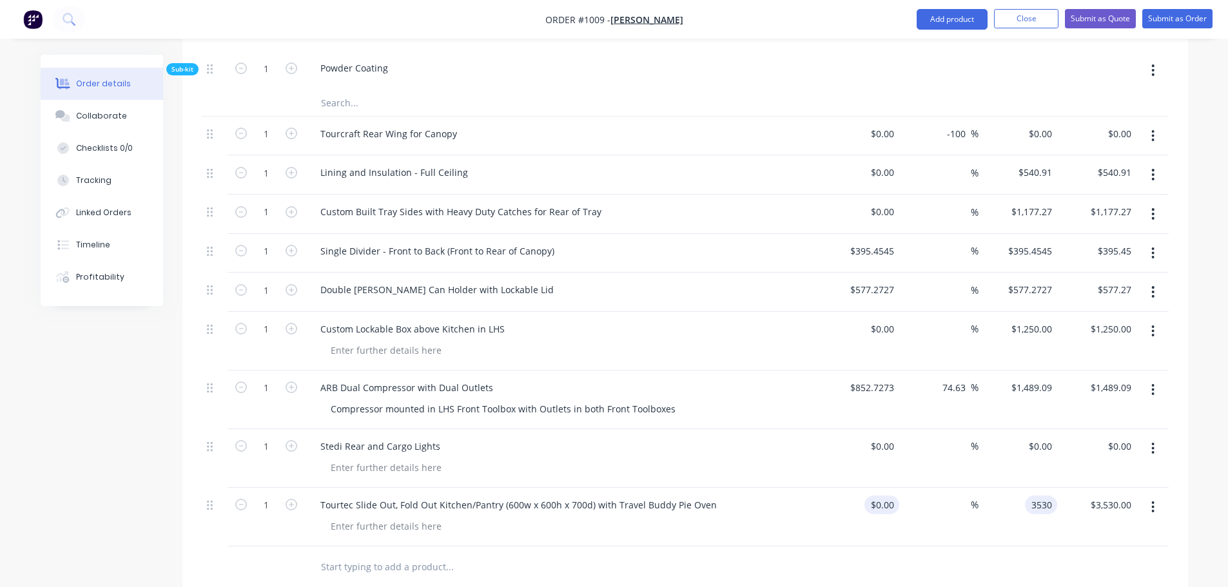
type input "$3,530.00"
click at [881, 496] on div "0 $0.00" at bounding box center [881, 505] width 35 height 19
type input "$0.00"
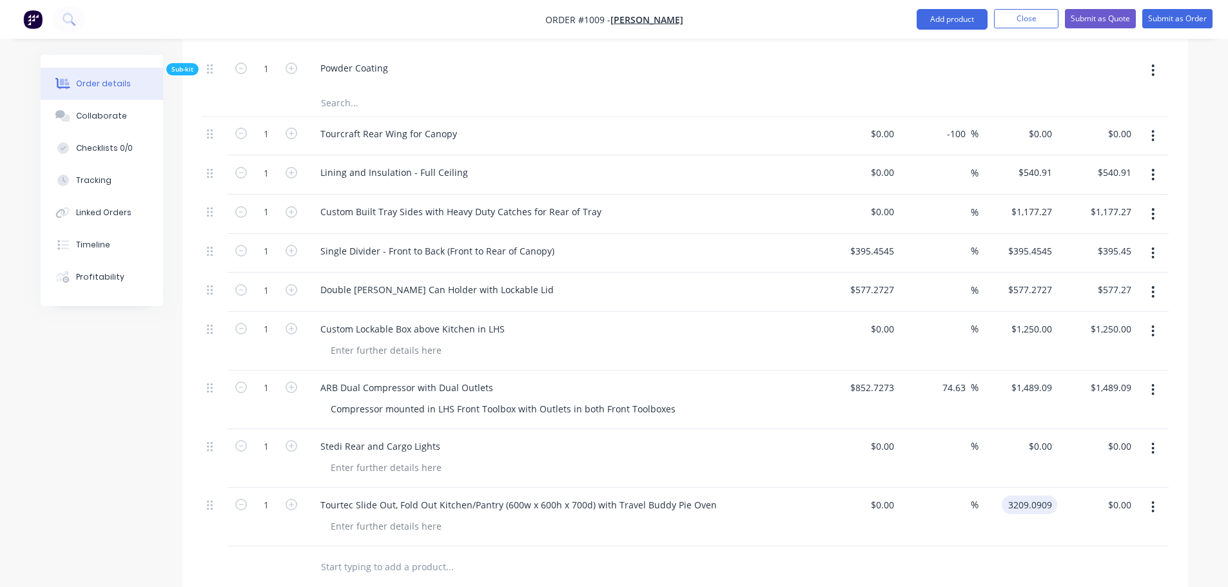
type input "$3,209.0909"
type input "3209.09"
type input "$3,209.09"
click at [389, 554] on input "text" at bounding box center [449, 567] width 258 height 26
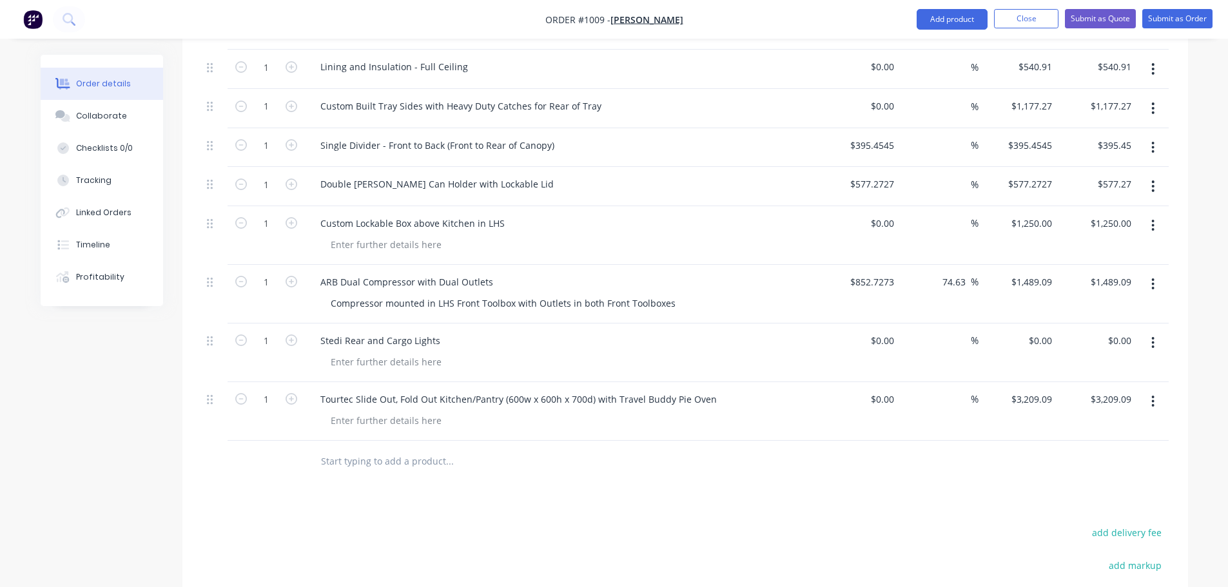
scroll to position [1613, 0]
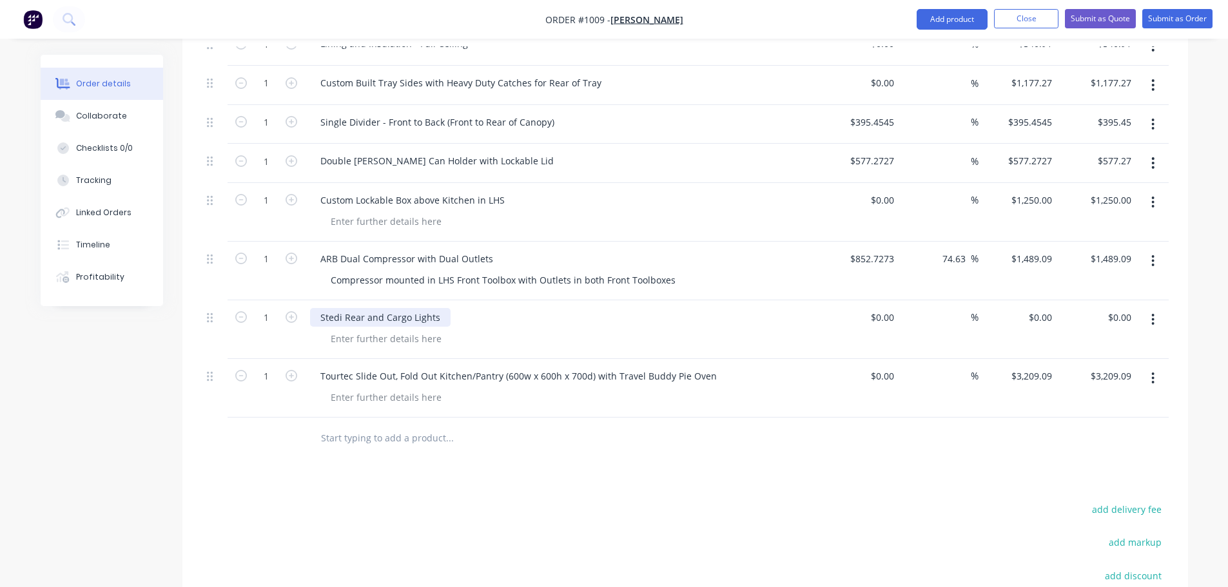
click at [378, 308] on div "Stedi Rear and Cargo Lights" at bounding box center [380, 317] width 141 height 19
click at [433, 308] on div "Stedi Rear and Cargo Lights" at bounding box center [380, 317] width 141 height 19
click at [438, 308] on div "Stedi Rear and Cargo Lights" at bounding box center [380, 317] width 141 height 19
drag, startPoint x: 438, startPoint y: 248, endPoint x: 279, endPoint y: 246, distance: 158.6
click at [279, 300] on div "1 Stedi Rear and Cargo Lights $0.00 $0.00 % $0.00 $0.00 $0.00 $0.00" at bounding box center [685, 329] width 967 height 59
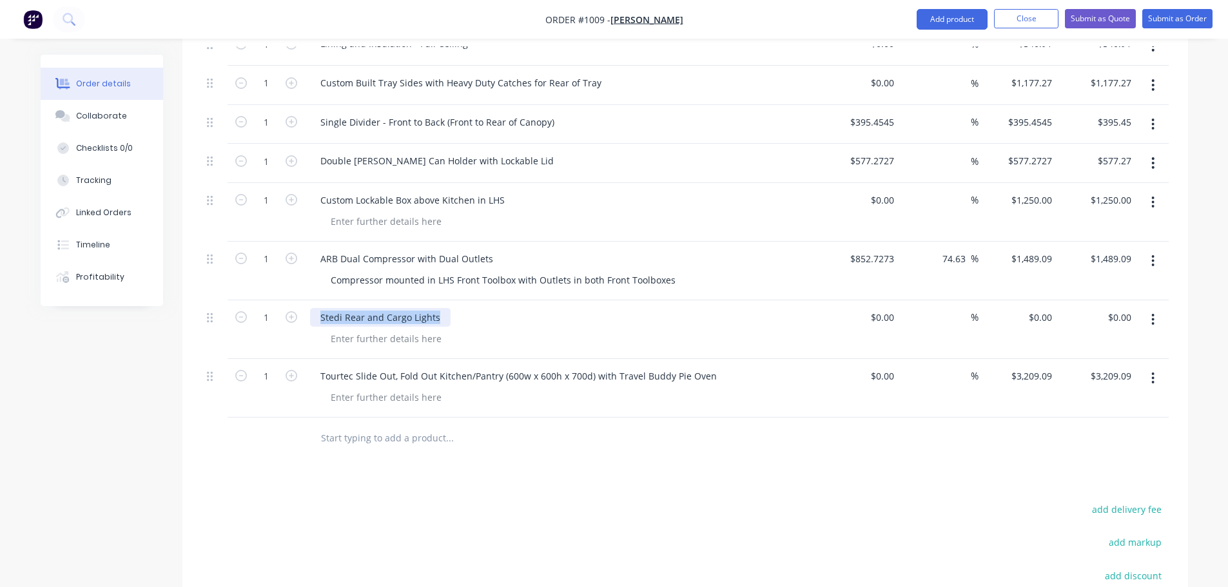
click at [357, 308] on div "Stedi Rear and Cargo Lights" at bounding box center [380, 317] width 141 height 19
click at [391, 308] on div "Stedi Rear and Cargo Lights" at bounding box center [380, 317] width 141 height 19
drag, startPoint x: 437, startPoint y: 248, endPoint x: 345, endPoint y: 251, distance: 92.2
click at [345, 308] on div "Stedi Rear and Cargo Lights" at bounding box center [380, 317] width 141 height 19
paste div
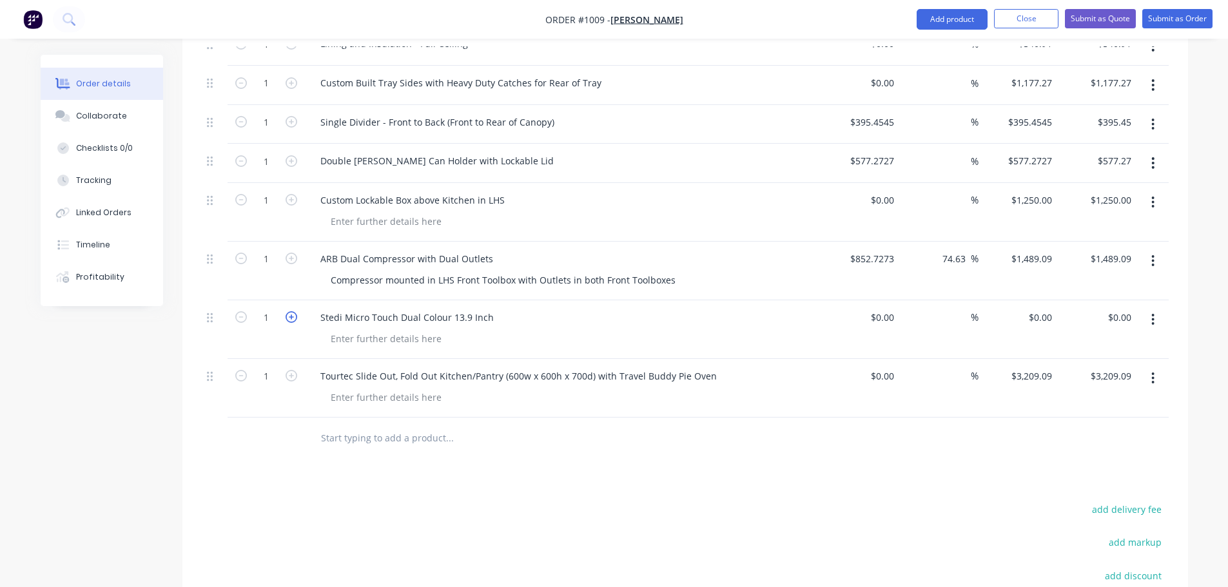
click at [288, 311] on icon "button" at bounding box center [292, 317] width 12 height 12
type input "2"
click at [1026, 300] on div "0 $0.00" at bounding box center [1018, 329] width 79 height 59
type input "99"
type input "$198.00"
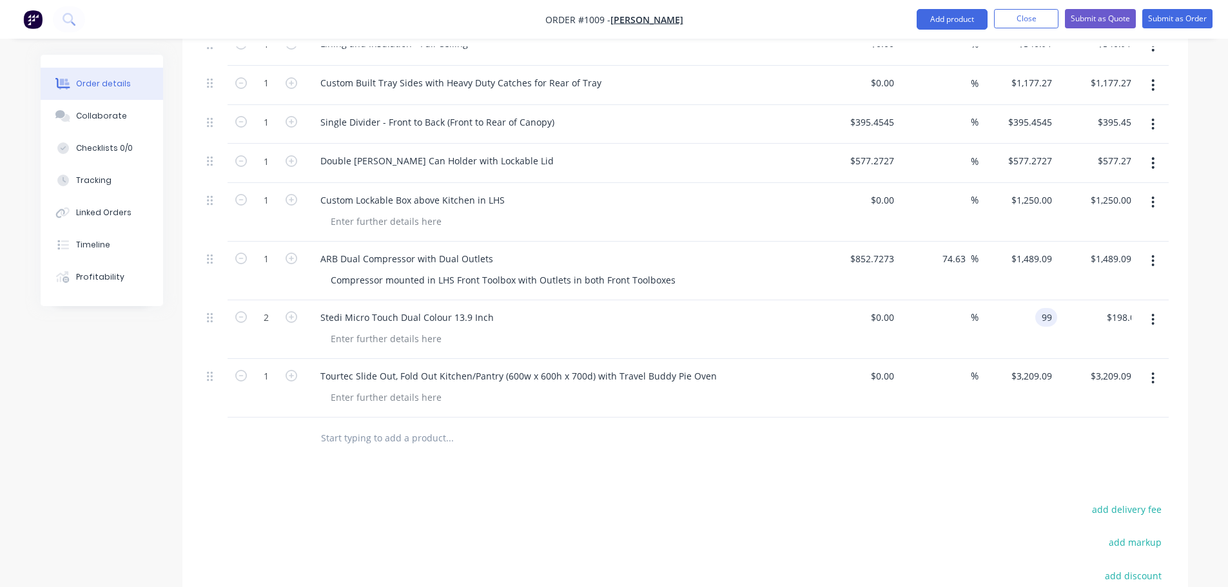
type input "99"
type input "$99.00"
click at [886, 308] on input at bounding box center [885, 317] width 30 height 19
type input "$0.00"
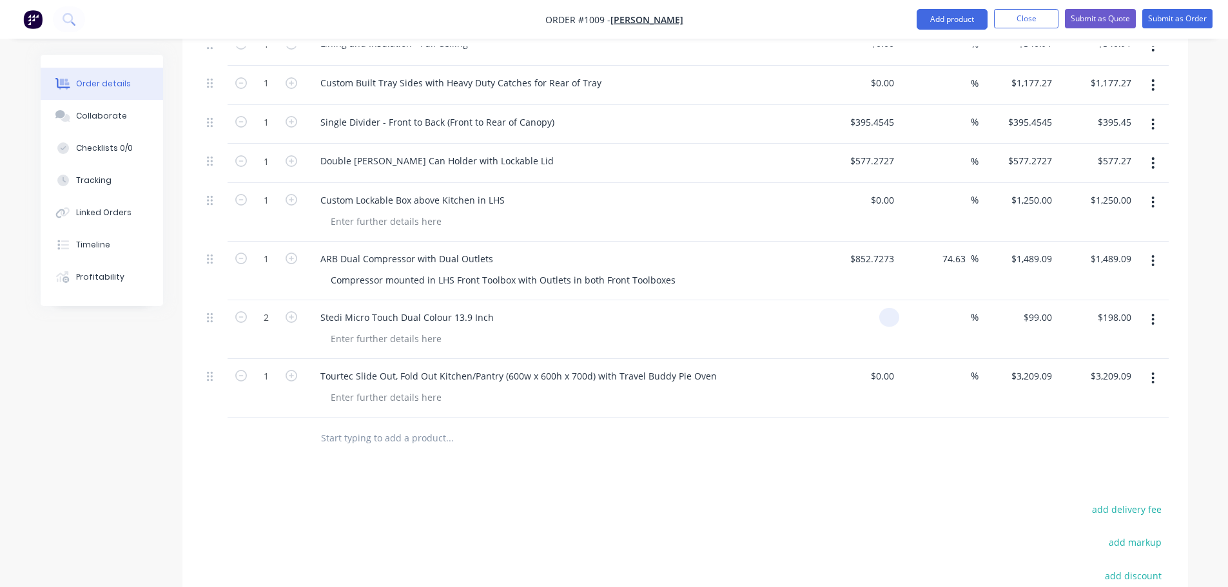
type input "$0.00"
click at [886, 308] on input "0" at bounding box center [885, 317] width 30 height 19
type input "$62.37"
type input "$124.74"
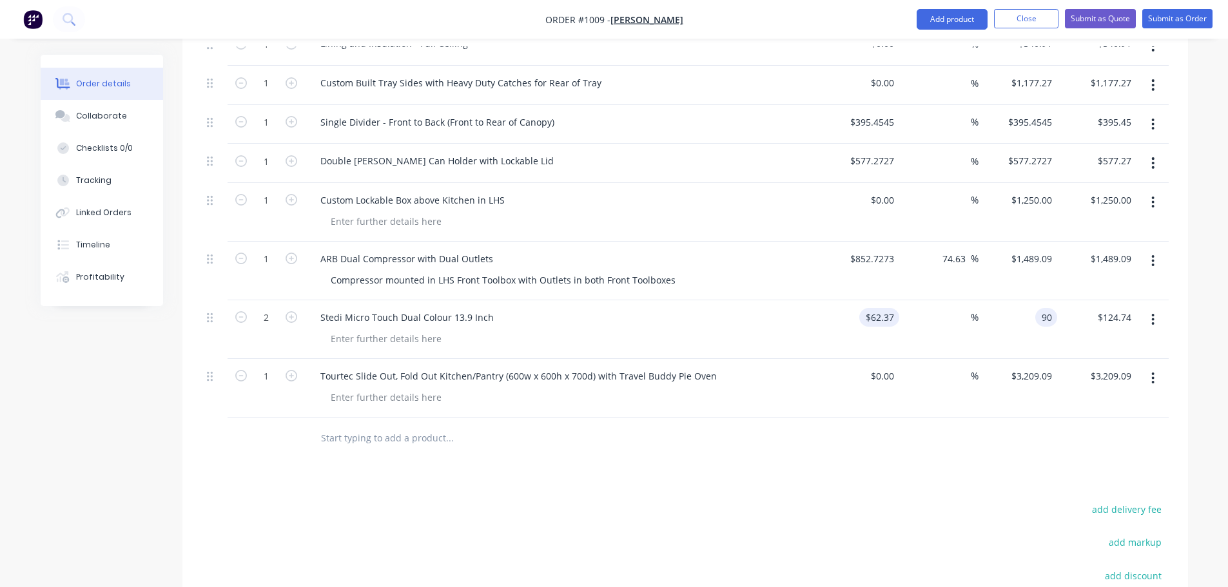
type input "90"
type input "44.3"
type input "$90.00"
type input "$180.00"
click at [492, 308] on div "Stedi Micro Touch Dual Colour 13.9 Inch" at bounding box center [407, 317] width 194 height 19
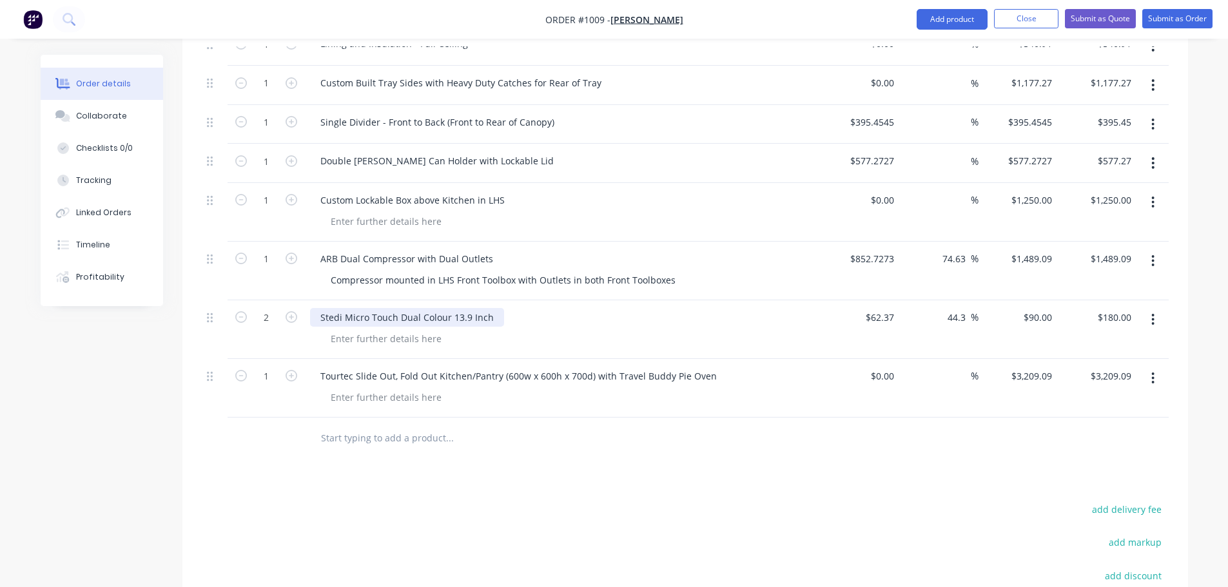
click at [491, 308] on div "Stedi Micro Touch Dual Colour 13.9 Inch" at bounding box center [407, 317] width 194 height 19
click at [442, 329] on div at bounding box center [386, 338] width 132 height 19
click at [411, 329] on div at bounding box center [386, 338] width 132 height 19
type input "$62.37"
click at [393, 388] on div at bounding box center [386, 397] width 132 height 19
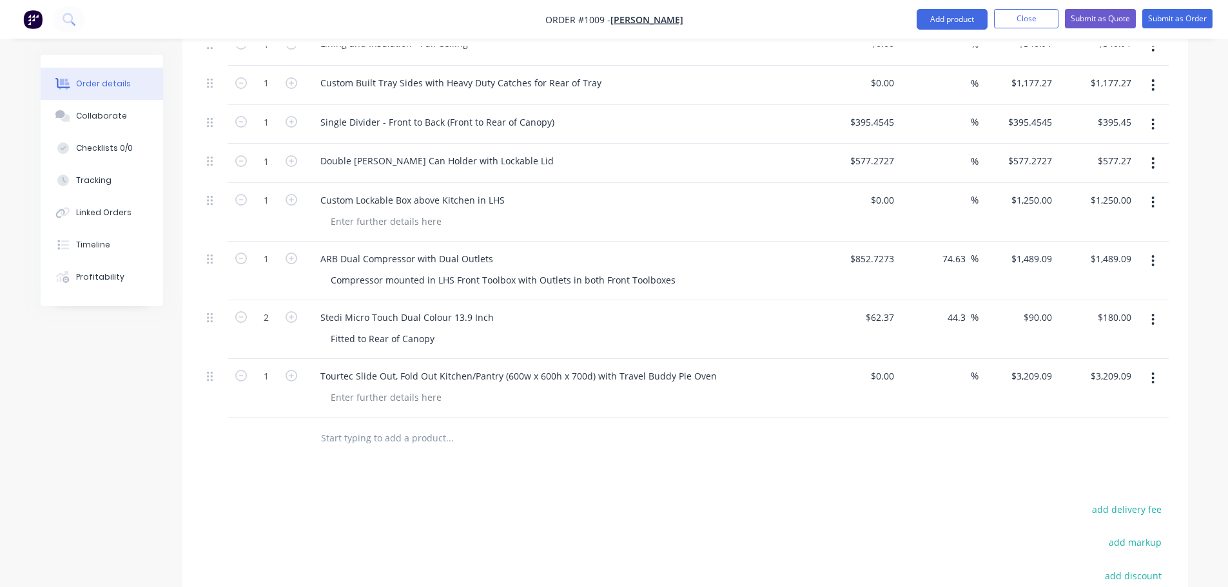
click at [354, 425] on input "text" at bounding box center [449, 438] width 258 height 26
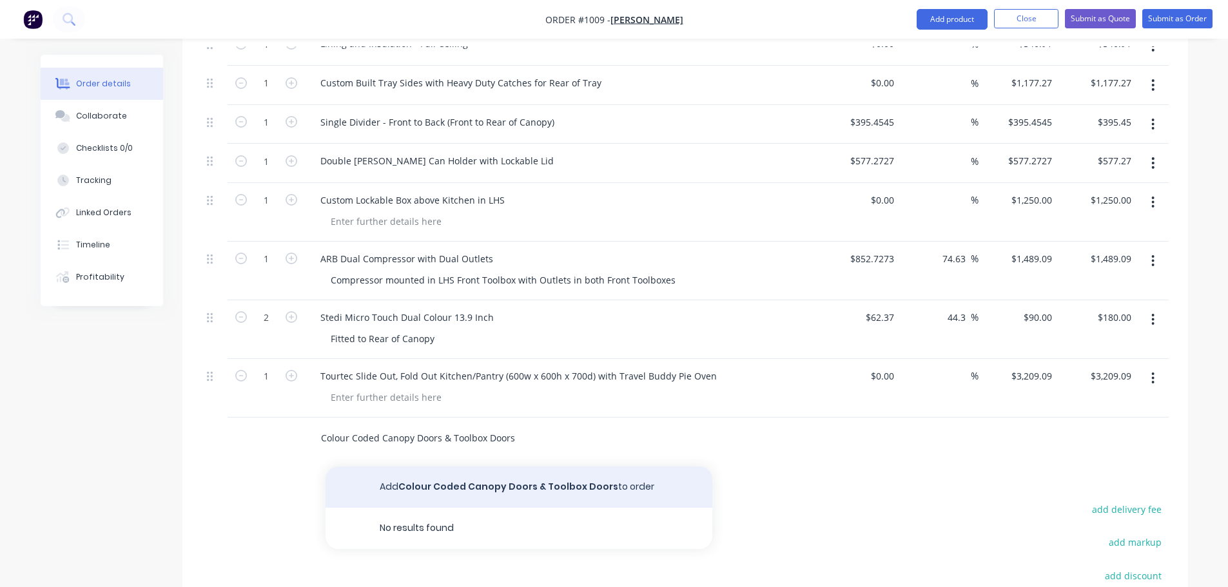
type input "Colour Coded Canopy Doors & Toolbox Doors"
click at [468, 467] on button "Add Colour Coded Canopy Doors & Toolbox Doors to order" at bounding box center [519, 487] width 387 height 41
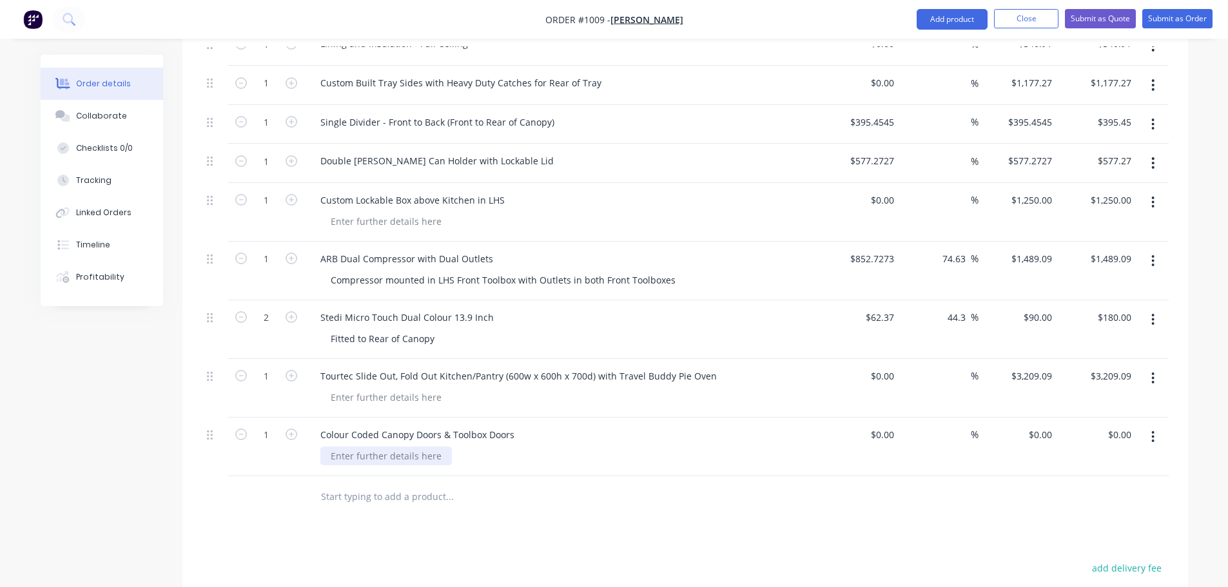
click at [409, 447] on div at bounding box center [386, 456] width 132 height 19
type input "$0.00"
click at [1036, 418] on div "0 $0.00" at bounding box center [1018, 447] width 79 height 59
type input "$1,136.3636"
type input "1136.36"
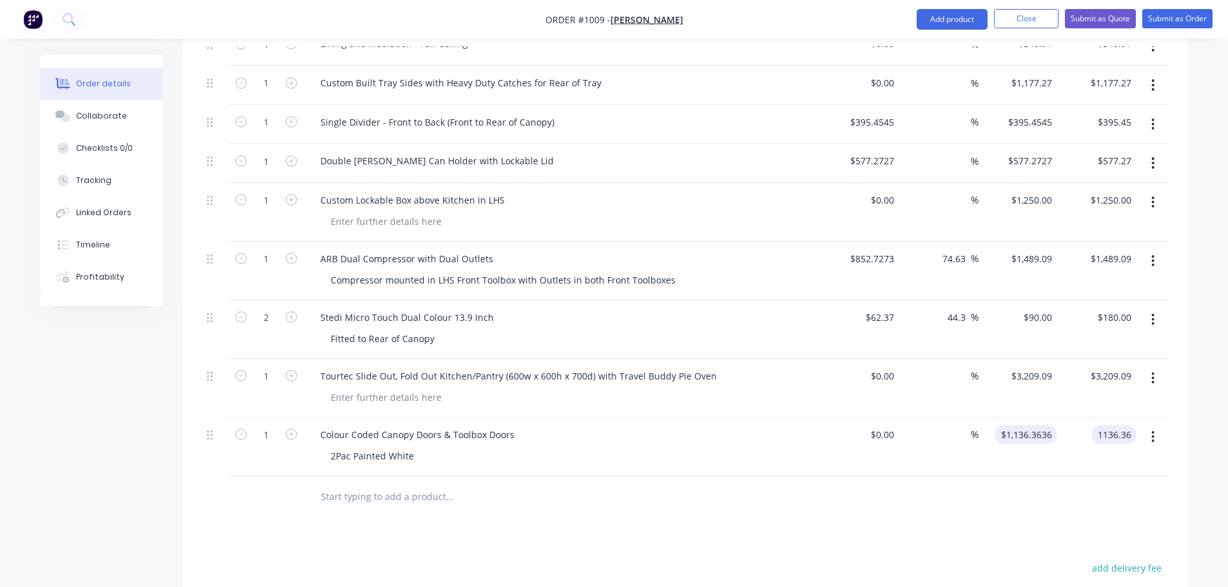
type input "$1,136.36"
click at [397, 484] on input "text" at bounding box center [449, 497] width 258 height 26
click at [405, 484] on input "text" at bounding box center [449, 497] width 258 height 26
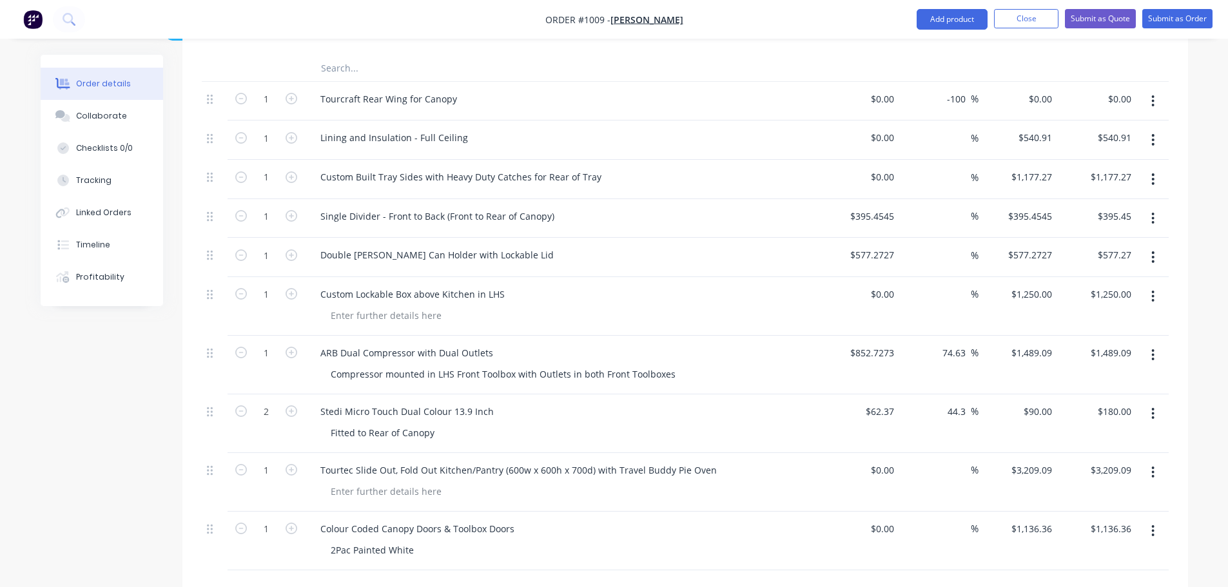
scroll to position [1549, 0]
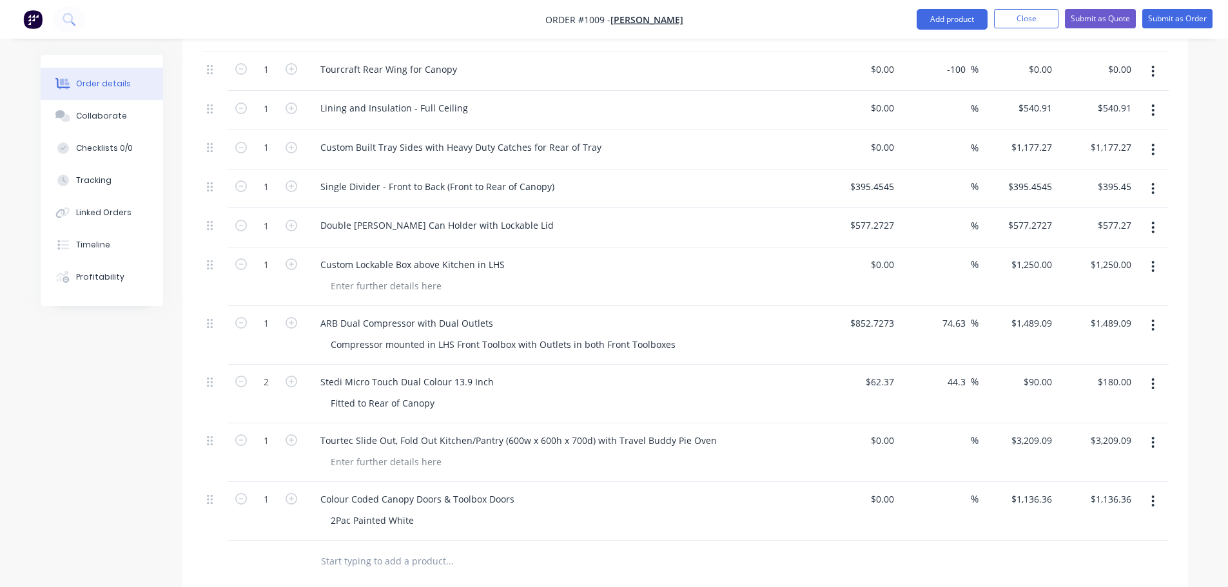
click at [346, 549] on input "text" at bounding box center [449, 562] width 258 height 26
type input "Additional 60L Undertray Water Tank"
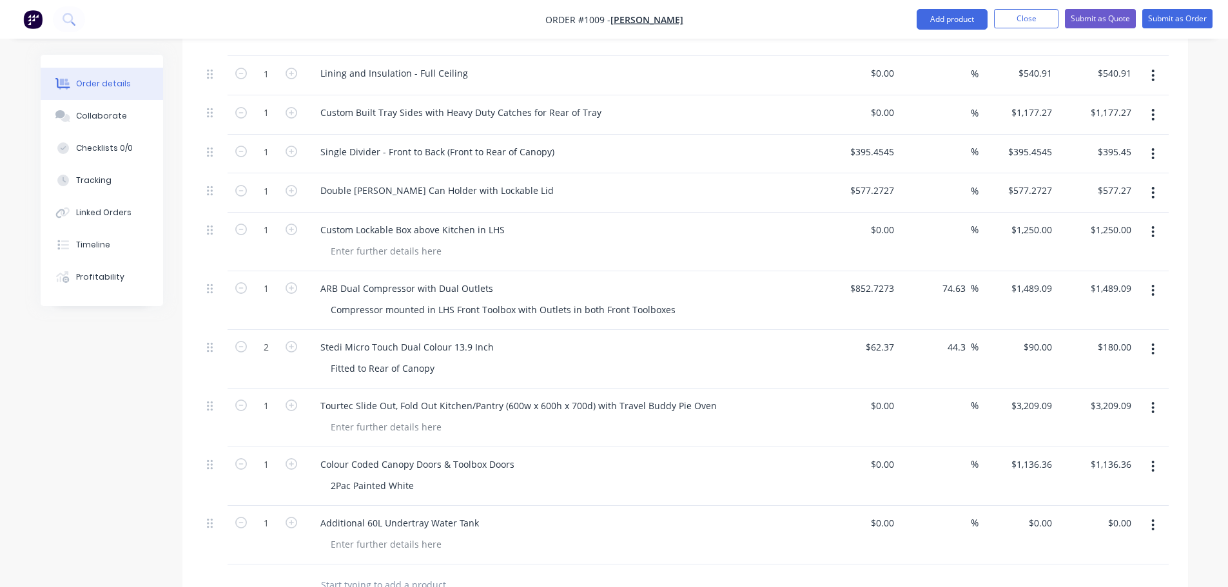
scroll to position [1613, 0]
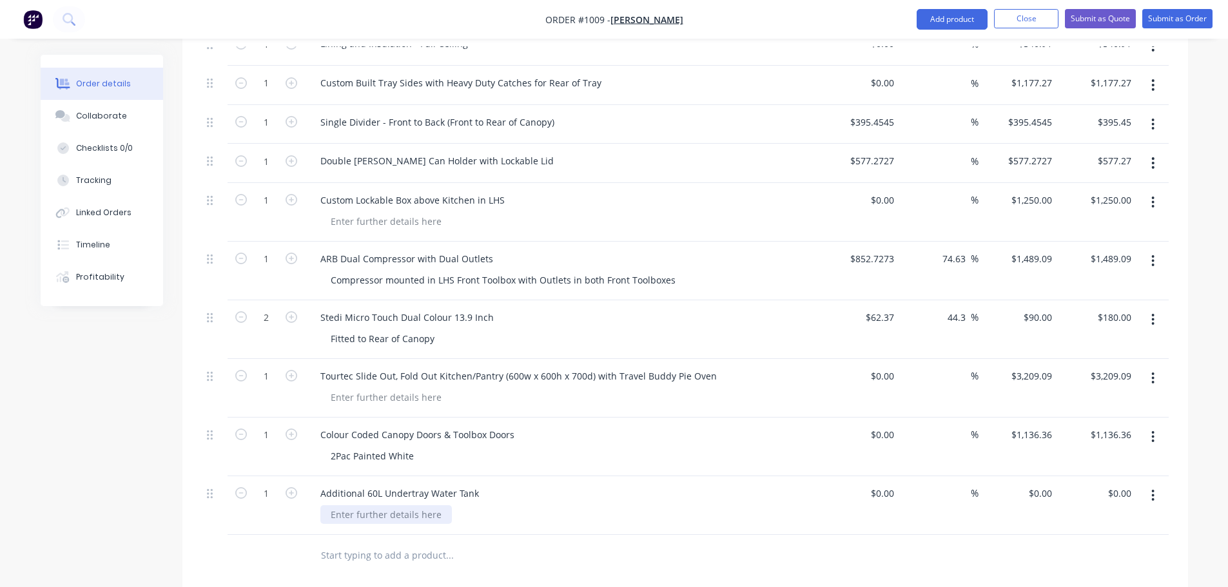
click at [411, 505] on div at bounding box center [386, 514] width 132 height 19
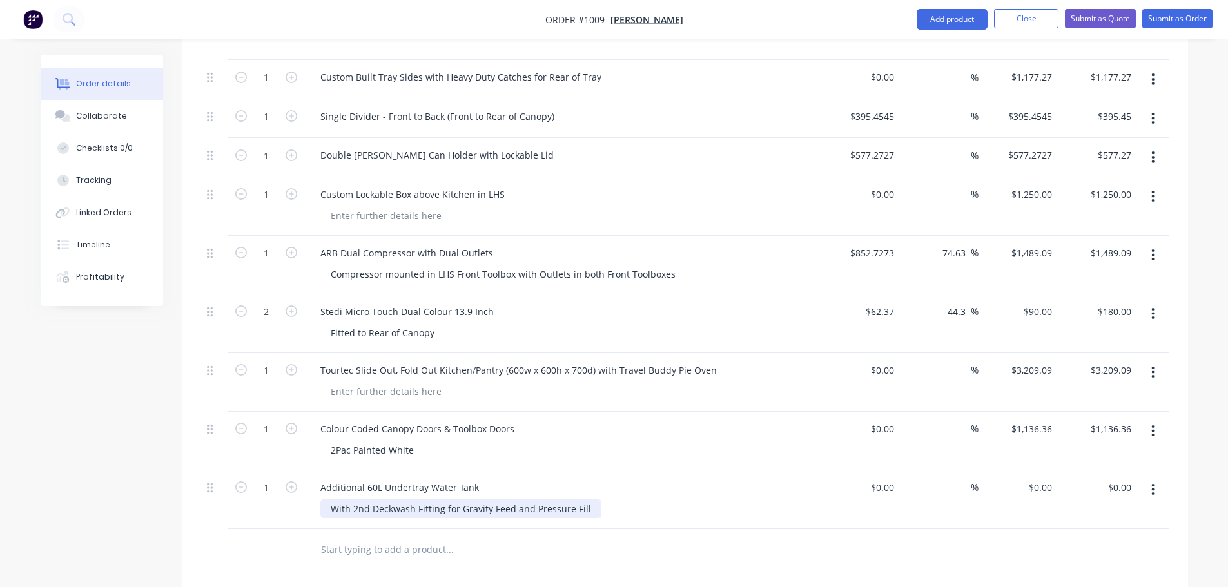
scroll to position [1860, 0]
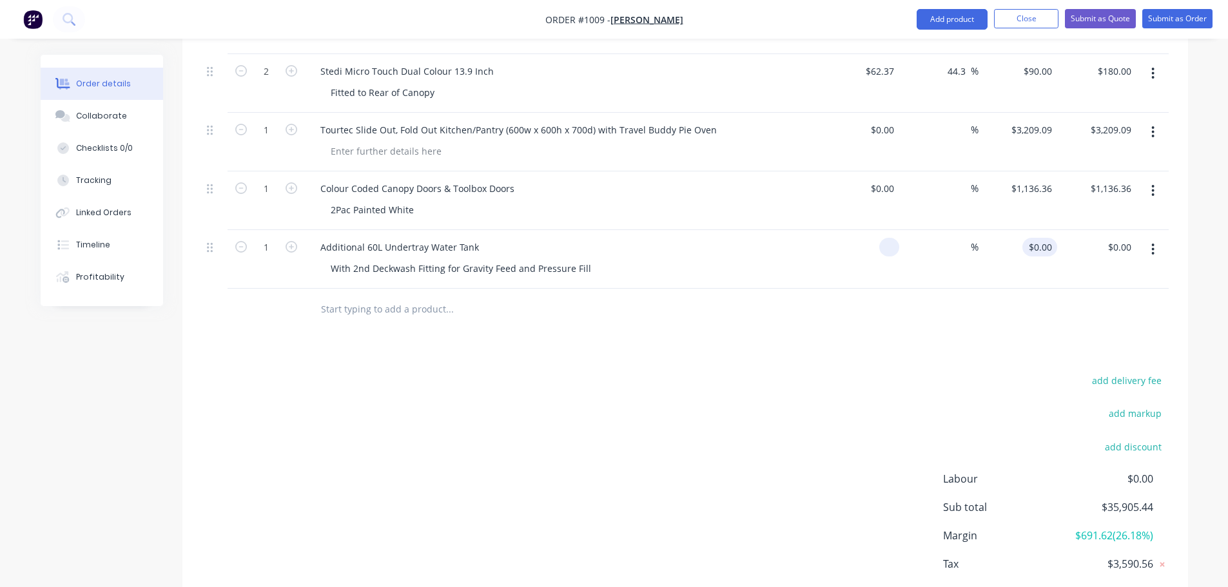
type input "$0.00"
click at [1053, 238] on input "931." at bounding box center [1045, 247] width 24 height 19
type input "$931.8182"
type input "931.82"
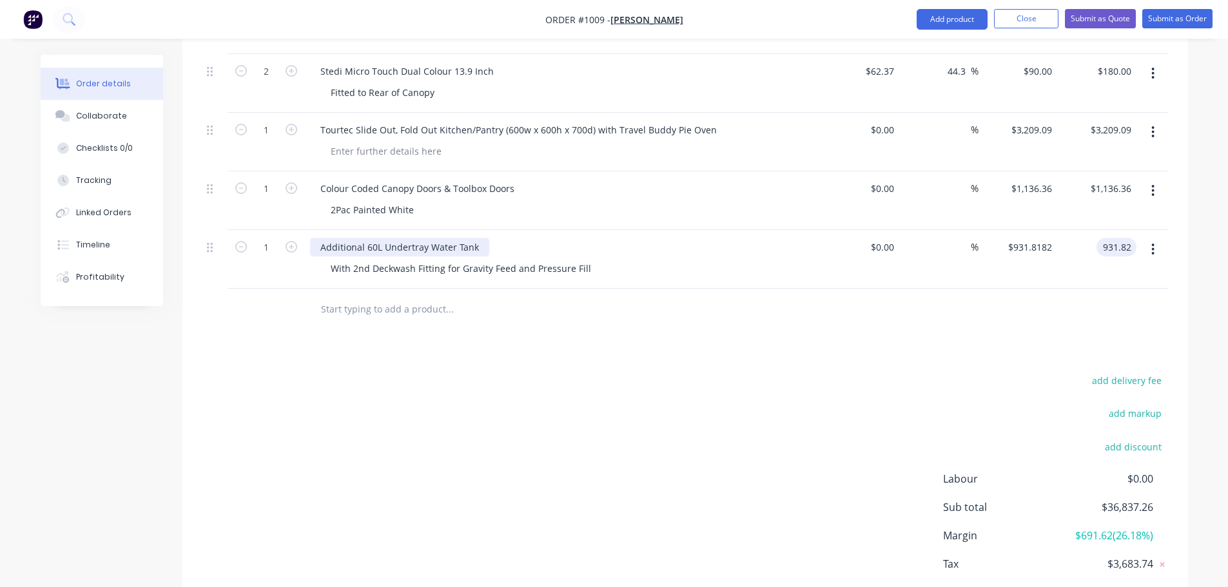
type input "$931.82"
click at [364, 238] on div "Additional 60L Undertray Water Tank" at bounding box center [399, 247] width 179 height 19
click at [369, 238] on div "Additional 60L Undertray Water Tank" at bounding box center [399, 247] width 179 height 19
click at [396, 297] on input "text" at bounding box center [449, 310] width 258 height 26
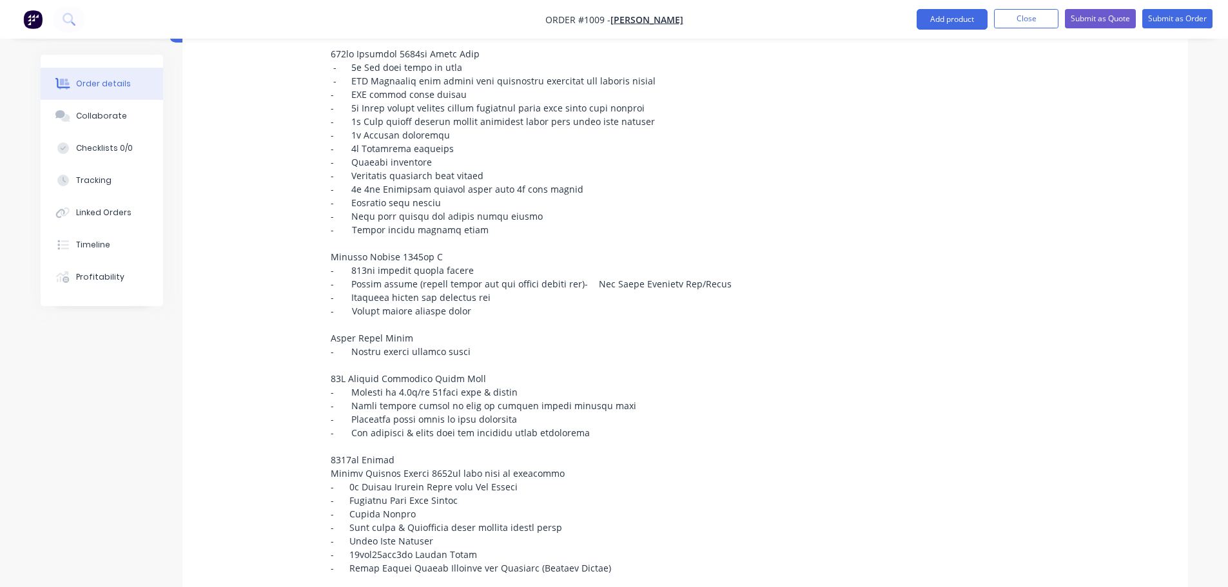
scroll to position [506, 0]
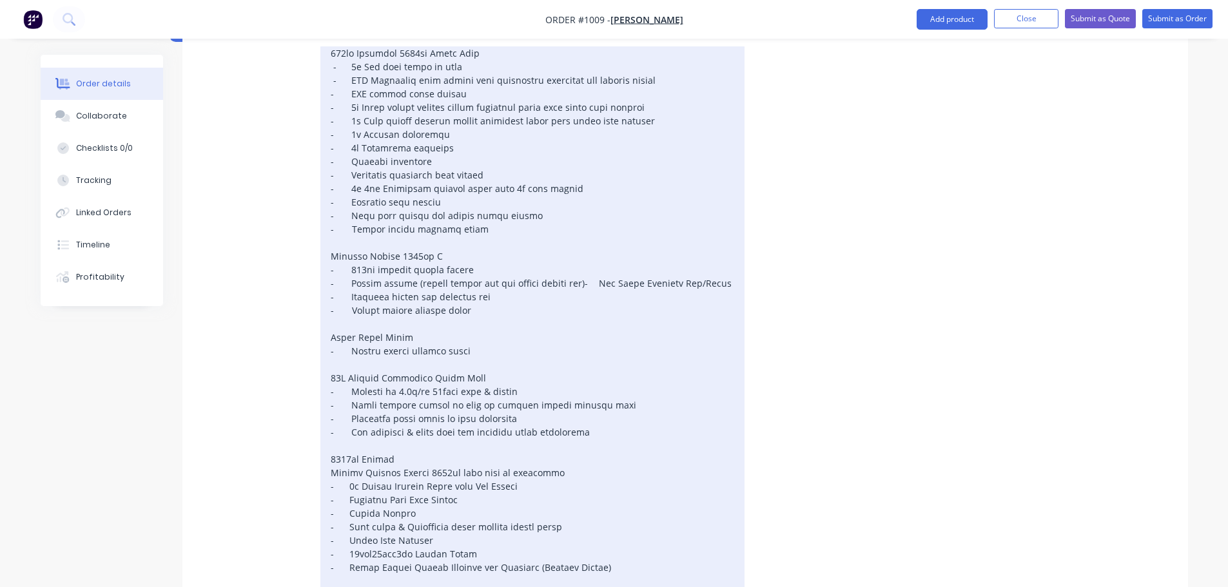
click at [554, 408] on div at bounding box center [532, 324] width 424 height 560
click at [473, 394] on div at bounding box center [532, 324] width 424 height 560
click at [561, 393] on div at bounding box center [532, 324] width 424 height 560
drag, startPoint x: 570, startPoint y: 400, endPoint x: 326, endPoint y: 401, distance: 243.7
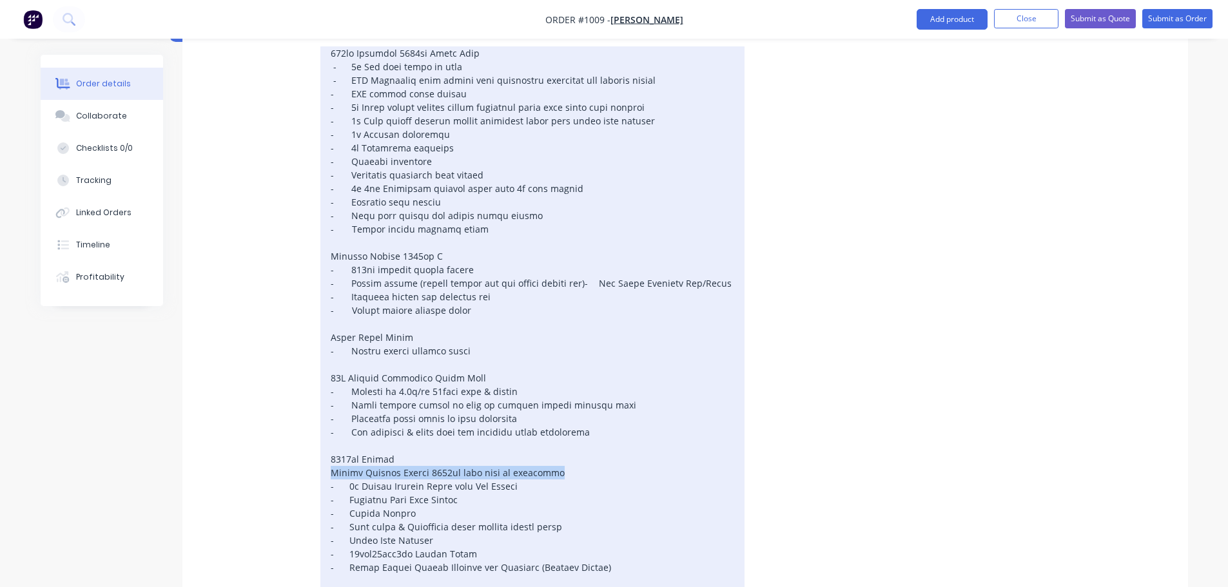
click at [326, 401] on div at bounding box center [532, 324] width 424 height 560
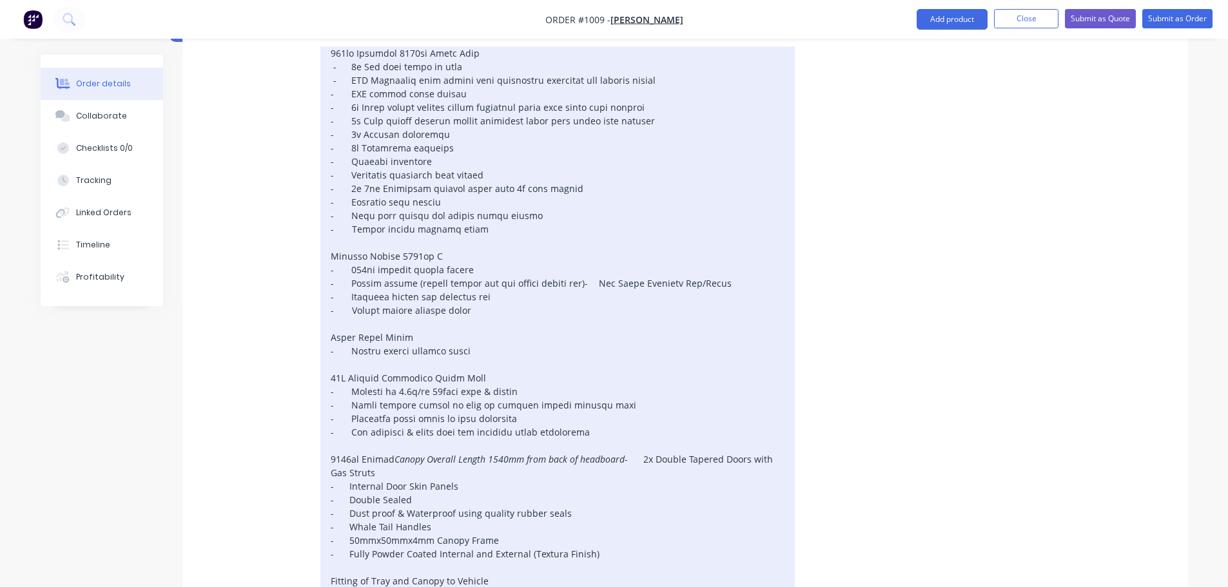
click at [443, 302] on div "Canopy Overall Length 1540mm from back of headboard - 2x Double Tapered Doors w…" at bounding box center [557, 317] width 474 height 547
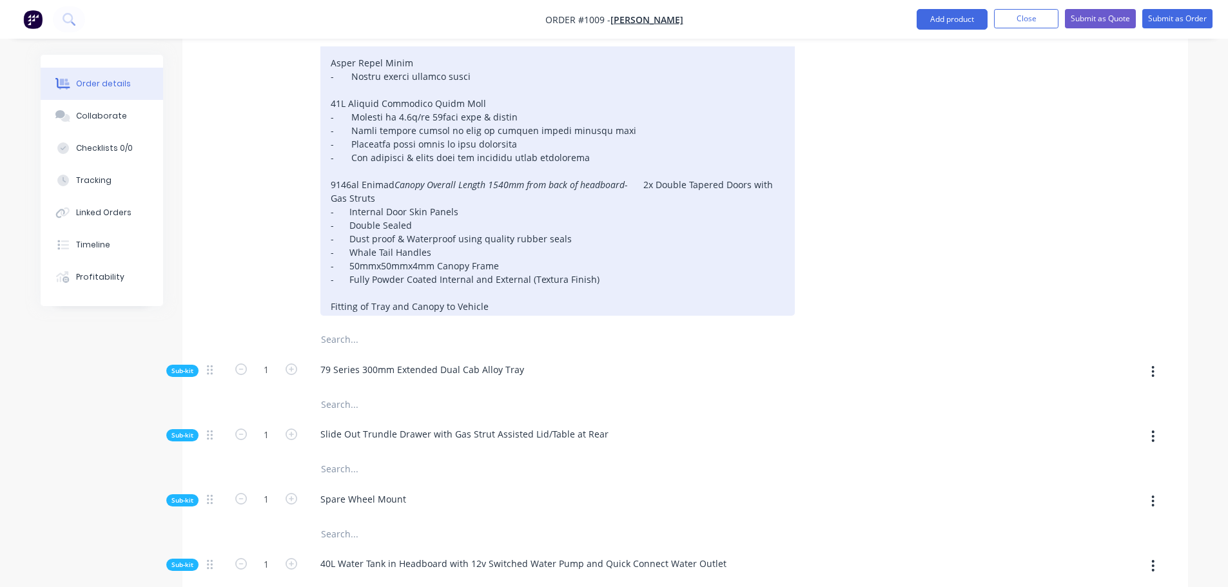
scroll to position [764, 0]
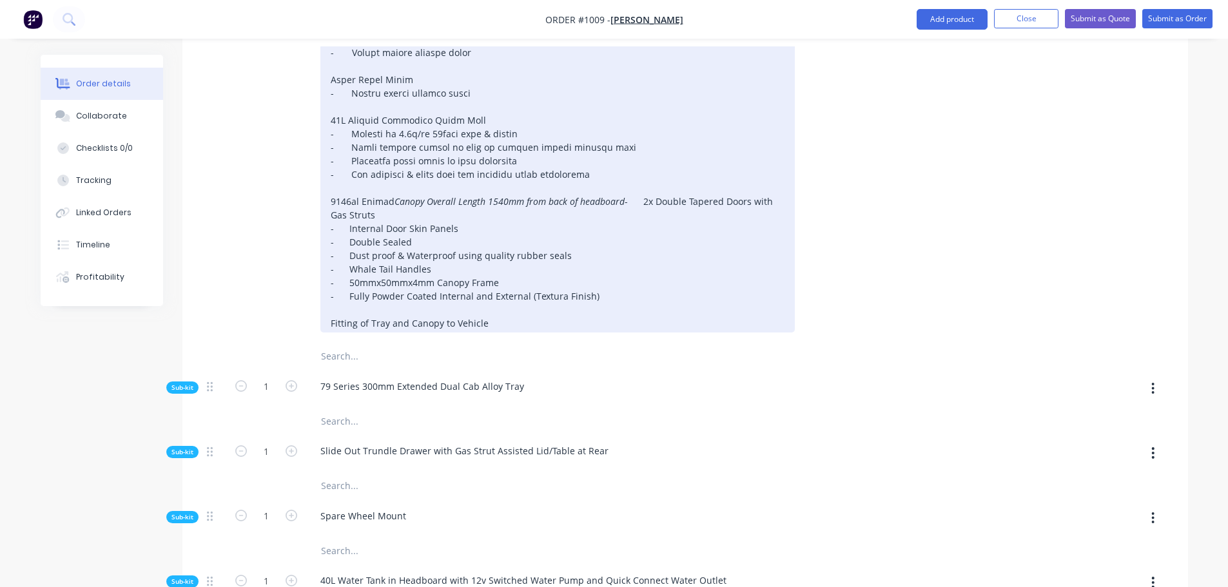
drag, startPoint x: 512, startPoint y: 285, endPoint x: 398, endPoint y: 194, distance: 145.4
click at [398, 194] on div "Canopy Overall Length 1540mm from back of headboard - 2x Double Tapered Doors w…" at bounding box center [557, 59] width 474 height 547
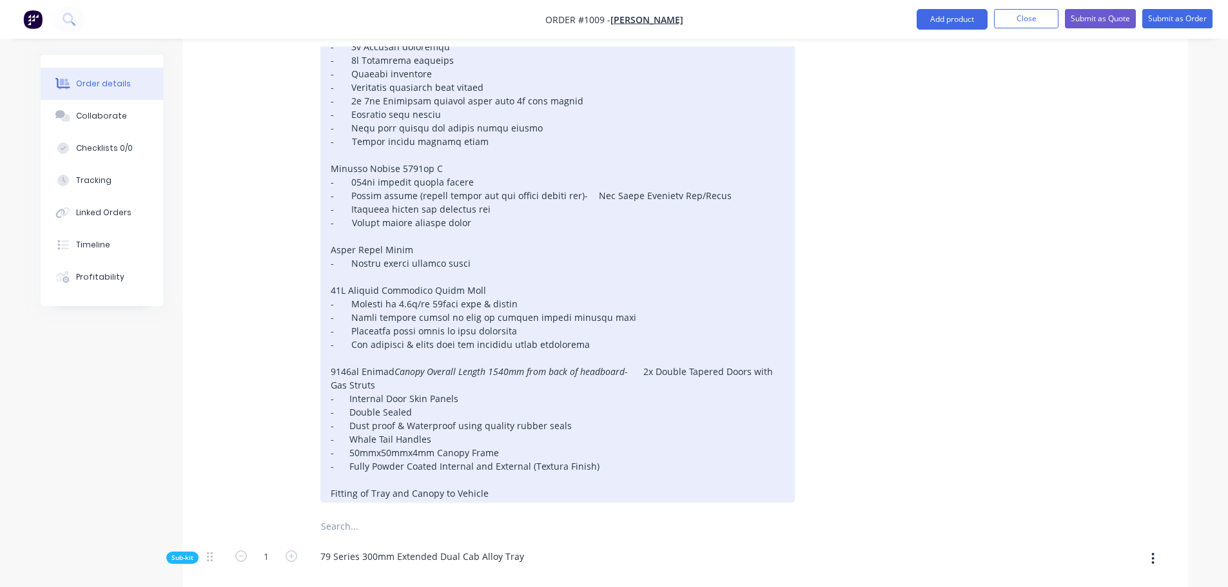
scroll to position [570, 0]
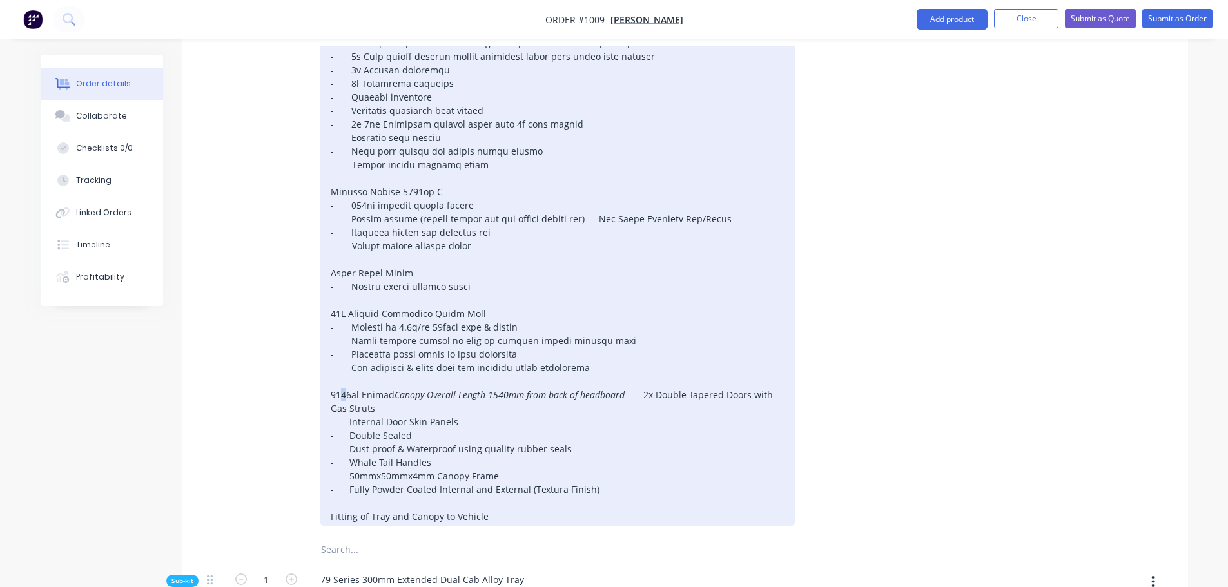
click at [344, 322] on div "Canopy Overall Length 1540mm from back of headboard - 2x Double Tapered Doors w…" at bounding box center [557, 252] width 474 height 547
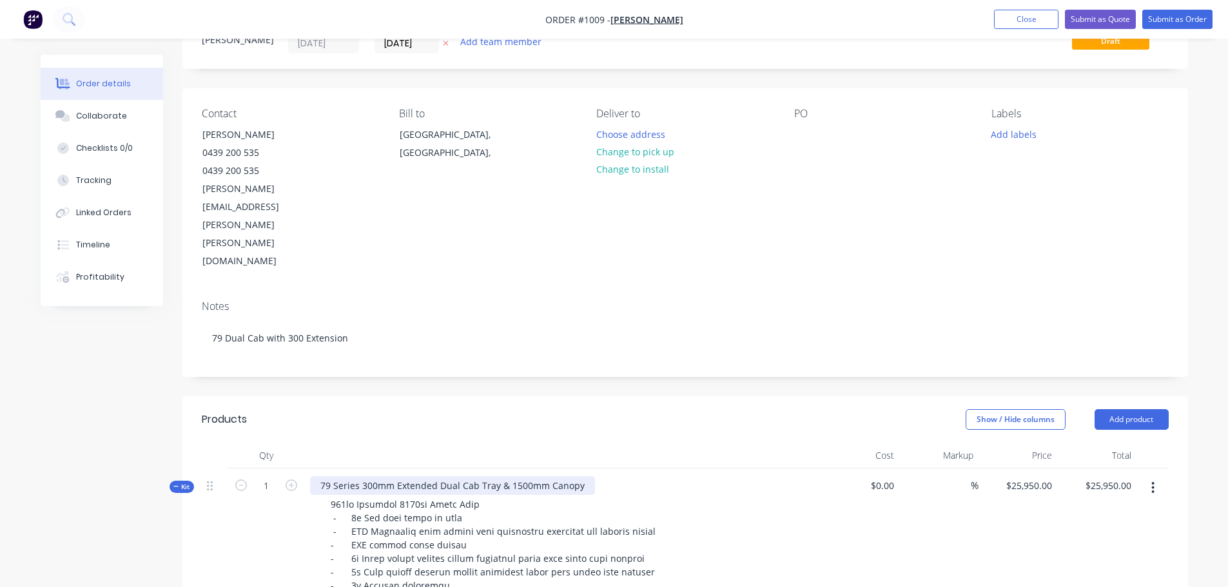
click at [520, 476] on div "79 Series 300mm Extended Dual Cab Tray & 1500mm Canopy" at bounding box center [452, 485] width 285 height 19
click at [521, 476] on div "79 Series 300mm Extended Dual Cab Tray & 1500mm Canopy" at bounding box center [452, 485] width 285 height 19
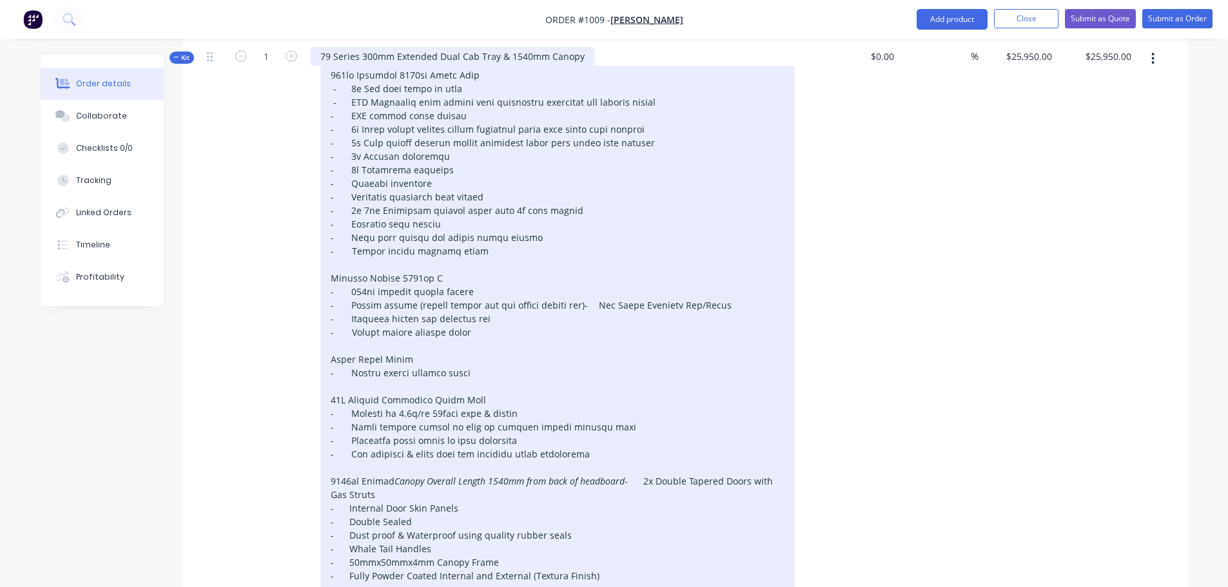
scroll to position [506, 0]
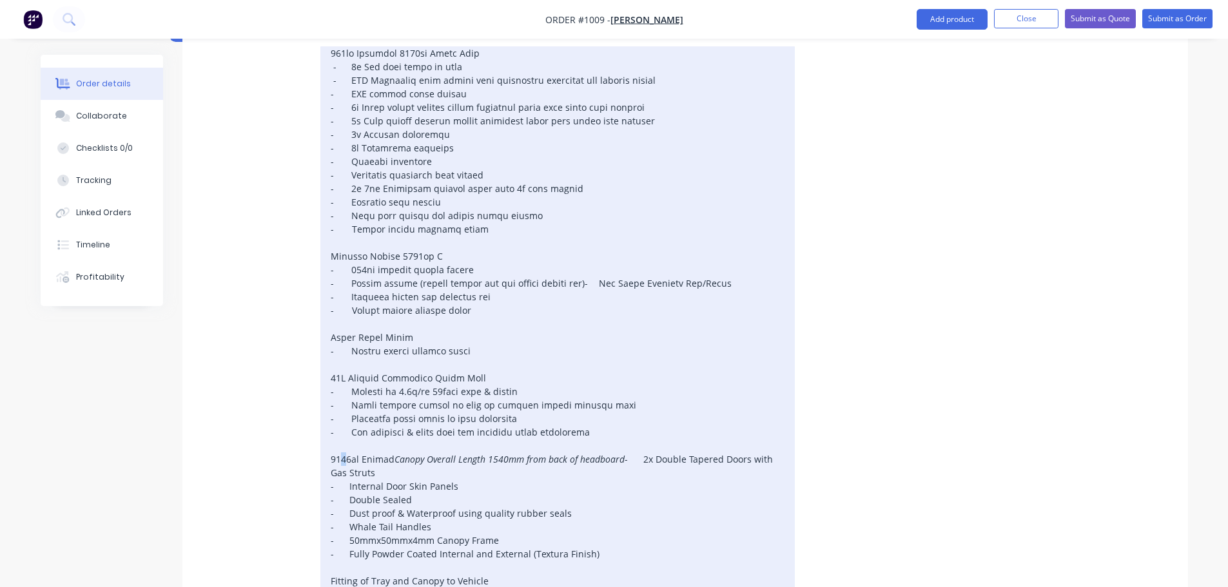
click at [345, 387] on div "Canopy Overall Length 1540mm from back of headboard - 2x Double Tapered Doors w…" at bounding box center [557, 317] width 474 height 547
drag, startPoint x: 569, startPoint y: 400, endPoint x: 326, endPoint y: 401, distance: 243.7
click at [326, 401] on div "Canopy Overall Length 1540mm from back of headboard - 2x Double Tapered Doors w…" at bounding box center [557, 317] width 474 height 547
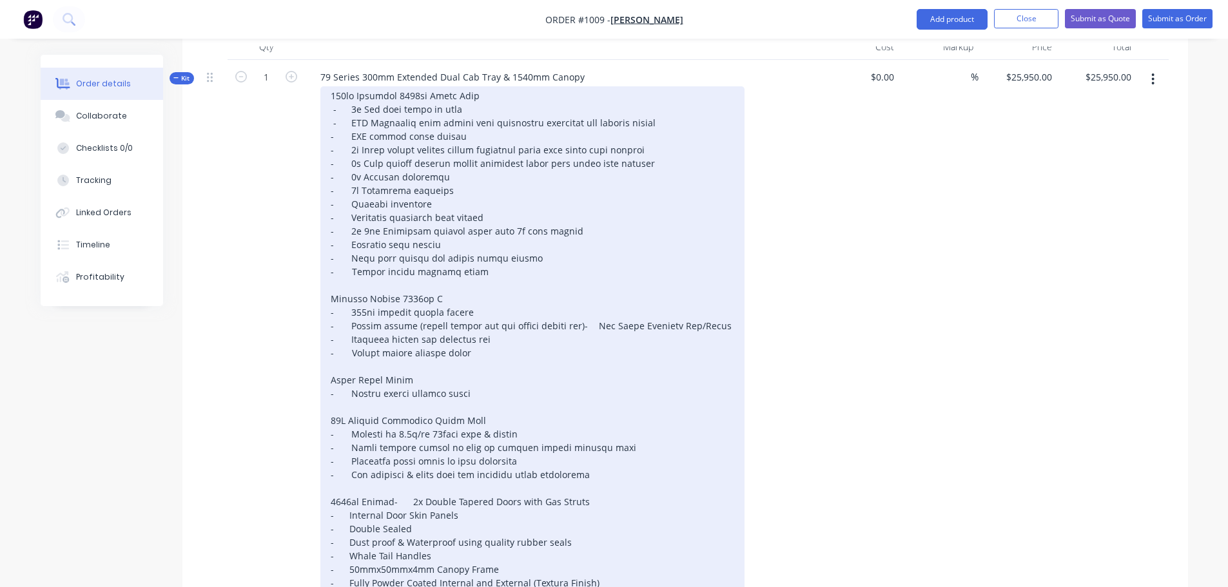
scroll to position [442, 0]
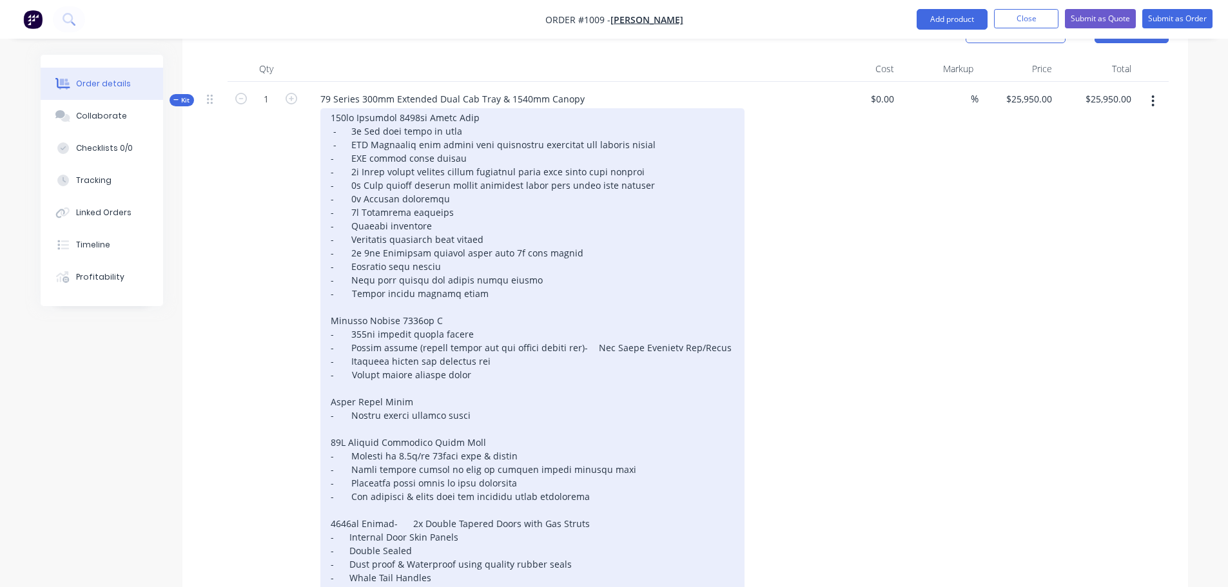
click at [586, 273] on div "- 2x Double Tapered Doors with Gas Struts - Internal Door Skin Panels - Double …" at bounding box center [532, 374] width 424 height 533
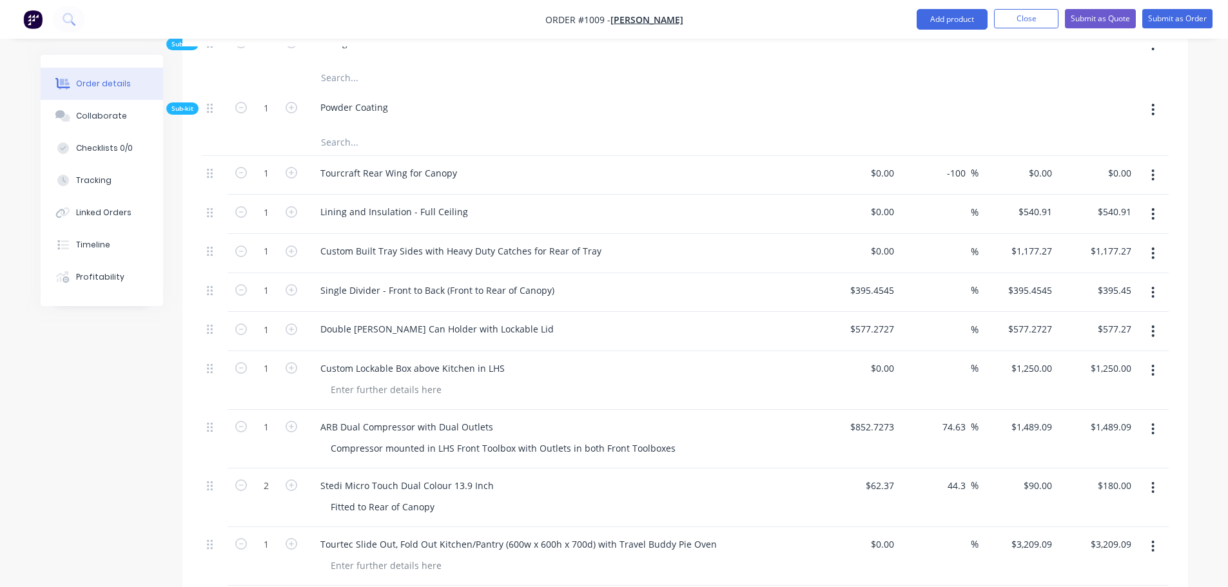
scroll to position [1408, 0]
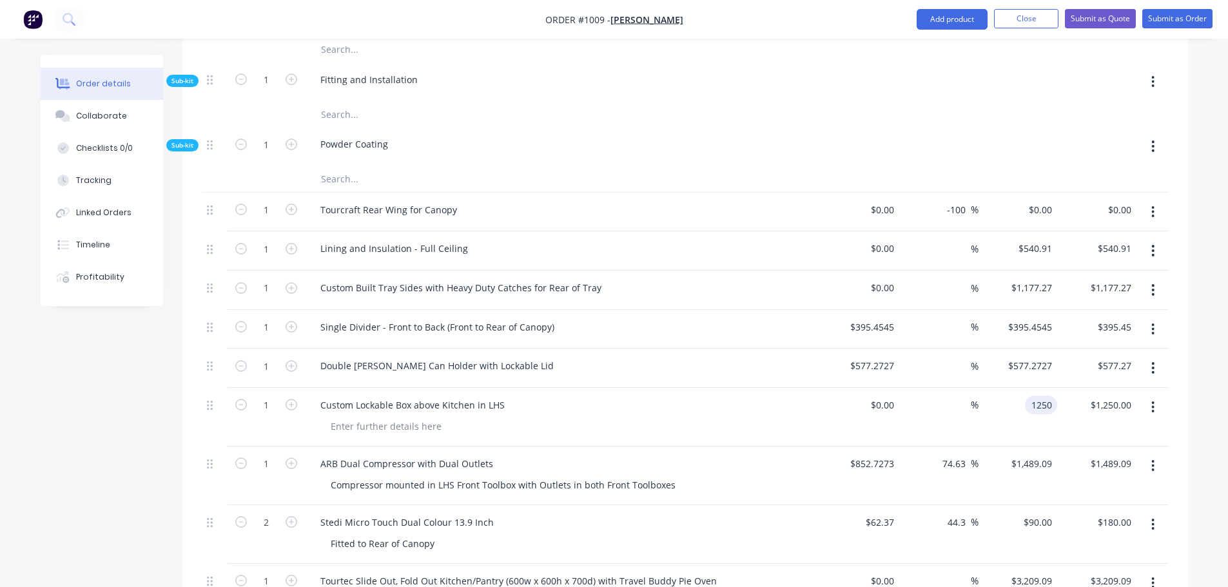
click at [1036, 396] on input "1250" at bounding box center [1043, 405] width 27 height 19
type input "$1,375.00"
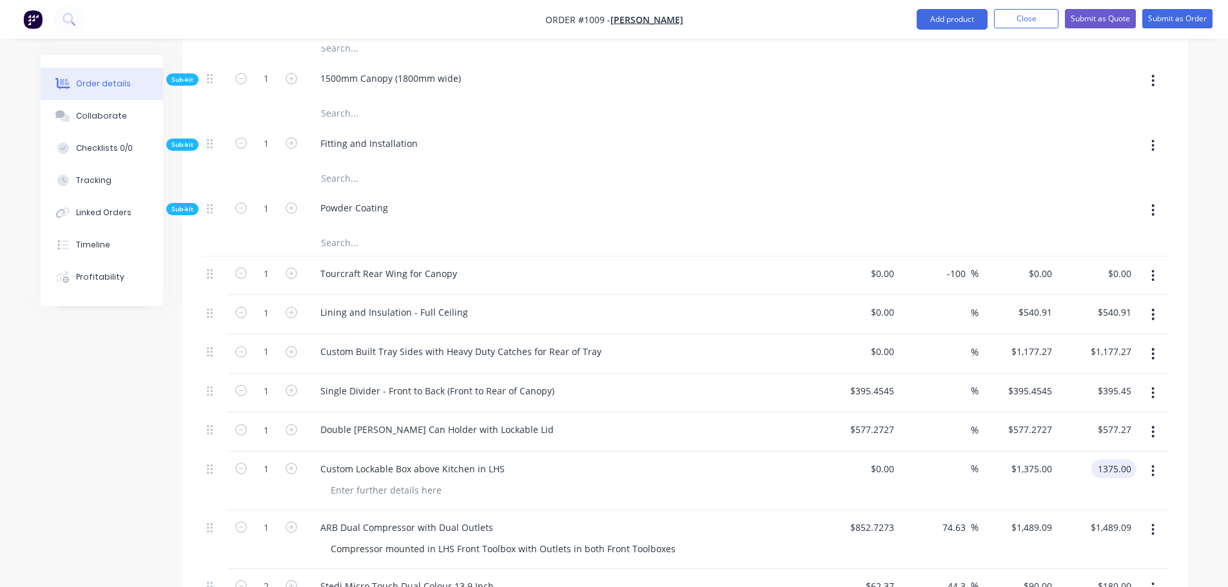
scroll to position [1344, 0]
type input "$1,375.00"
